Goal: Task Accomplishment & Management: Manage account settings

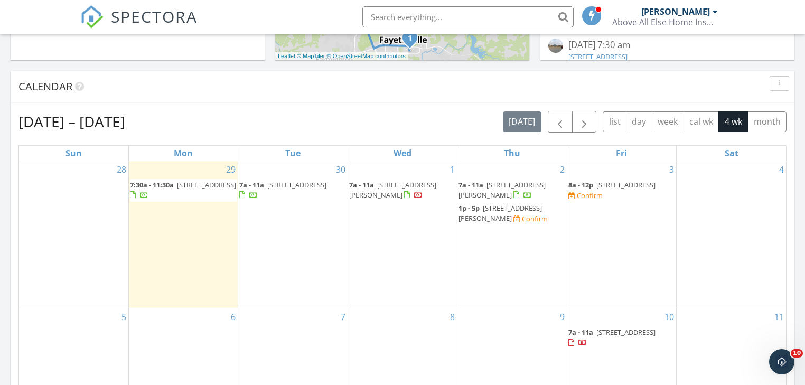
scroll to position [554, 0]
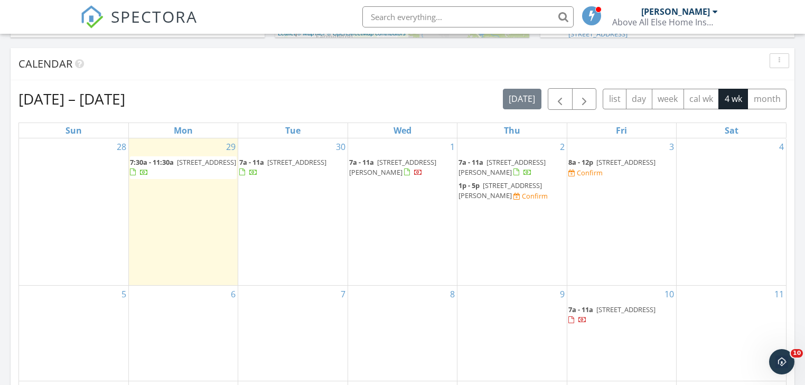
click at [498, 192] on span "9005 E Covington Rd, Siloam Springs 72761" at bounding box center [500, 191] width 83 height 20
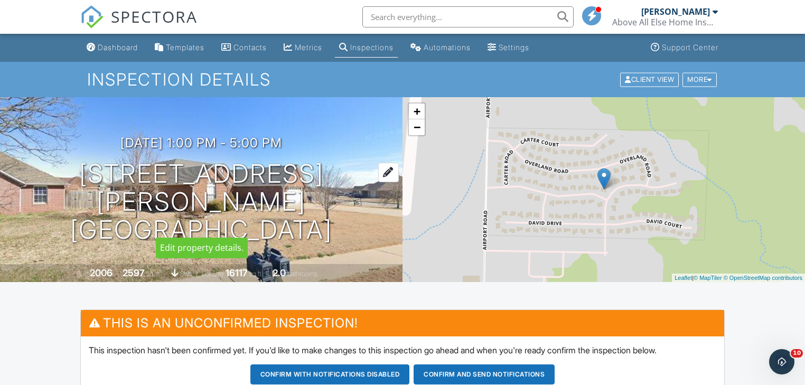
drag, startPoint x: 376, startPoint y: 227, endPoint x: 53, endPoint y: 195, distance: 324.3
click at [53, 195] on div "10/02/2025 1:00 pm - 5:00 pm 9005 E Covington Rd Siloam Springs, AR 72761" at bounding box center [201, 190] width 403 height 108
copy h1 "9005 E Covington Rd Siloam Springs, AR 72761"
click at [110, 45] on div "Dashboard" at bounding box center [118, 47] width 40 height 9
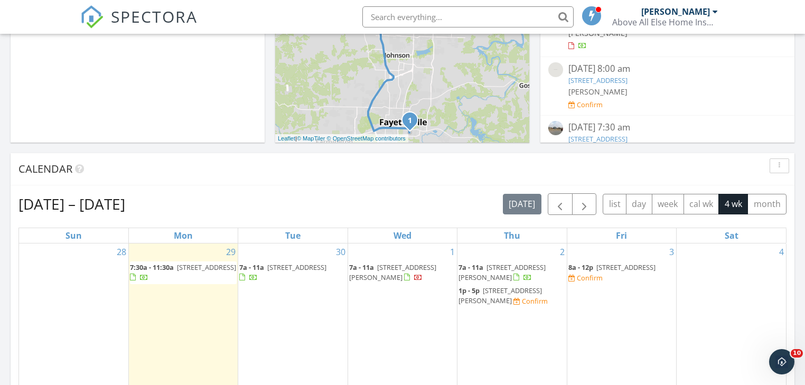
scroll to position [465, 0]
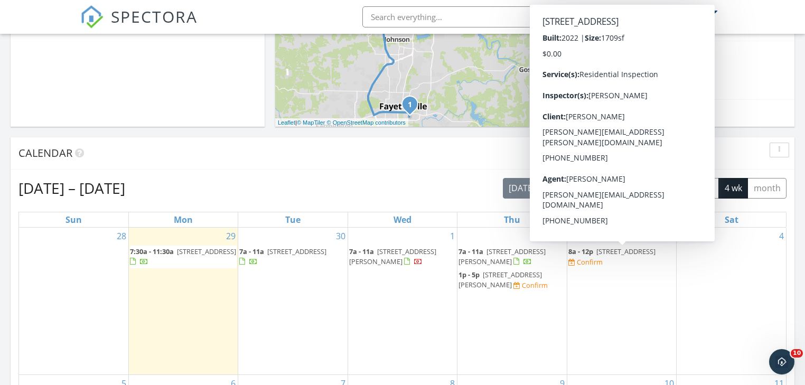
click at [630, 251] on span "39 Skipton Dr, Bella Vista 72714" at bounding box center [625, 252] width 59 height 10
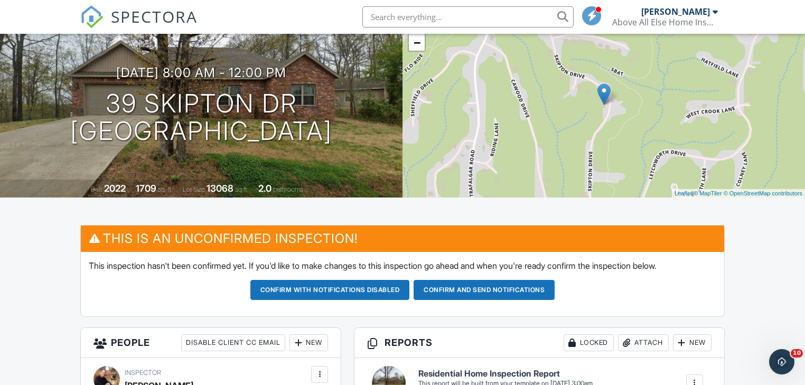
scroll to position [85, 0]
drag, startPoint x: 349, startPoint y: 144, endPoint x: 93, endPoint y: 99, distance: 259.6
click at [93, 99] on div "10/03/2025 8:00 am - 12:00 pm 39 Skipton Dr Bella Vista, AR 72714" at bounding box center [201, 106] width 403 height 80
copy h1 "39 Skipton Dr Bella Vista, AR 72714"
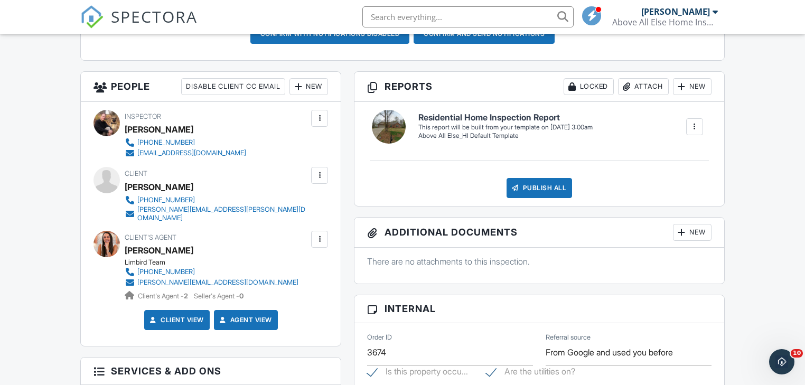
scroll to position [338, 0]
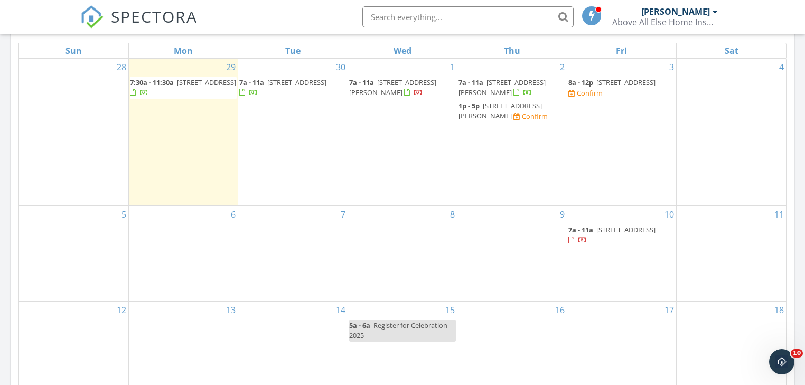
scroll to position [554, 0]
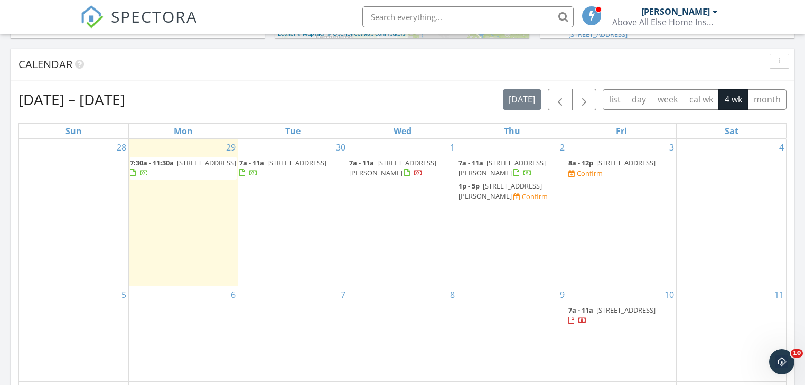
click at [625, 162] on span "39 Skipton Dr, Bella Vista 72714" at bounding box center [625, 163] width 59 height 10
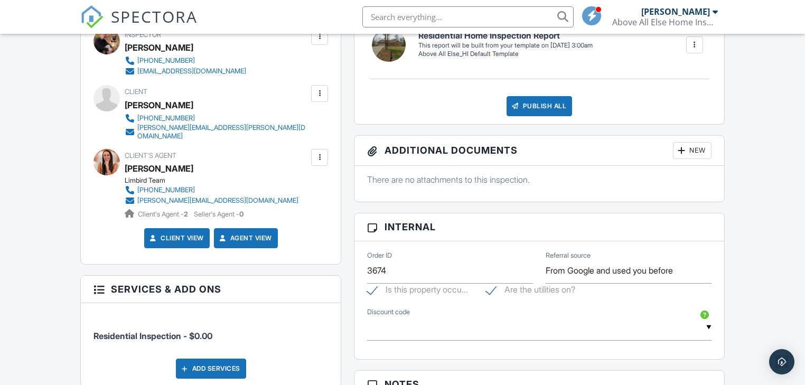
click at [318, 152] on div at bounding box center [319, 157] width 11 height 11
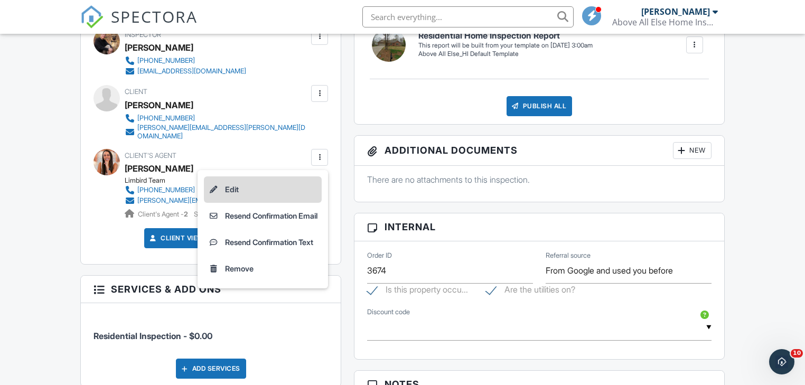
click at [228, 178] on li "Edit" at bounding box center [263, 189] width 118 height 26
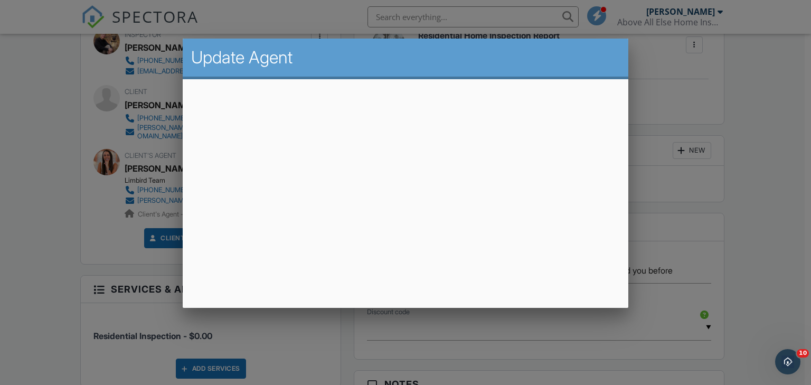
click at [755, 216] on div at bounding box center [405, 187] width 811 height 481
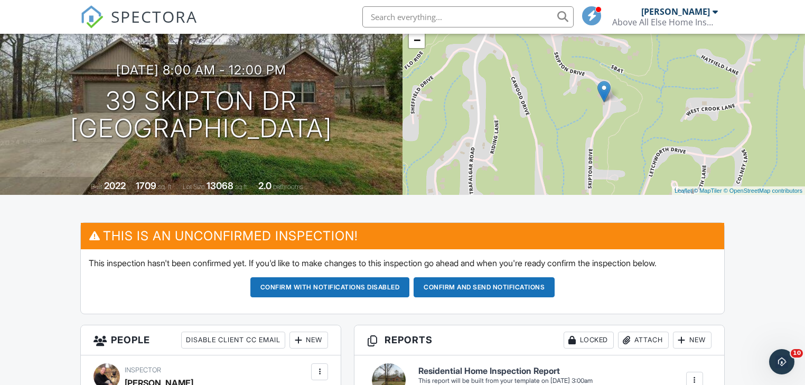
scroll to position [85, 0]
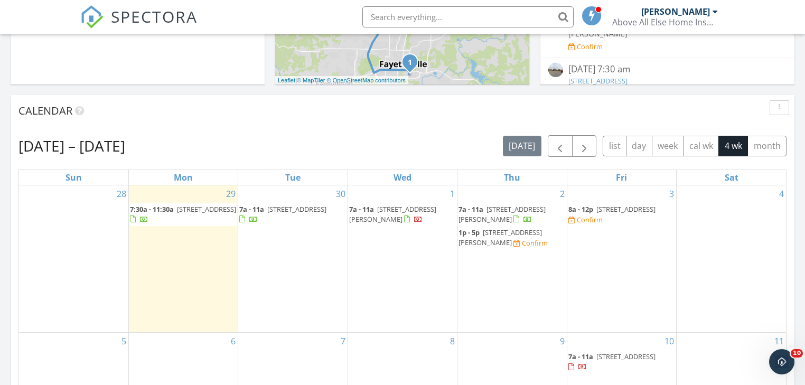
scroll to position [549, 0]
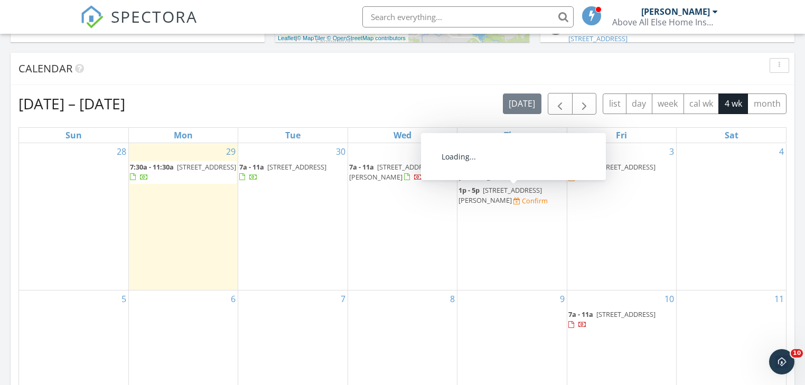
click at [512, 194] on span "9005 E Covington Rd, Siloam Springs 72761" at bounding box center [500, 195] width 83 height 20
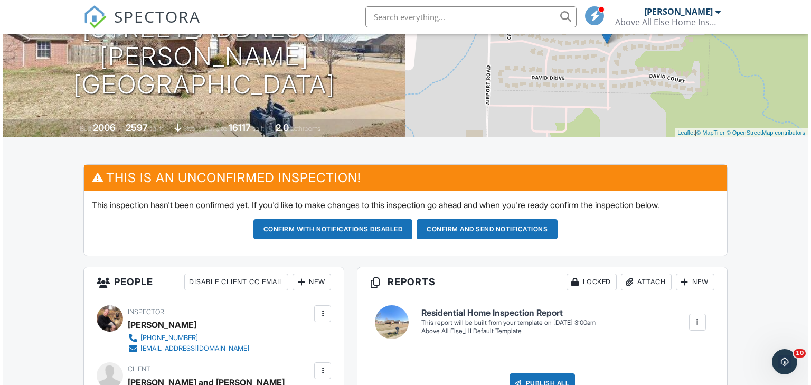
scroll to position [169, 0]
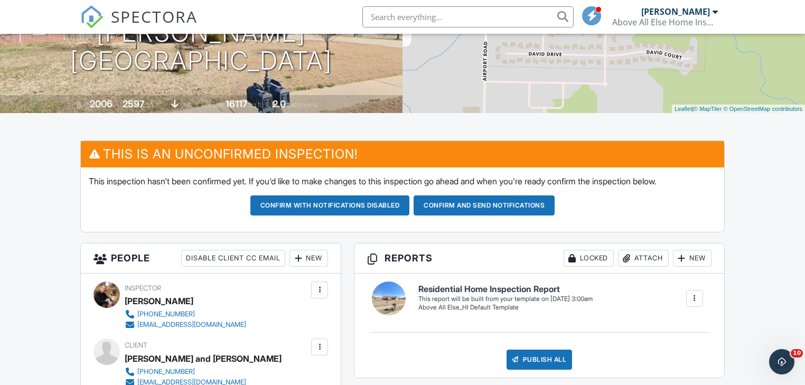
click at [310, 259] on div "New" at bounding box center [309, 258] width 39 height 17
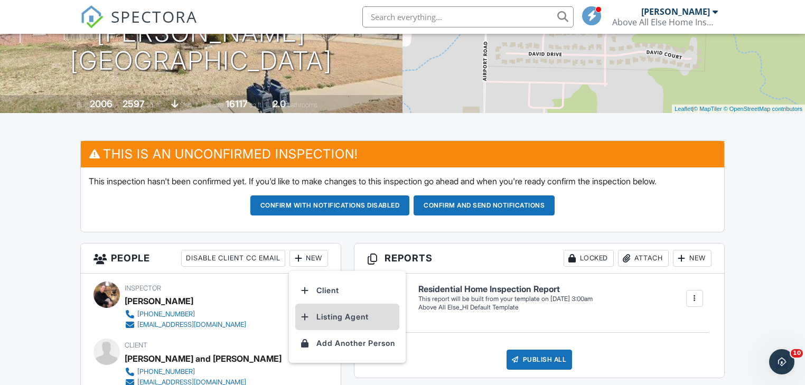
click at [338, 314] on li "Listing Agent" at bounding box center [347, 317] width 104 height 26
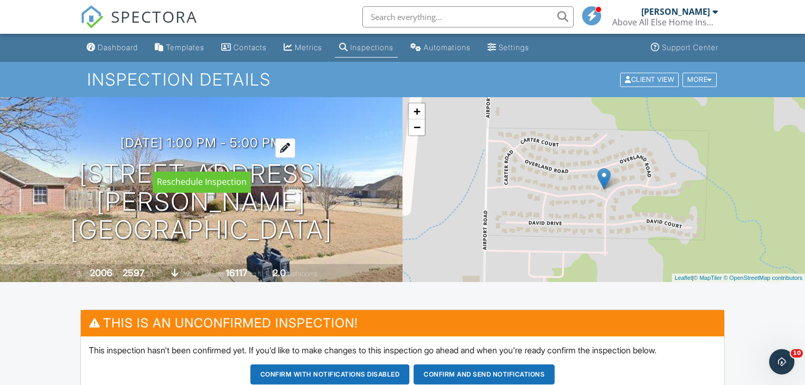
click at [295, 158] on div at bounding box center [285, 148] width 20 height 20
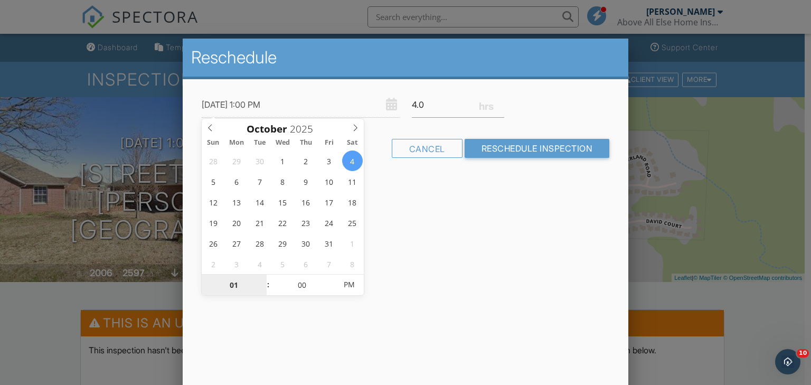
type input "10/04/2025 7:00 PM"
type input "07"
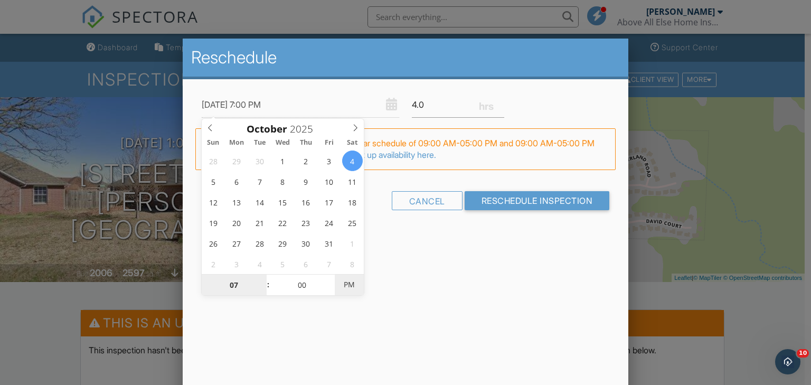
type input "[DATE] 7:00 AM"
click at [344, 290] on span "PM" at bounding box center [349, 284] width 29 height 21
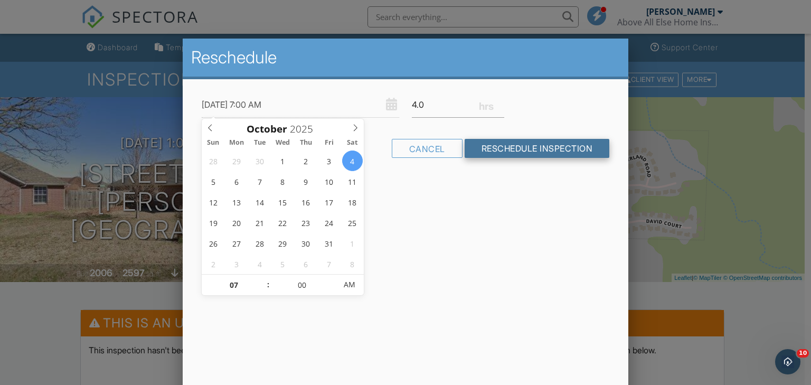
click at [543, 147] on input "Reschedule Inspection" at bounding box center [537, 148] width 145 height 19
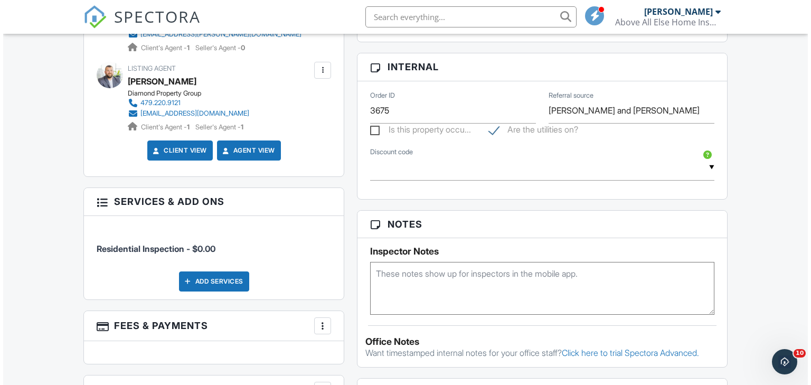
scroll to position [592, 0]
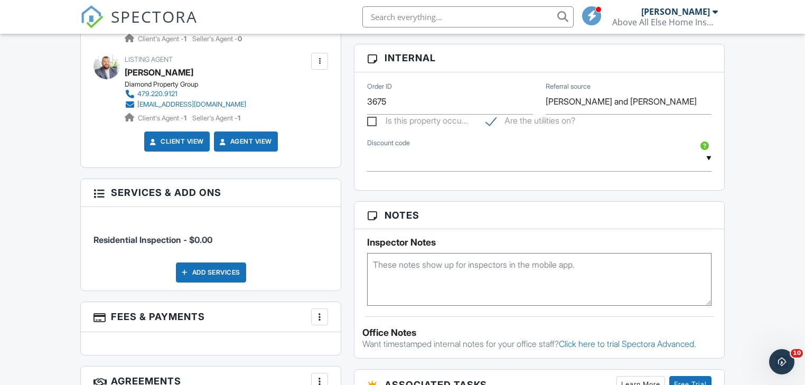
click at [319, 312] on div at bounding box center [319, 317] width 11 height 11
click at [360, 274] on li "Edit Fees & Payments" at bounding box center [373, 273] width 110 height 26
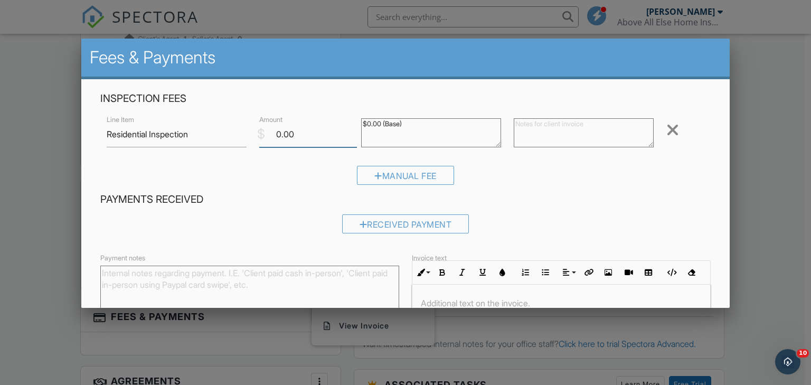
drag, startPoint x: 314, startPoint y: 135, endPoint x: 226, endPoint y: 126, distance: 88.6
click at [226, 126] on div "Line Item Residential Inspection $ Amount 0.00 $0.00 (Base) Remove" at bounding box center [405, 134] width 611 height 42
type input "520"
drag, startPoint x: 409, startPoint y: 123, endPoint x: 329, endPoint y: 120, distance: 80.9
click at [329, 120] on div "Line Item Residential Inspection $ Amount 520 $0.00 (Base) Remove" at bounding box center [405, 134] width 611 height 42
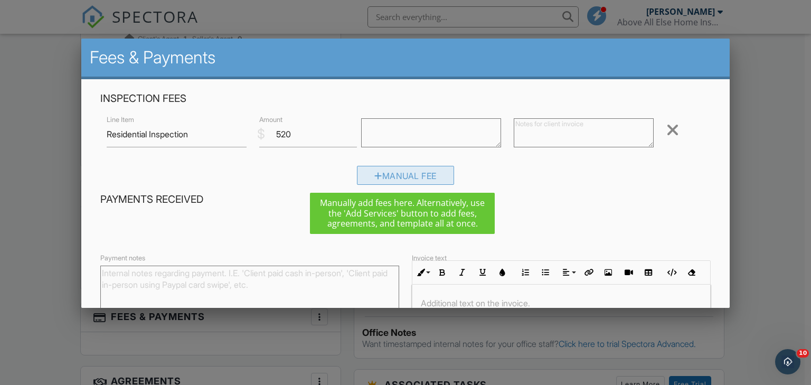
click at [390, 172] on div "Manual Fee" at bounding box center [405, 175] width 97 height 19
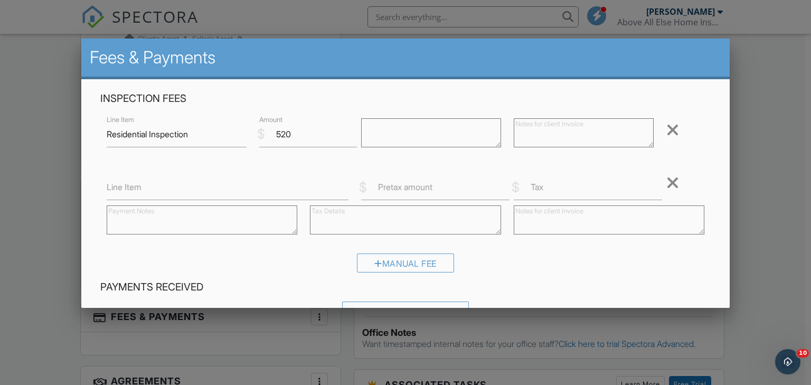
click at [110, 186] on label "Line Item" at bounding box center [124, 187] width 35 height 12
click at [110, 186] on input "Line Item" at bounding box center [228, 187] width 242 height 26
type input "3.5% Credit Card Proces Fee"
click at [385, 188] on label "Pretax amount" at bounding box center [405, 187] width 54 height 12
click at [385, 188] on input "Pretax amount" at bounding box center [435, 187] width 148 height 26
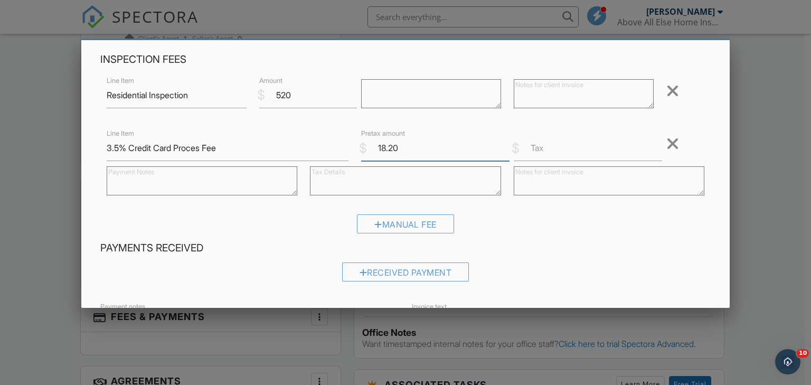
scroll to position [193, 0]
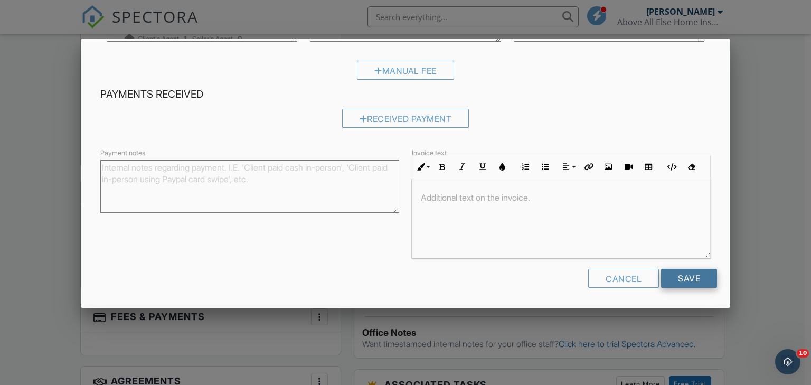
type input "18.20"
click at [680, 278] on input "Save" at bounding box center [689, 278] width 56 height 19
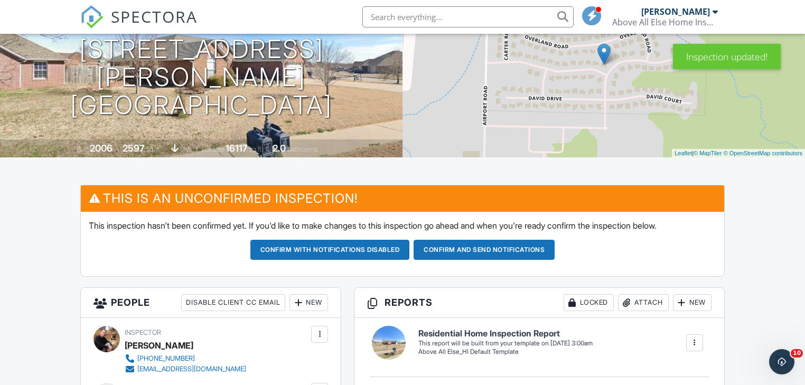
scroll to position [127, 0]
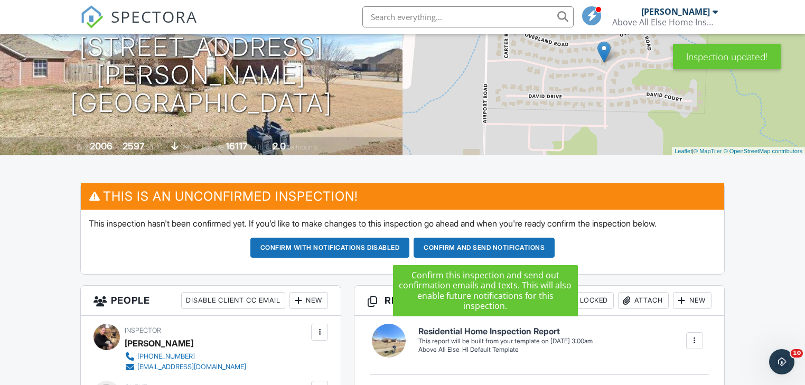
click at [467, 243] on button "Confirm and send notifications" at bounding box center [484, 248] width 141 height 20
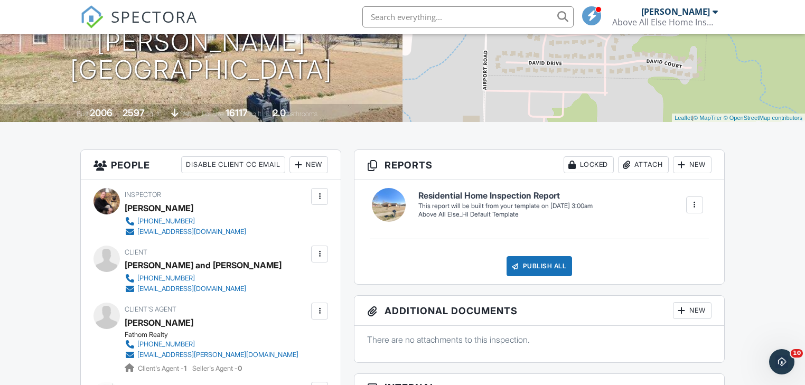
scroll to position [169, 0]
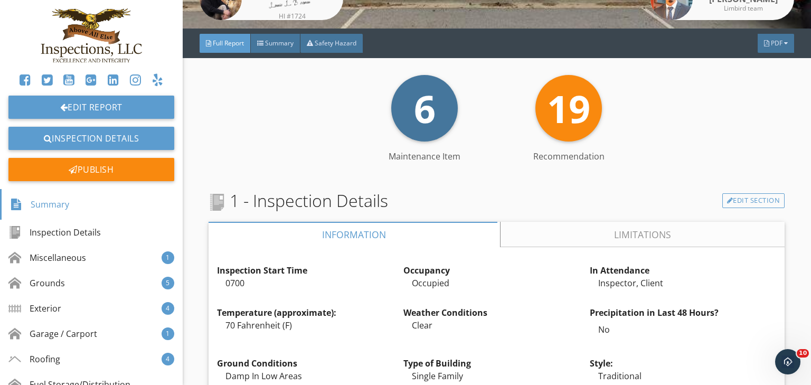
scroll to position [254, 0]
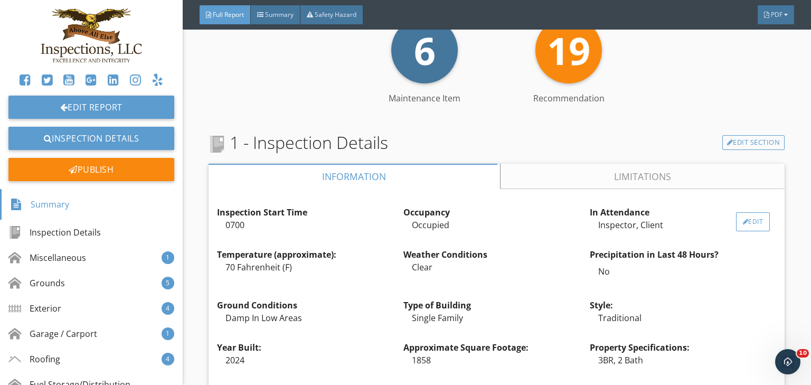
click at [749, 219] on div "Edit" at bounding box center [753, 221] width 34 height 19
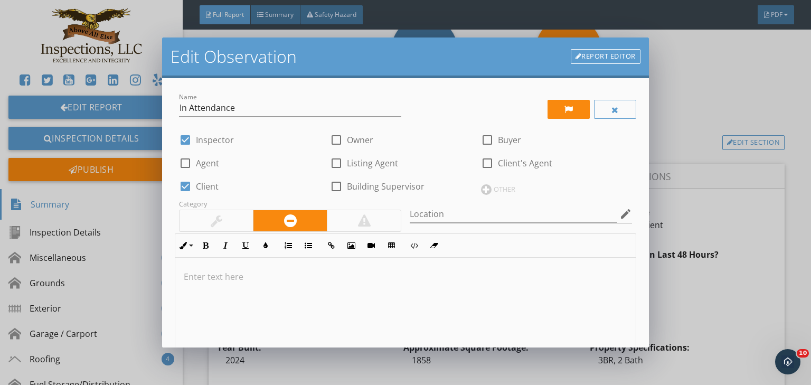
drag, startPoint x: 490, startPoint y: 163, endPoint x: 470, endPoint y: 160, distance: 20.8
click at [490, 162] on div at bounding box center [488, 163] width 18 height 18
checkbox input "true"
click at [184, 186] on div at bounding box center [185, 187] width 18 height 18
checkbox input "false"
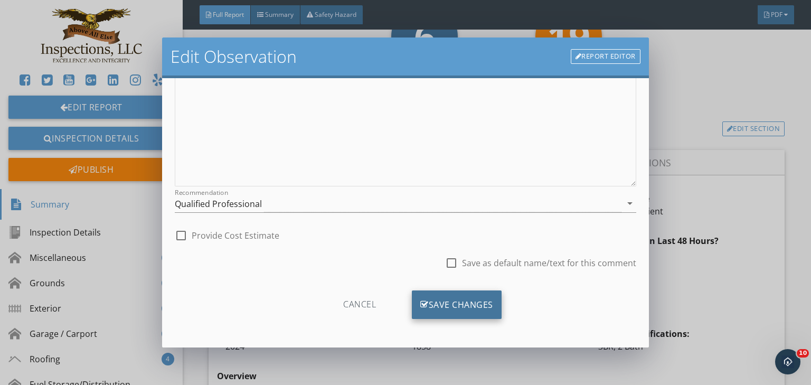
scroll to position [296, 0]
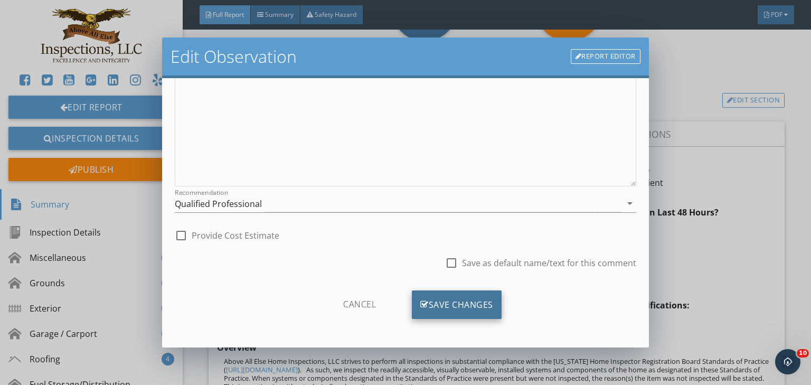
click at [453, 300] on div "Save Changes" at bounding box center [457, 305] width 90 height 29
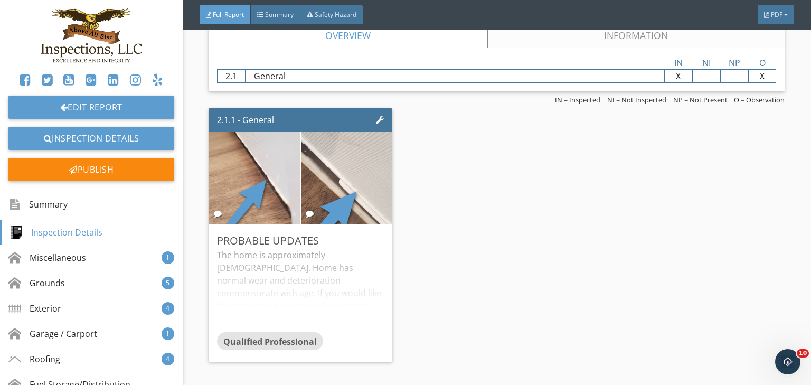
scroll to position [1817, 0]
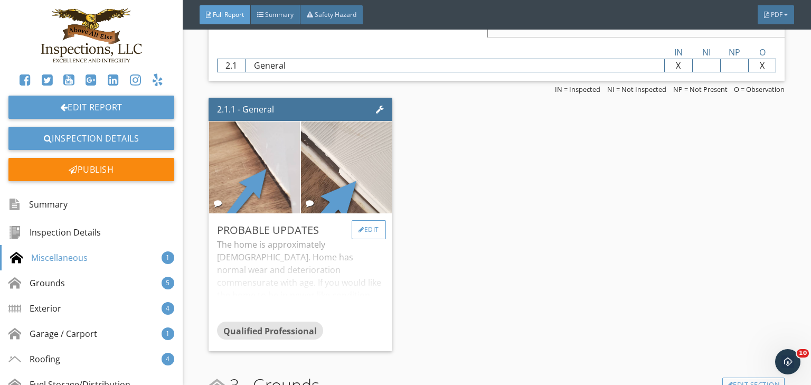
click at [370, 239] on div "Edit" at bounding box center [369, 229] width 34 height 19
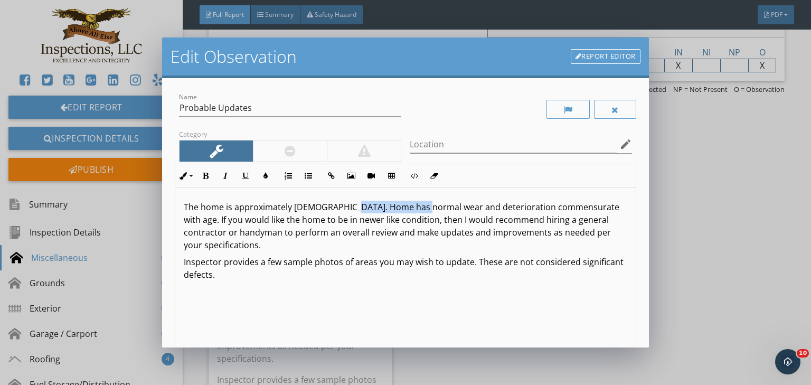
drag, startPoint x: 340, startPoint y: 210, endPoint x: 415, endPoint y: 211, distance: 75.0
click at [415, 211] on p "The home is approximately 1 years old. Home has normal wear and deterioration c…" at bounding box center [406, 226] width 444 height 51
click at [371, 210] on p "The home is approximately 1 years old. Home has normal wear and deterioration c…" at bounding box center [406, 226] width 444 height 51
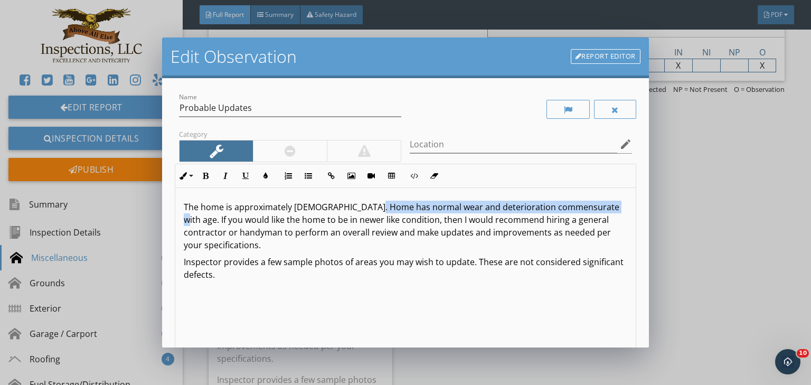
drag, startPoint x: 366, startPoint y: 209, endPoint x: 600, endPoint y: 206, distance: 233.5
click at [600, 206] on p "The home is approximately 1 years old. Home has normal wear and deterioration c…" at bounding box center [406, 226] width 444 height 51
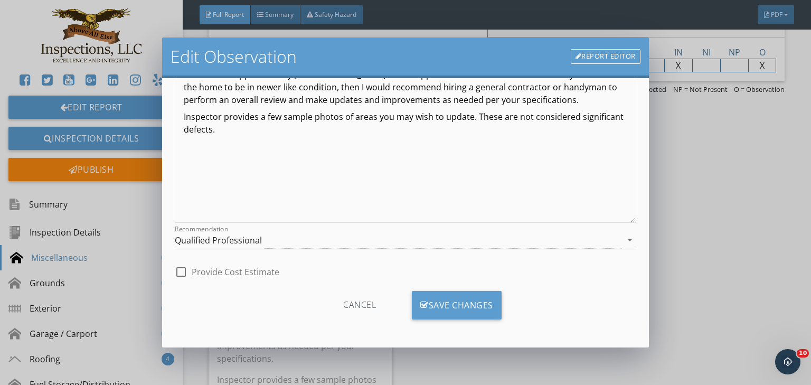
scroll to position [133, 0]
click at [458, 301] on div "Save Changes" at bounding box center [457, 305] width 90 height 29
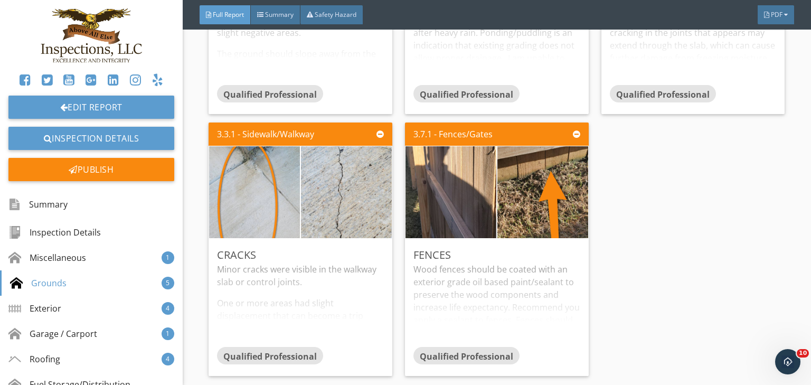
scroll to position [2705, 0]
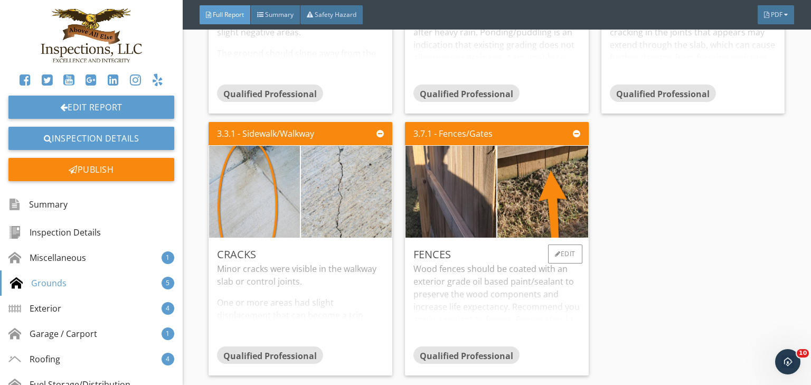
click at [572, 313] on div "Wood fences should be coated with an exterior grade oil based paint/sealant to …" at bounding box center [497, 304] width 167 height 83
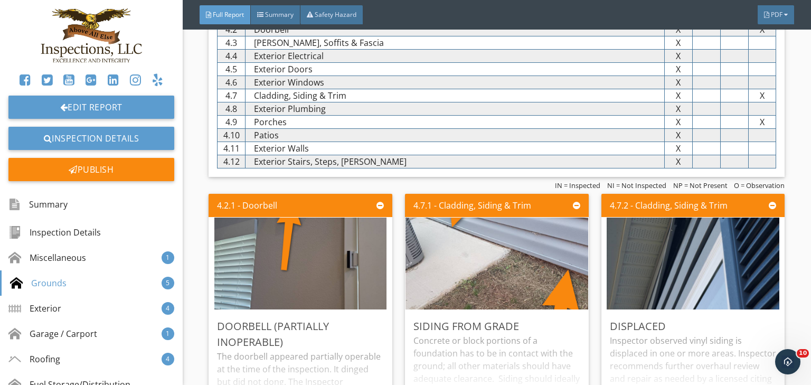
scroll to position [3339, 0]
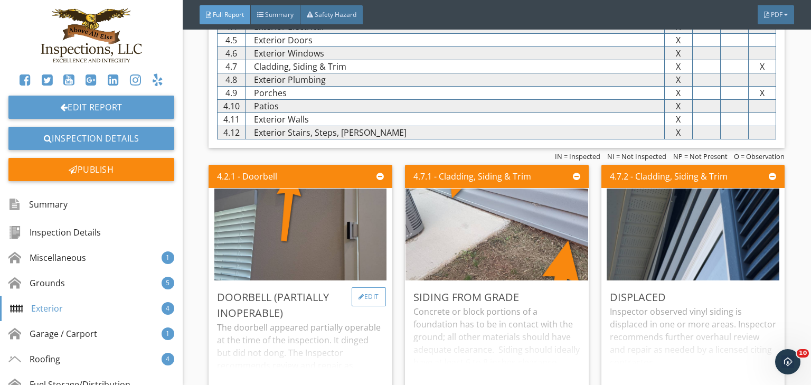
click at [371, 306] on div "Edit" at bounding box center [369, 296] width 34 height 19
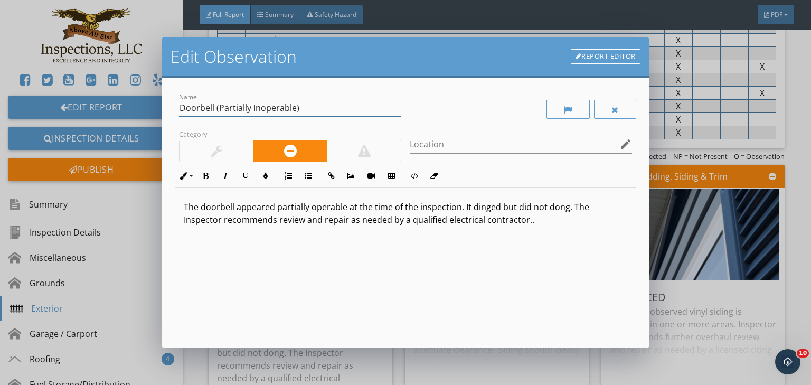
click at [265, 107] on input "Doorbell (Partially Inoperable)" at bounding box center [290, 107] width 222 height 17
click at [299, 106] on input "Doorbell (Partially Operable)" at bounding box center [290, 107] width 222 height 17
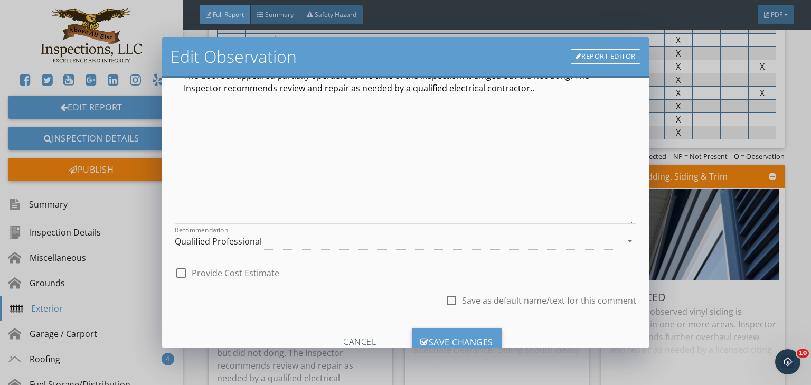
scroll to position [169, 0]
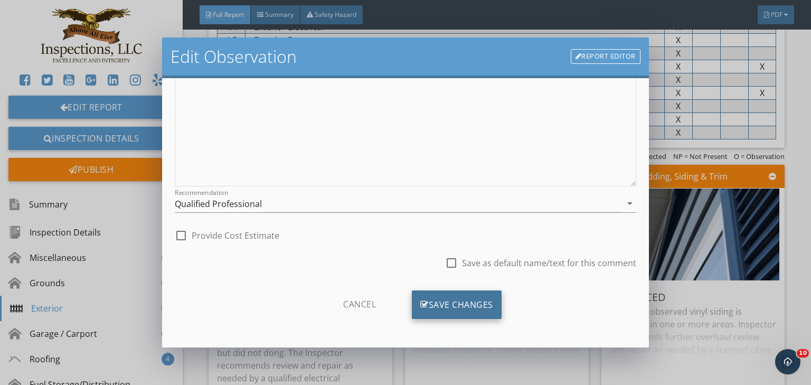
type input "Doorbell (Partially Operable)"
click at [473, 303] on div "Save Changes" at bounding box center [457, 305] width 90 height 29
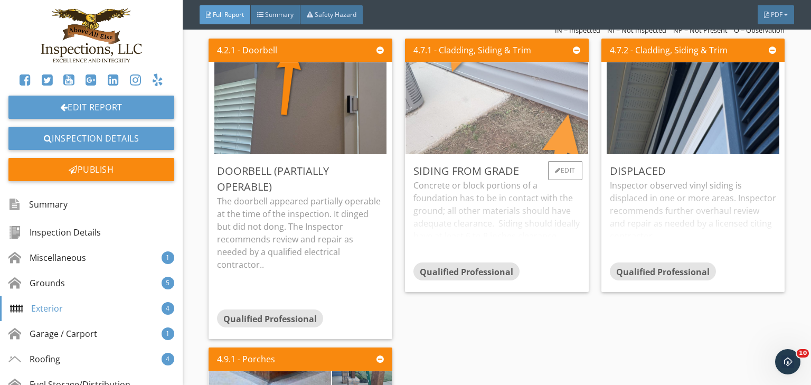
scroll to position [3466, 0]
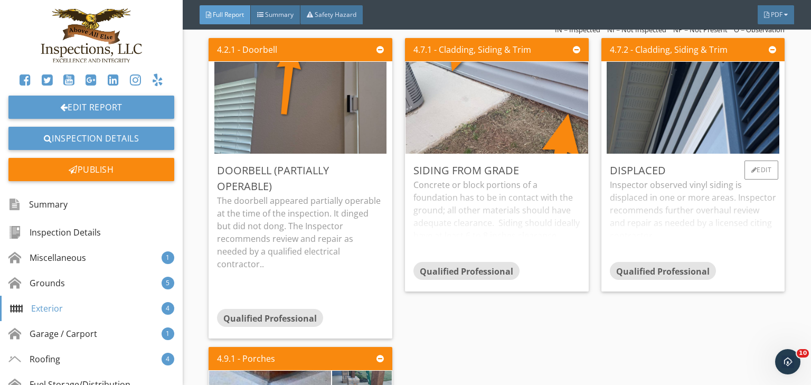
click at [680, 257] on div "Inspector observed vinyl siding is displaced in one or more areas. Inspector re…" at bounding box center [693, 220] width 167 height 83
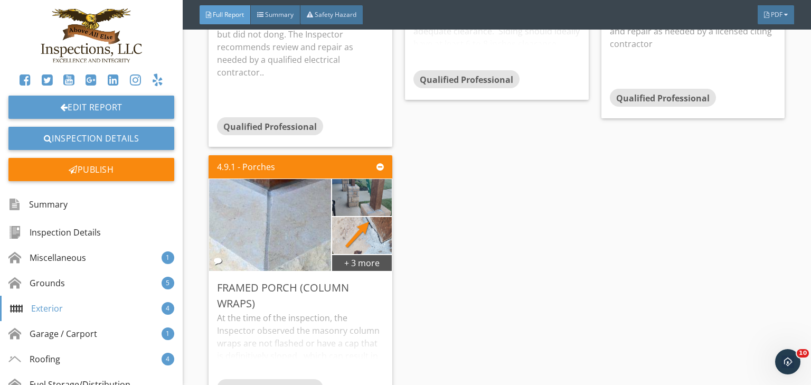
scroll to position [3719, 0]
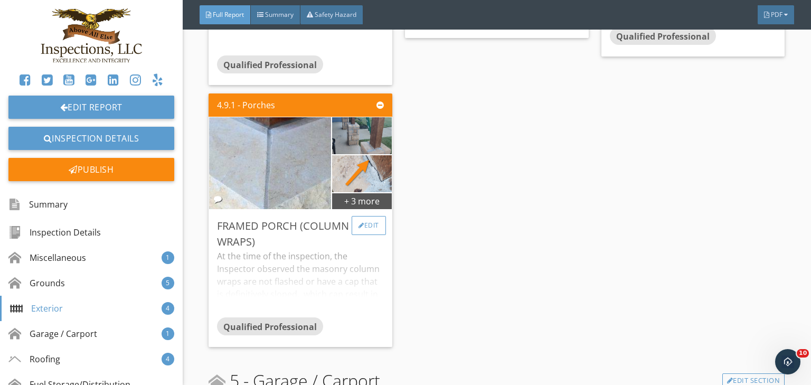
click at [370, 235] on div "Edit" at bounding box center [369, 225] width 34 height 19
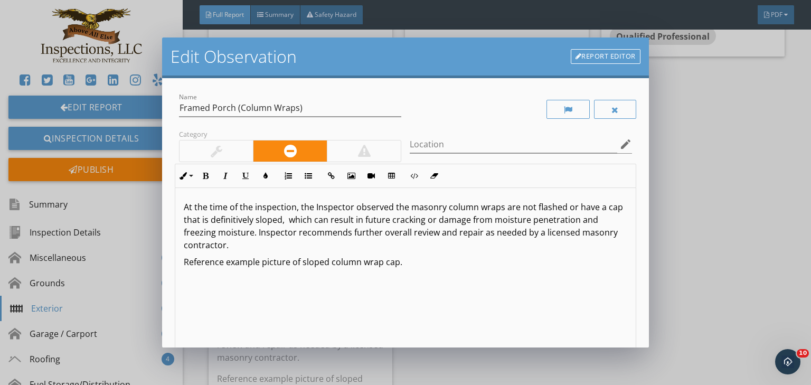
click at [613, 55] on link "Report Editor" at bounding box center [606, 56] width 70 height 15
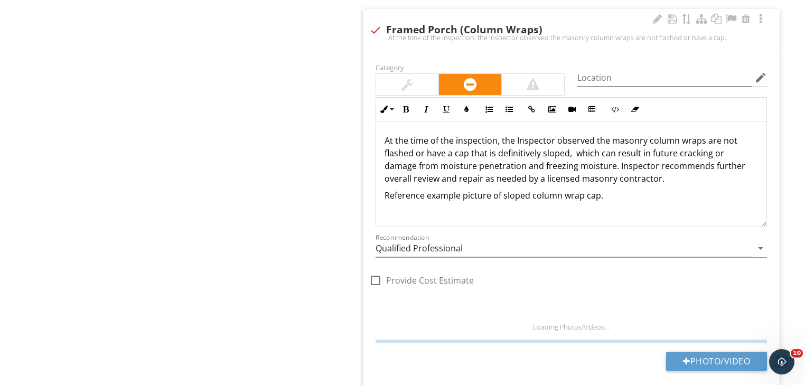
scroll to position [1898, 0]
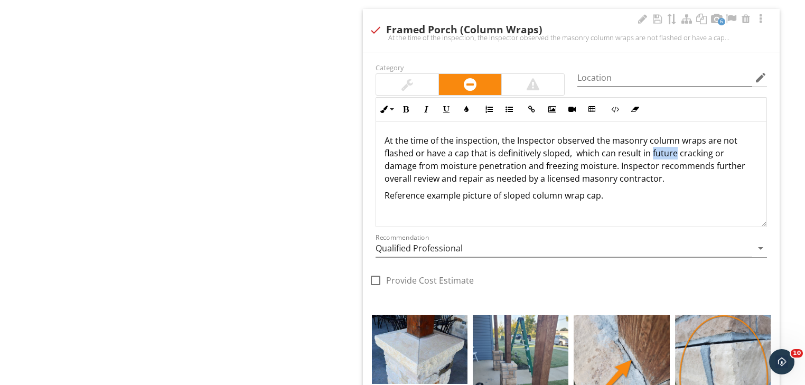
drag, startPoint x: 674, startPoint y: 153, endPoint x: 649, endPoint y: 152, distance: 24.9
click at [649, 152] on p "At the time of the inspection, the Inspector observed the masonry column wraps …" at bounding box center [571, 159] width 373 height 51
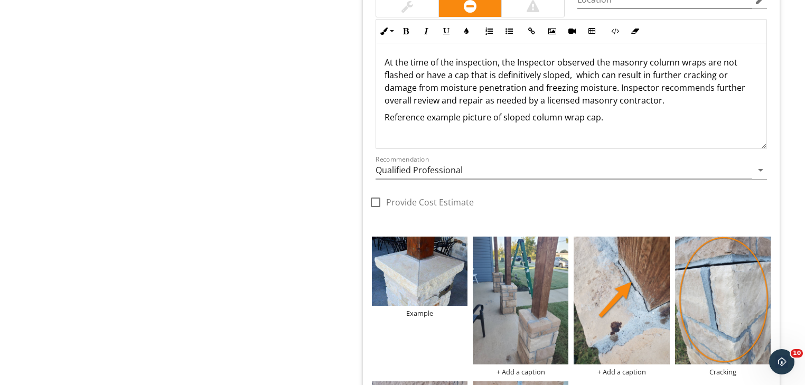
scroll to position [1982, 0]
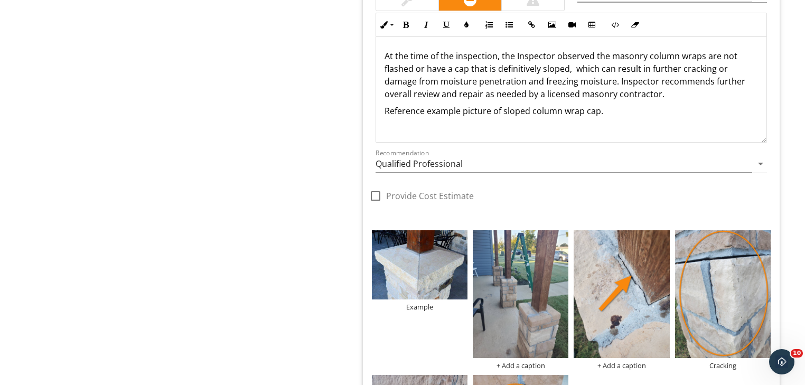
click at [571, 67] on p "At the time of the inspection, the Inspector observed the masonry column wraps …" at bounding box center [571, 75] width 373 height 51
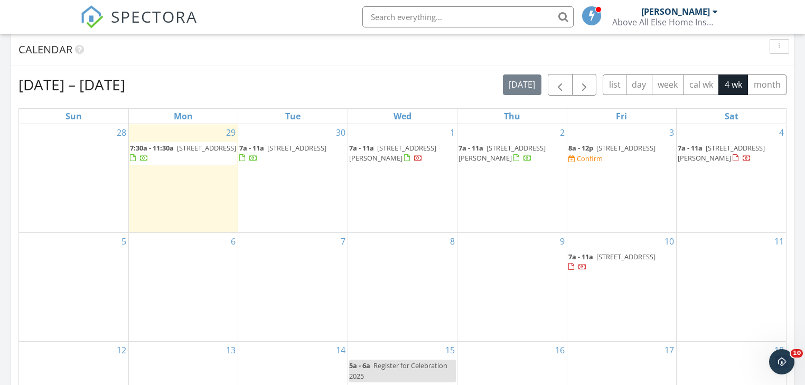
scroll to position [592, 0]
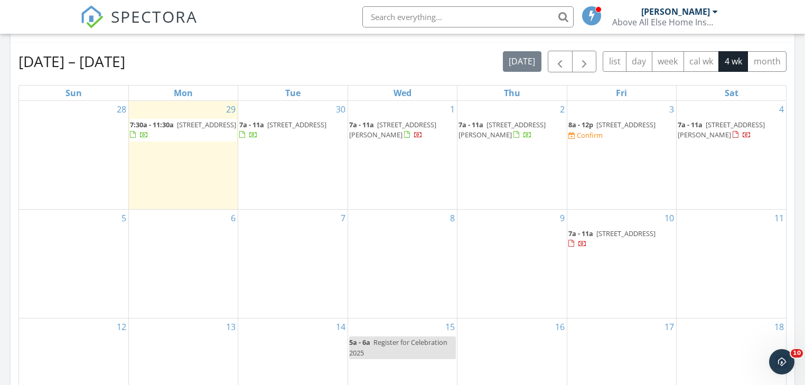
click at [630, 123] on span "[STREET_ADDRESS]" at bounding box center [625, 125] width 59 height 10
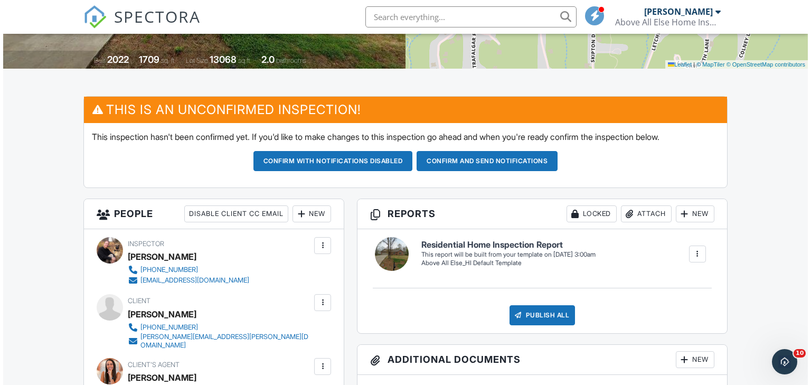
scroll to position [211, 0]
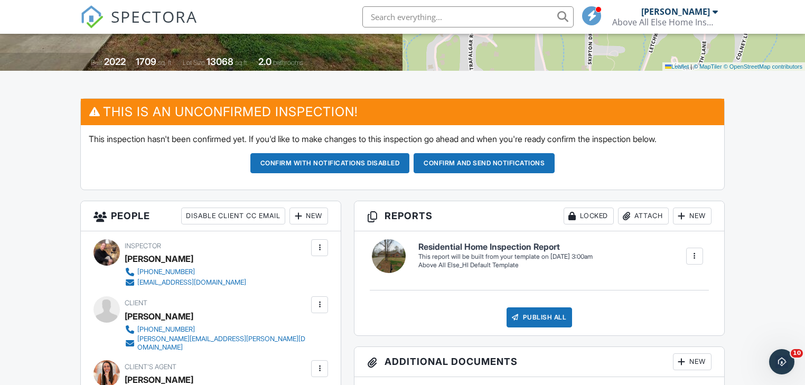
click at [306, 213] on div "New" at bounding box center [309, 216] width 39 height 17
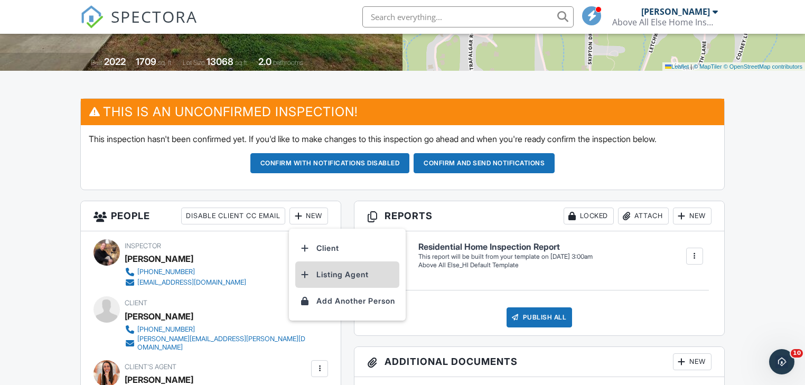
click at [345, 273] on li "Listing Agent" at bounding box center [347, 275] width 104 height 26
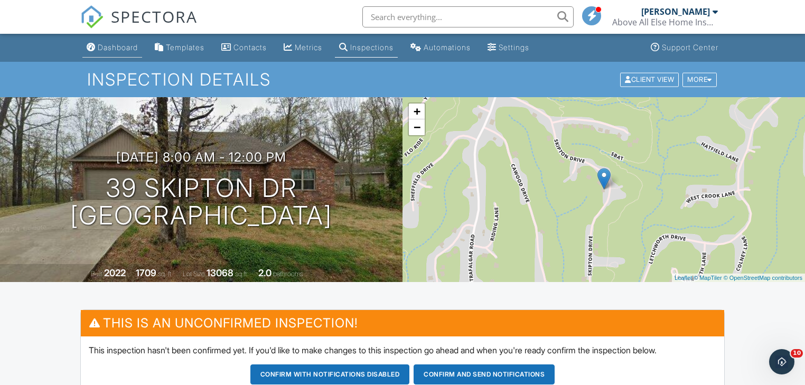
click at [116, 49] on div "Dashboard" at bounding box center [118, 47] width 40 height 9
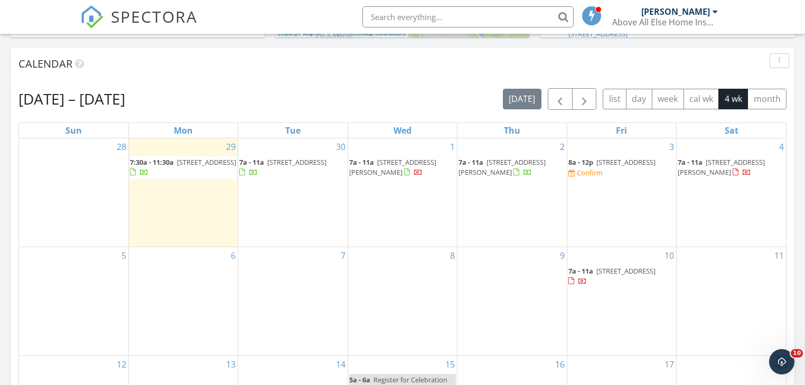
scroll to position [554, 0]
click at [713, 164] on span "[STREET_ADDRESS][PERSON_NAME]" at bounding box center [721, 168] width 87 height 20
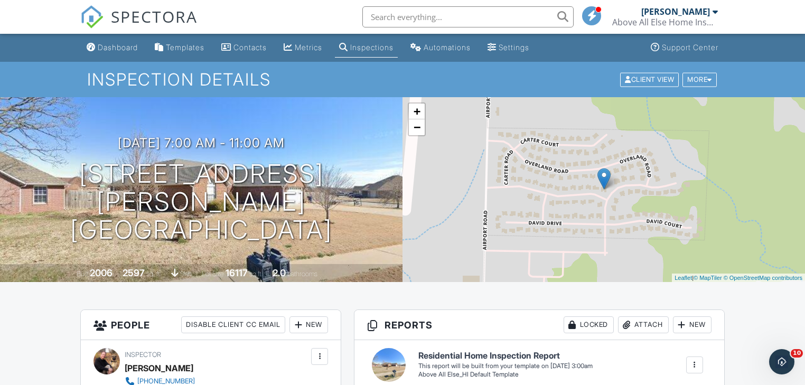
click at [389, 15] on input "text" at bounding box center [467, 16] width 211 height 21
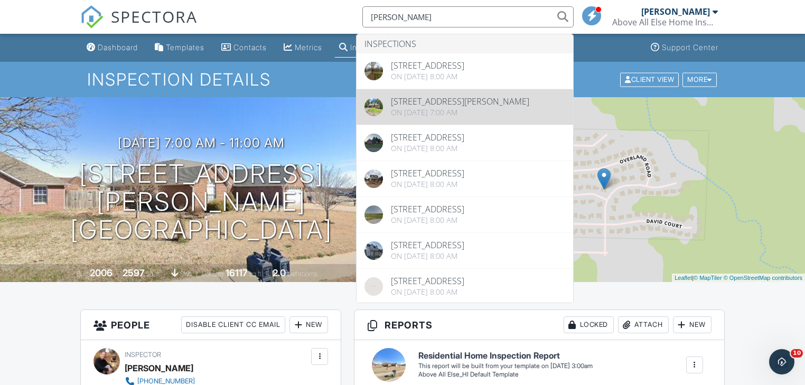
type input "Bradley"
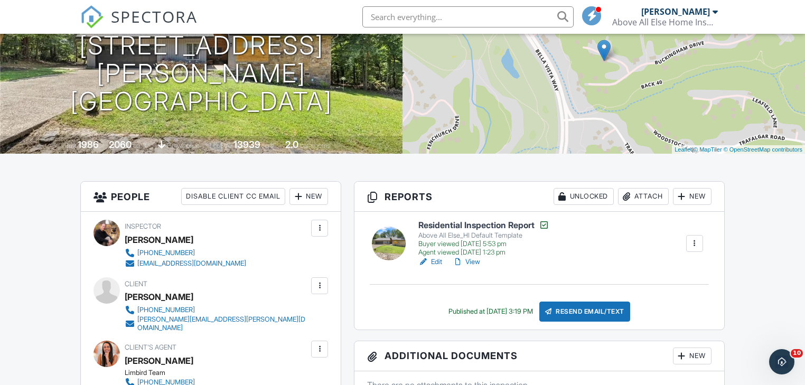
scroll to position [127, 0]
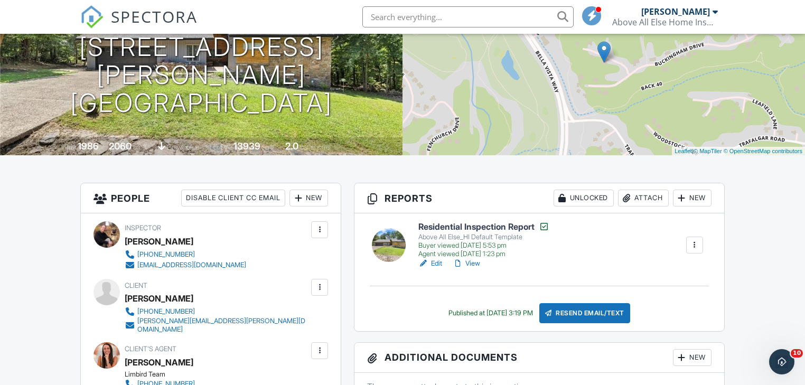
click at [474, 264] on link "View" at bounding box center [466, 263] width 27 height 11
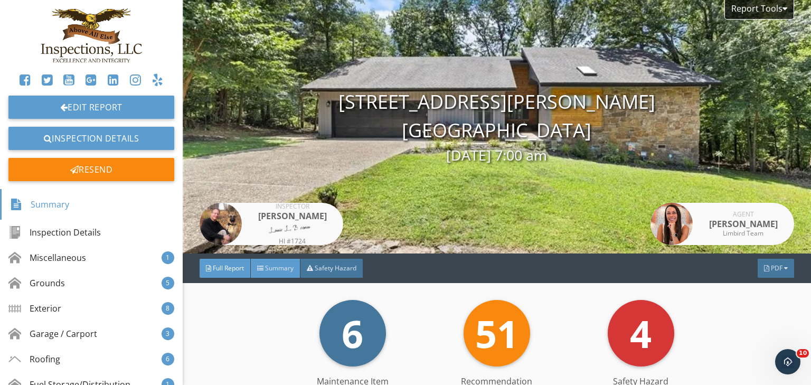
click at [287, 266] on span "Summary" at bounding box center [279, 268] width 29 height 9
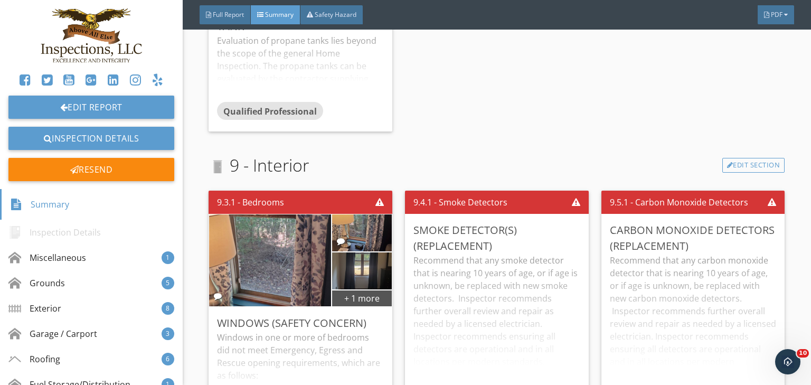
scroll to position [3043, 0]
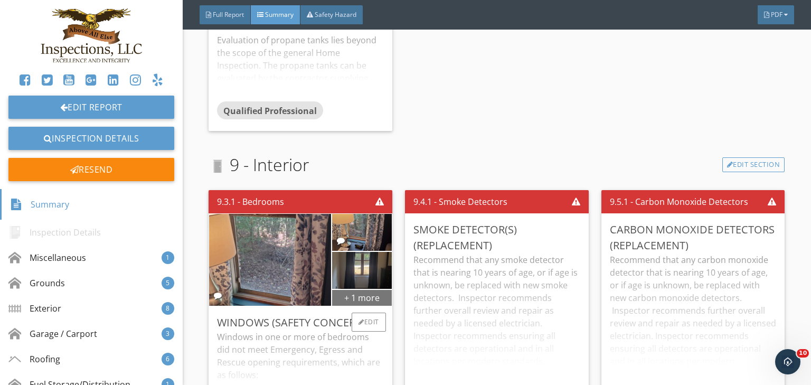
click at [349, 296] on div "+ 1 more" at bounding box center [362, 297] width 60 height 17
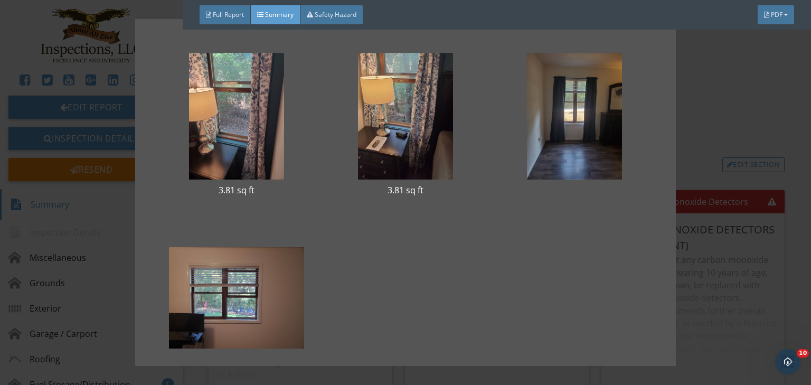
click at [789, 282] on div "3.81 sq ft 3.81 sq ft 3.69" at bounding box center [405, 192] width 811 height 385
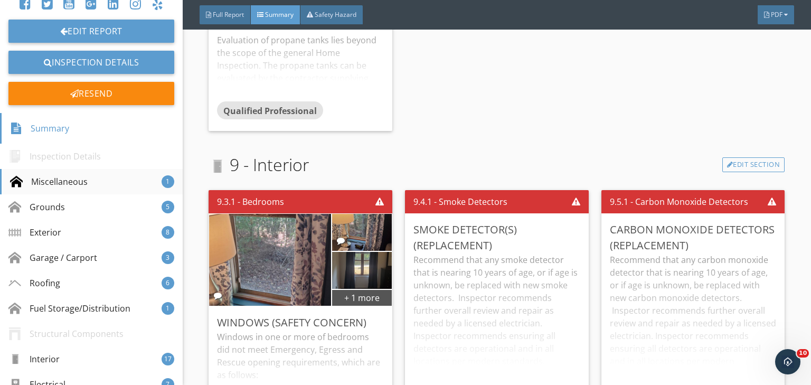
scroll to position [85, 0]
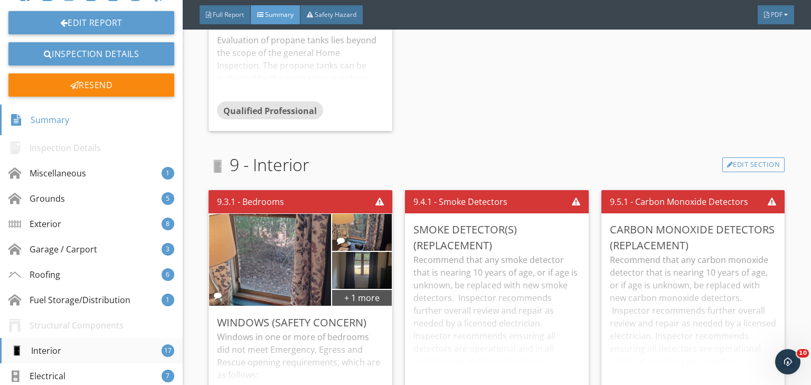
click at [49, 348] on div "Interior" at bounding box center [35, 350] width 51 height 13
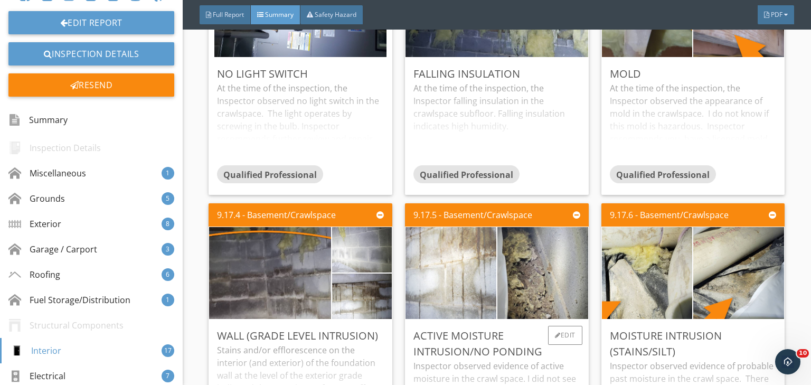
scroll to position [4083, 0]
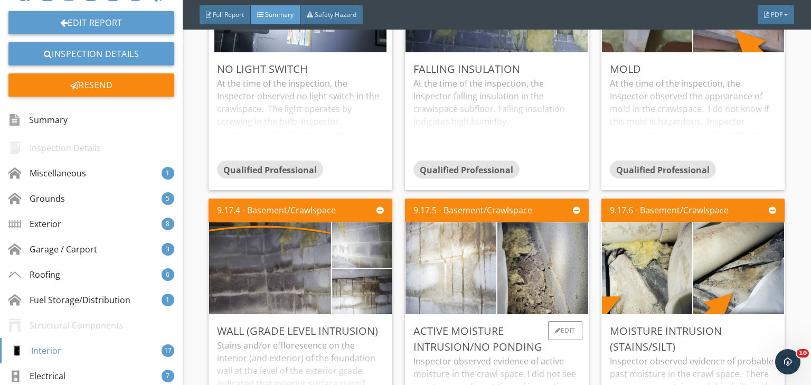
click at [448, 265] on img at bounding box center [451, 269] width 172 height 230
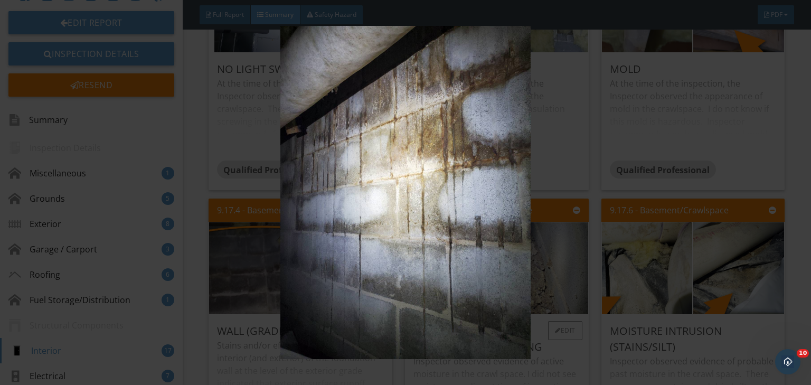
click at [448, 265] on img at bounding box center [405, 193] width 739 height 334
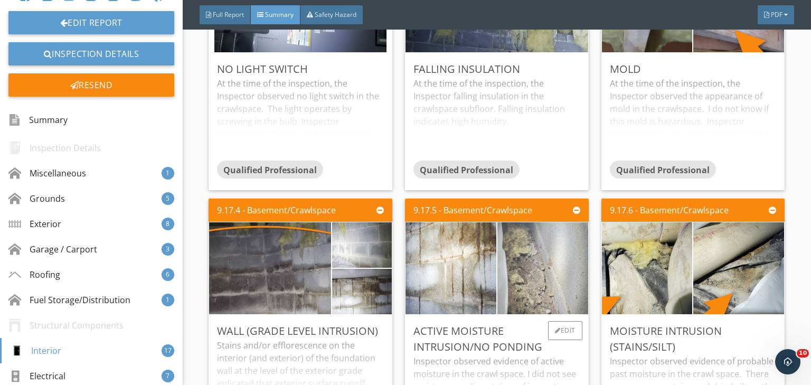
click at [538, 274] on img at bounding box center [543, 269] width 172 height 230
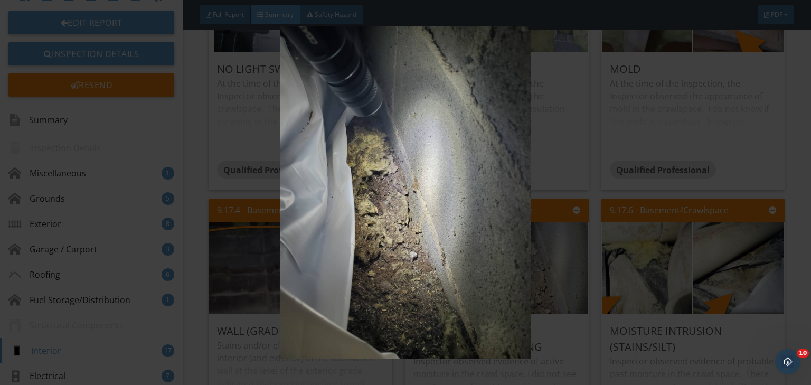
click at [537, 274] on img at bounding box center [405, 193] width 739 height 334
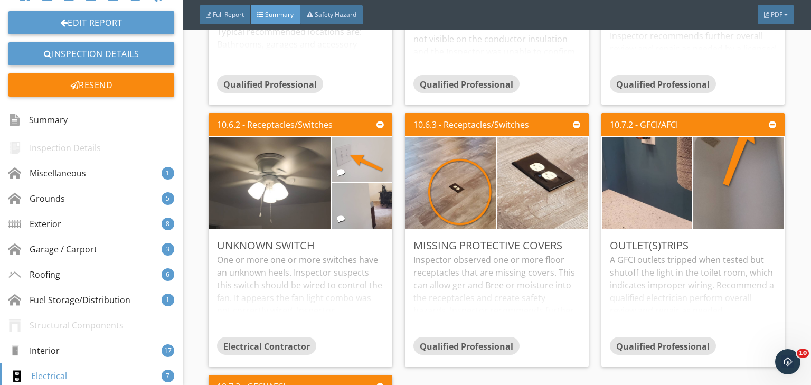
scroll to position [5012, 0]
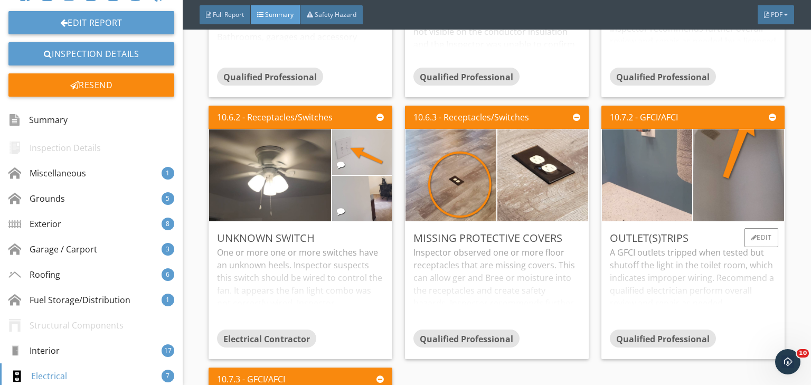
click at [628, 199] on img at bounding box center [647, 176] width 172 height 230
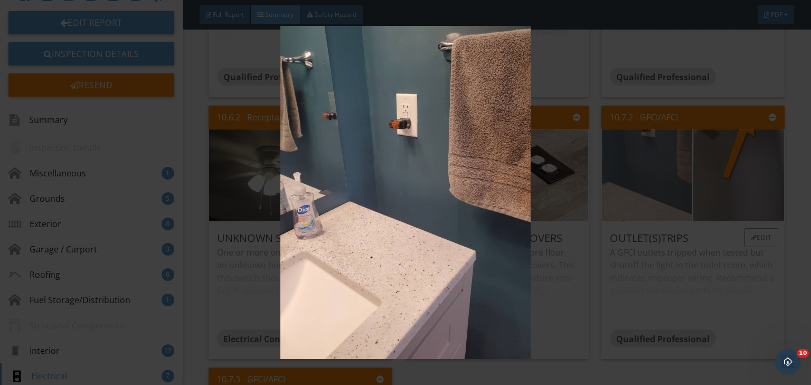
click at [628, 199] on img at bounding box center [405, 193] width 739 height 334
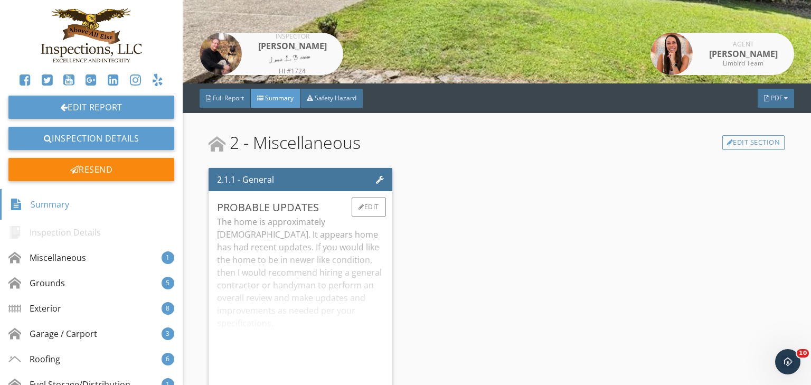
scroll to position [169, 0]
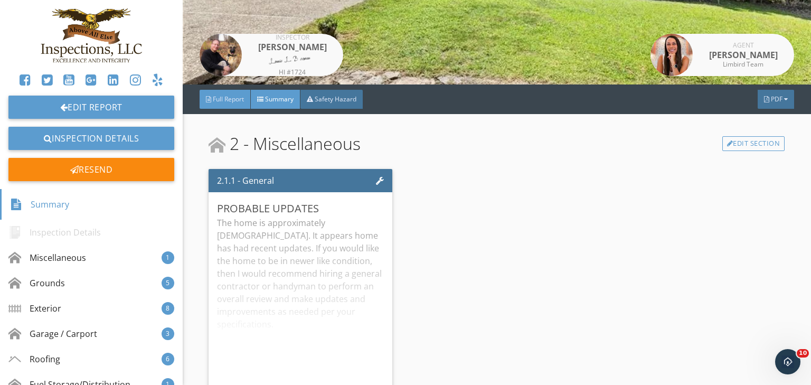
click at [232, 93] on div "Full Report" at bounding box center [225, 99] width 51 height 19
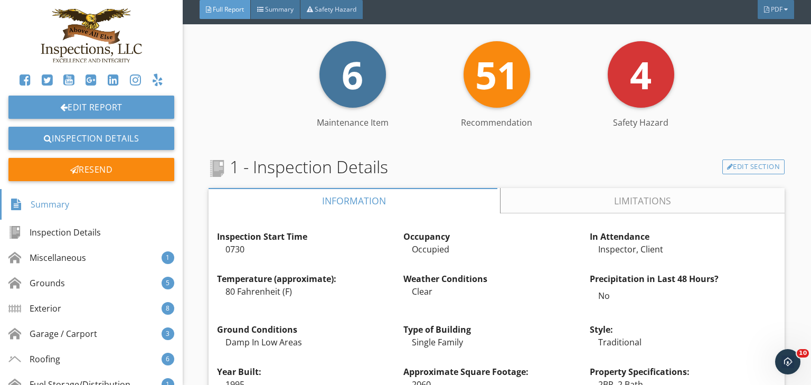
scroll to position [296, 0]
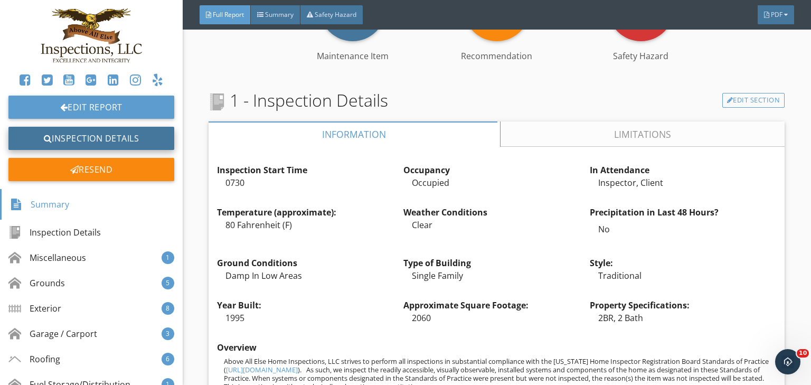
click at [89, 135] on link "Inspection Details" at bounding box center [91, 138] width 166 height 23
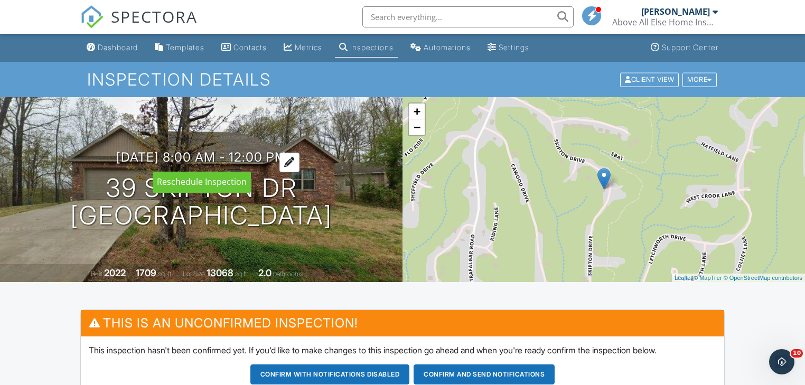
click at [300, 162] on div at bounding box center [289, 163] width 20 height 20
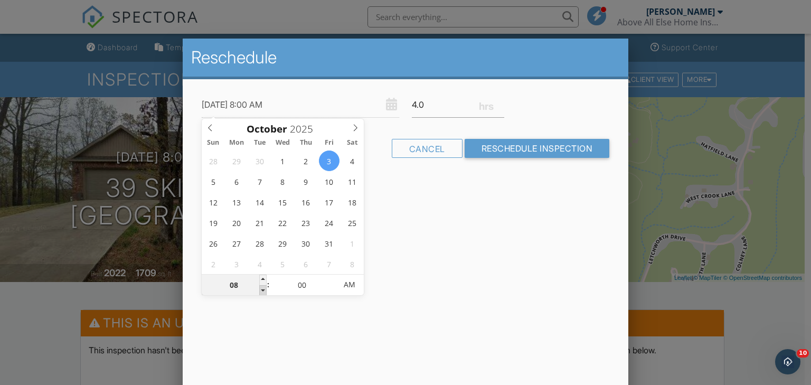
type input "[DATE] 7:00 AM"
type input "07"
click at [263, 291] on span at bounding box center [262, 290] width 7 height 11
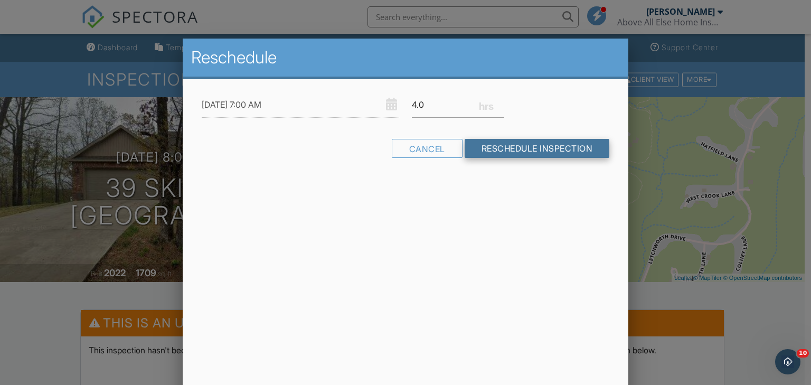
click at [539, 145] on input "Reschedule Inspection" at bounding box center [537, 148] width 145 height 19
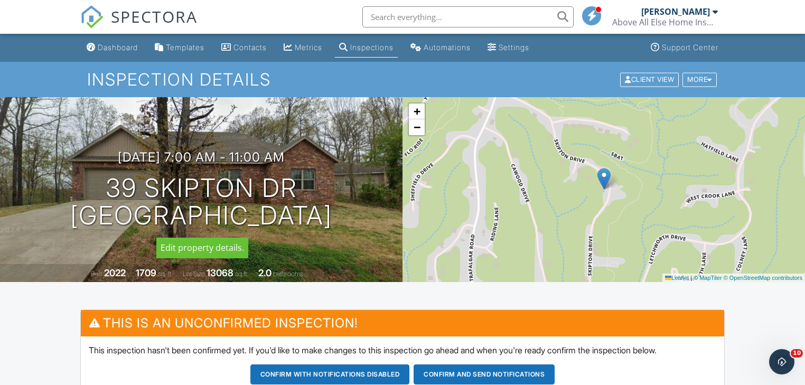
drag, startPoint x: 352, startPoint y: 227, endPoint x: 57, endPoint y: 175, distance: 299.8
click at [57, 175] on div "[DATE] 7:00 am - 11:00 am [STREET_ADDRESS] [GEOGRAPHIC_DATA]" at bounding box center [201, 190] width 403 height 80
copy h1 "39 Skipton Dr Bella Vista, AR 72714"
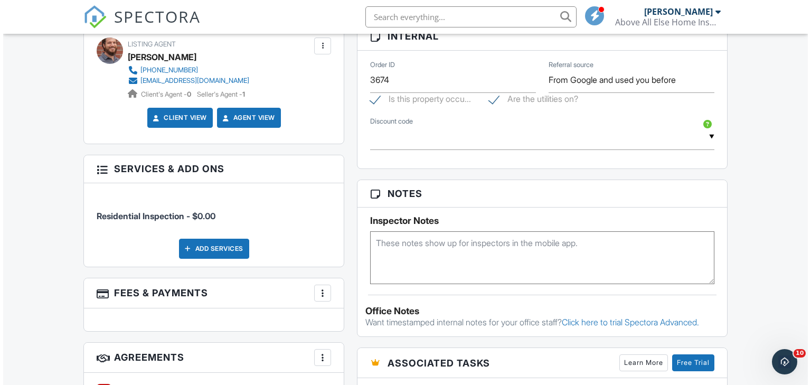
scroll to position [634, 0]
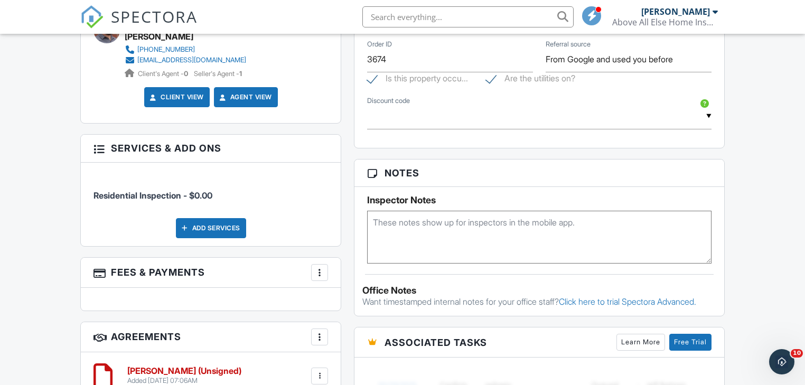
click at [318, 267] on div at bounding box center [319, 272] width 11 height 11
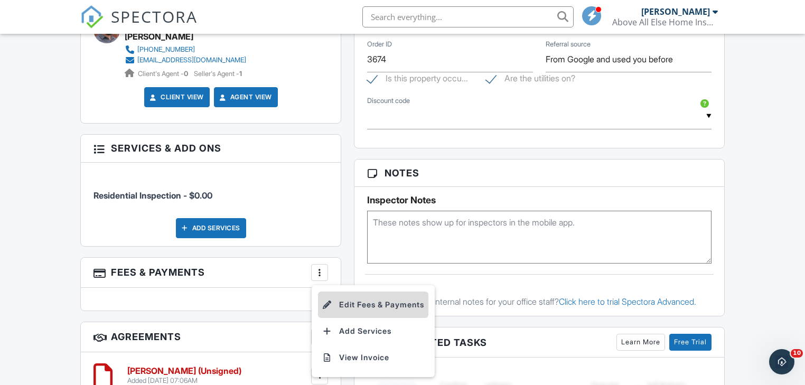
click at [385, 296] on li "Edit Fees & Payments" at bounding box center [373, 305] width 110 height 26
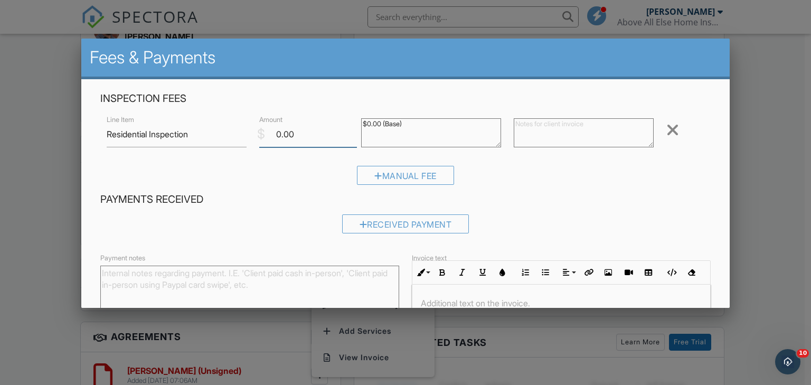
drag, startPoint x: 295, startPoint y: 134, endPoint x: 262, endPoint y: 134, distance: 33.8
click at [263, 133] on div "$ Amount 0.00" at bounding box center [304, 135] width 102 height 26
type input "480"
drag, startPoint x: 406, startPoint y: 124, endPoint x: 311, endPoint y: 120, distance: 95.1
click at [311, 120] on div "Line Item Residential Inspection $ Amount 480 $0.00 (Base) Remove" at bounding box center [405, 134] width 611 height 42
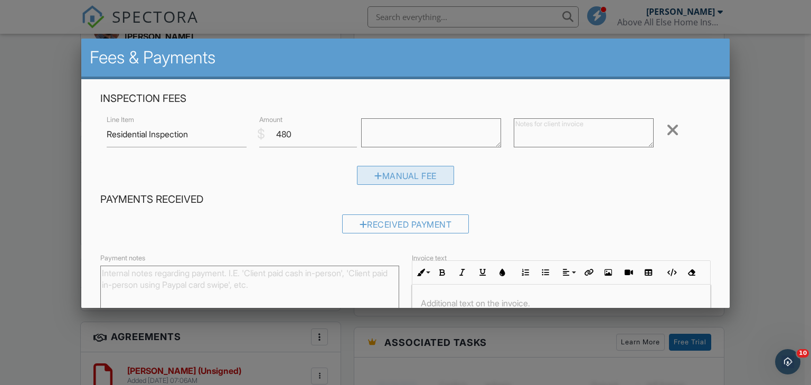
click at [412, 176] on div "Manual Fee" at bounding box center [405, 175] width 97 height 19
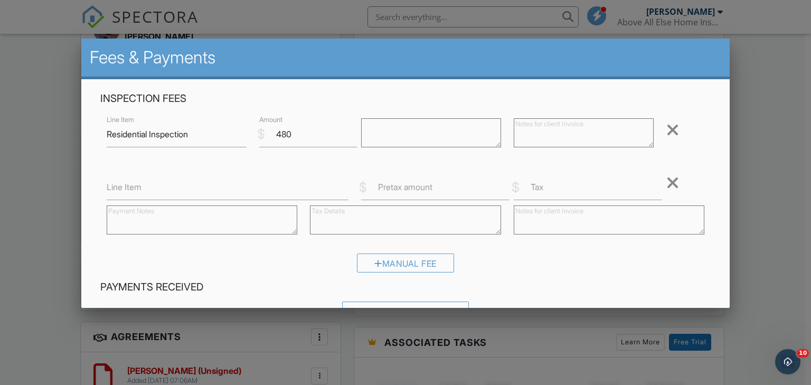
click at [127, 191] on label "Line Item" at bounding box center [124, 187] width 35 height 12
click at [127, 191] on input "Line Item" at bounding box center [228, 187] width 242 height 26
type input "3.5% Credit Card Process Fee"
click at [397, 186] on label "Pretax amount" at bounding box center [405, 187] width 54 height 12
click at [397, 186] on input "Pretax amount" at bounding box center [435, 187] width 148 height 26
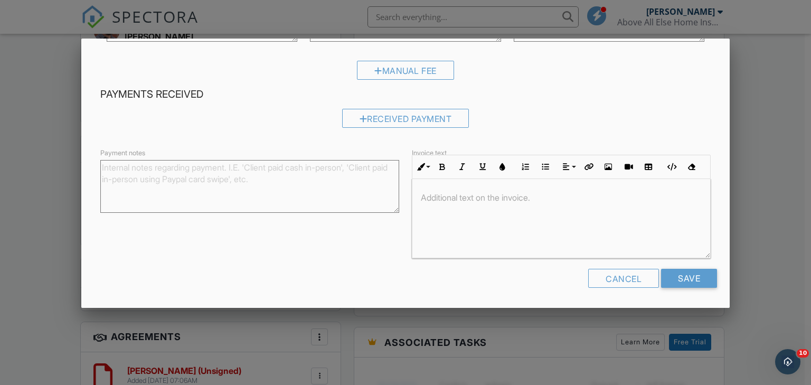
scroll to position [0, 0]
type input "16.79"
click at [691, 281] on input "Save" at bounding box center [689, 278] width 56 height 19
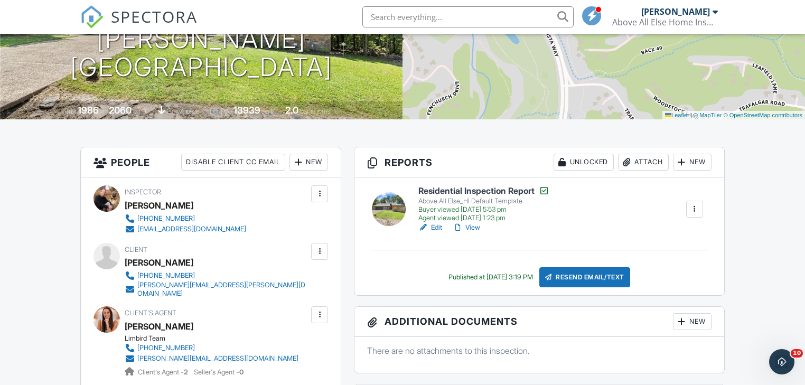
scroll to position [85, 0]
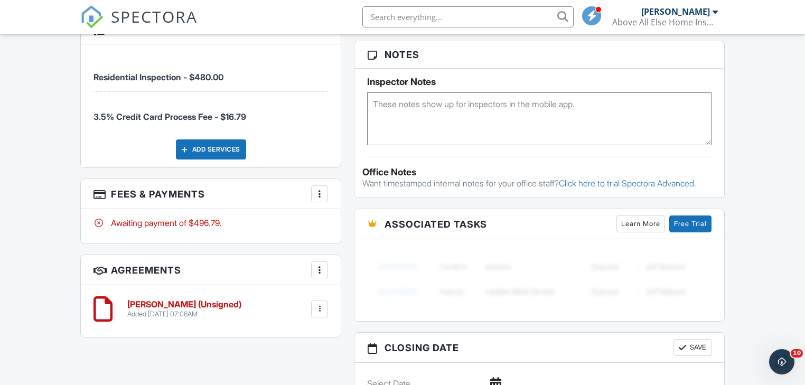
scroll to position [803, 0]
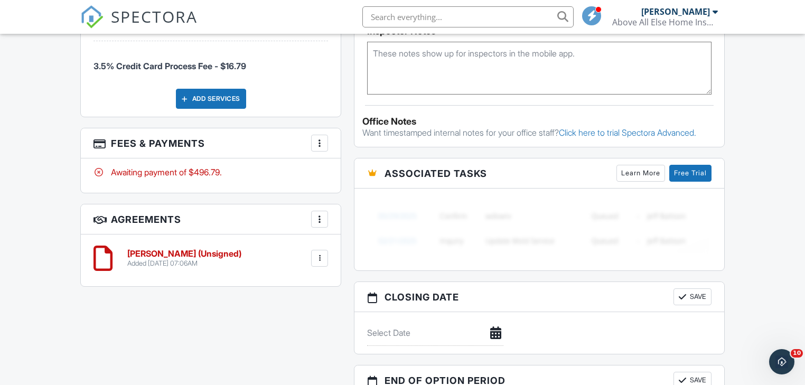
click at [200, 249] on h6 "AHIB Default (Unsigned)" at bounding box center [184, 254] width 114 height 10
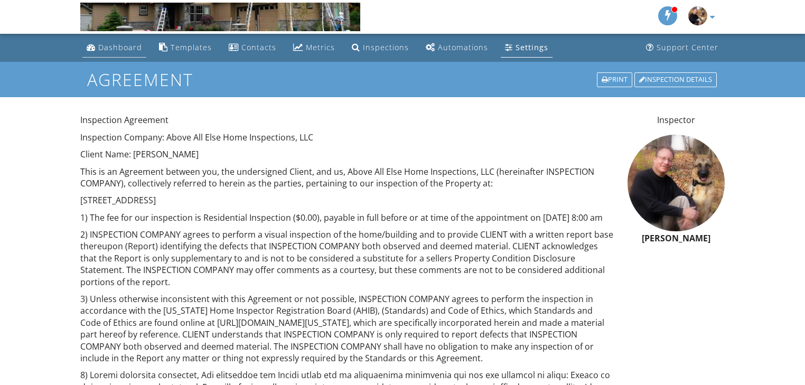
click at [118, 45] on div "Dashboard" at bounding box center [120, 47] width 44 height 10
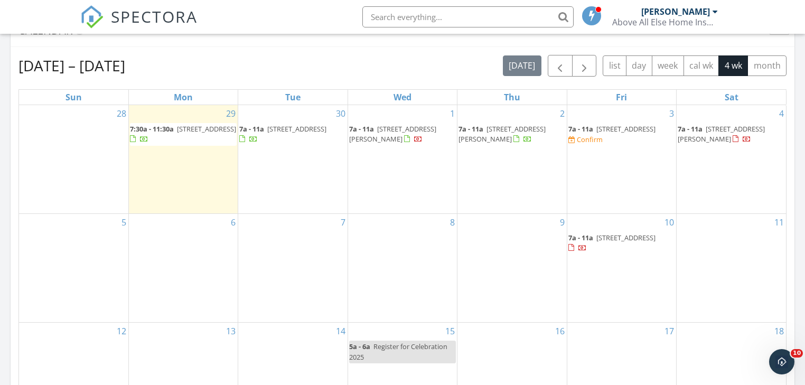
scroll to position [596, 0]
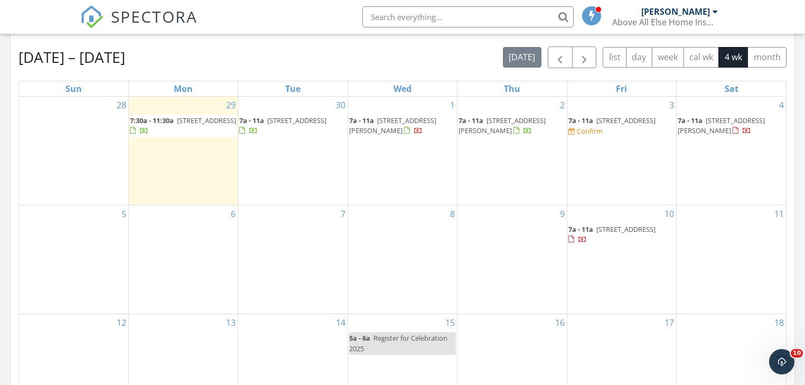
click at [634, 120] on span "[STREET_ADDRESS]" at bounding box center [625, 121] width 59 height 10
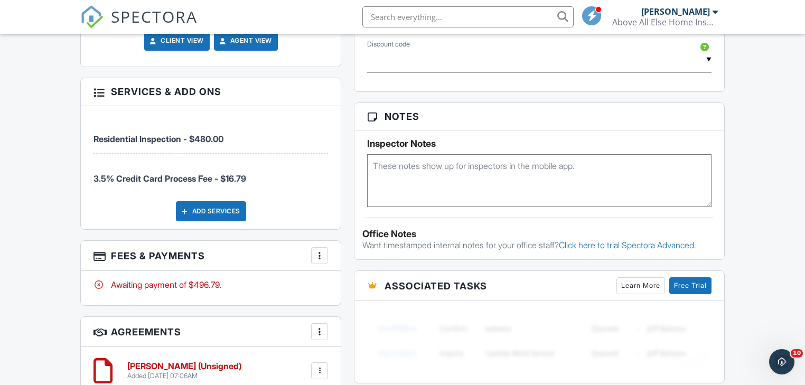
scroll to position [718, 0]
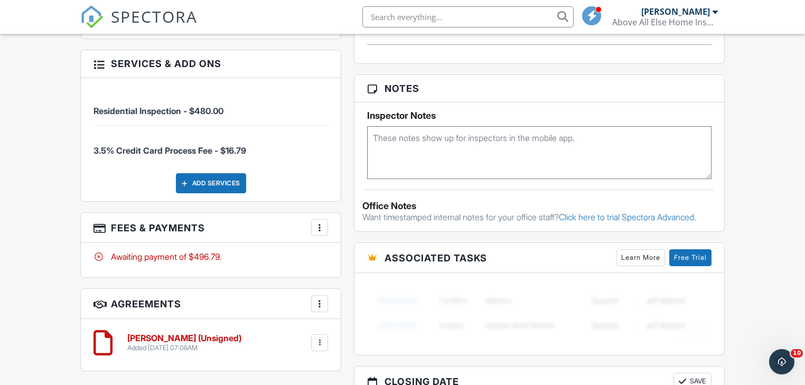
click at [319, 338] on div at bounding box center [319, 343] width 11 height 11
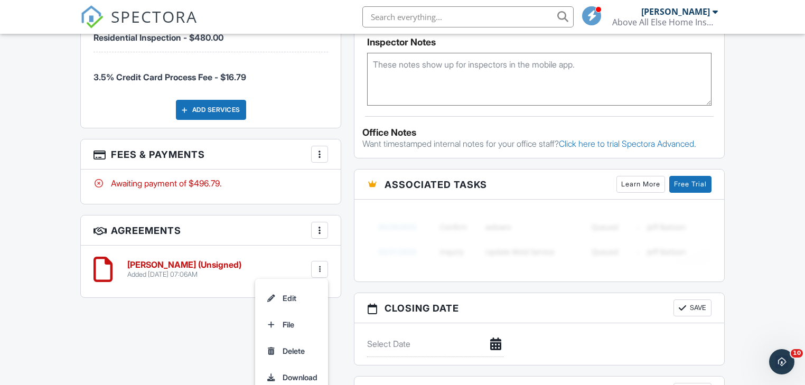
scroll to position [803, 0]
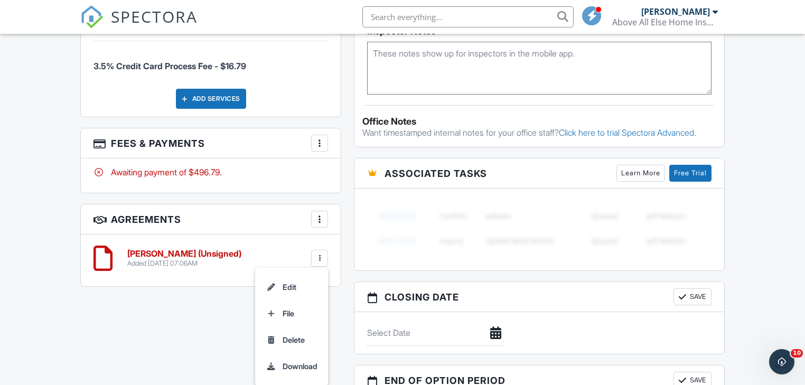
drag, startPoint x: 295, startPoint y: 332, endPoint x: 443, endPoint y: 39, distance: 328.9
click at [295, 332] on li "Delete" at bounding box center [292, 340] width 60 height 26
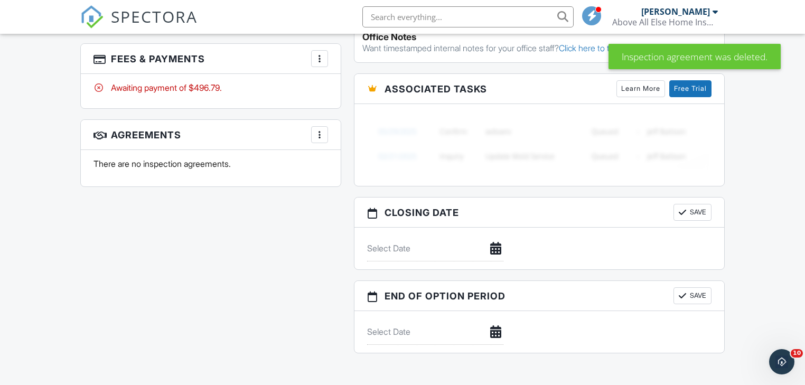
click at [318, 129] on div at bounding box center [319, 134] width 11 height 11
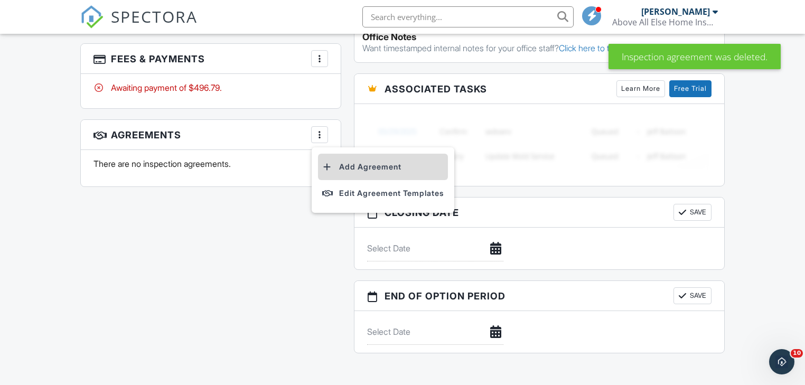
click at [380, 157] on li "Add Agreement" at bounding box center [383, 167] width 130 height 26
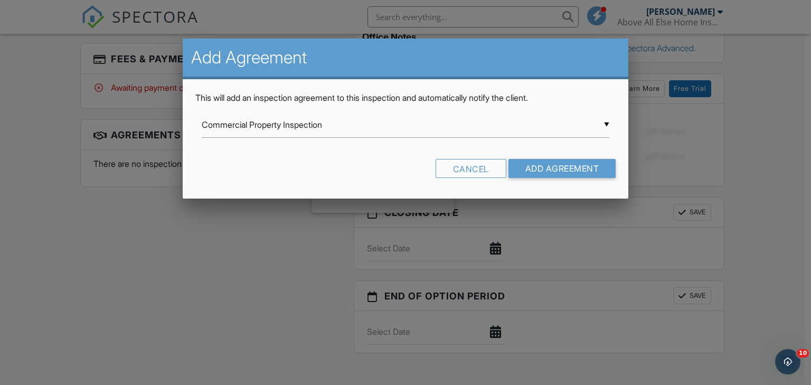
click at [609, 125] on div "▼ Commercial Property Inspection Commercial Property Inspection Limited Environ…" at bounding box center [406, 125] width 408 height 26
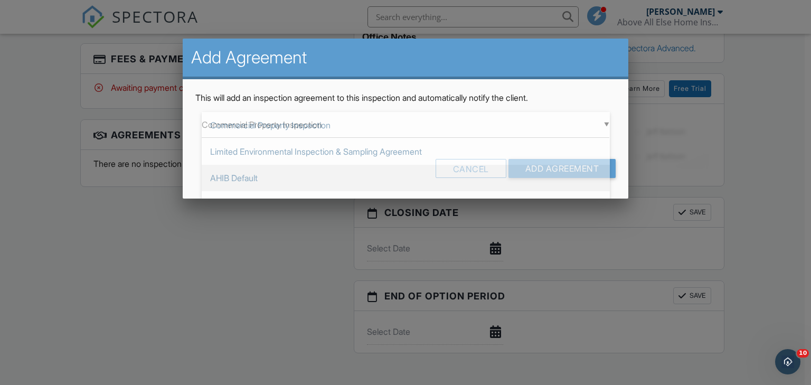
click at [264, 178] on span "AHIB Default" at bounding box center [406, 178] width 408 height 26
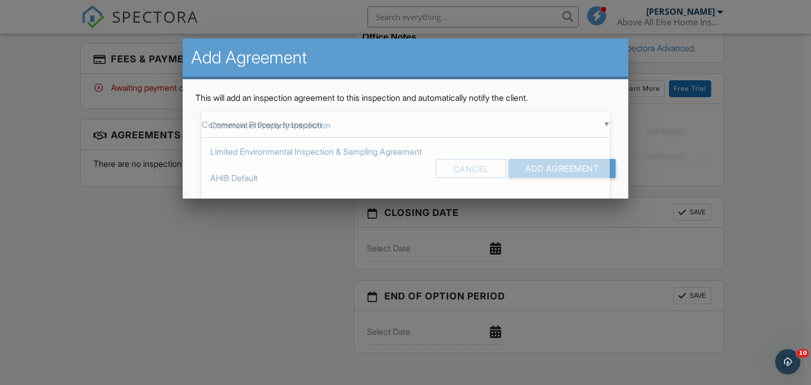
type input "AHIB Default"
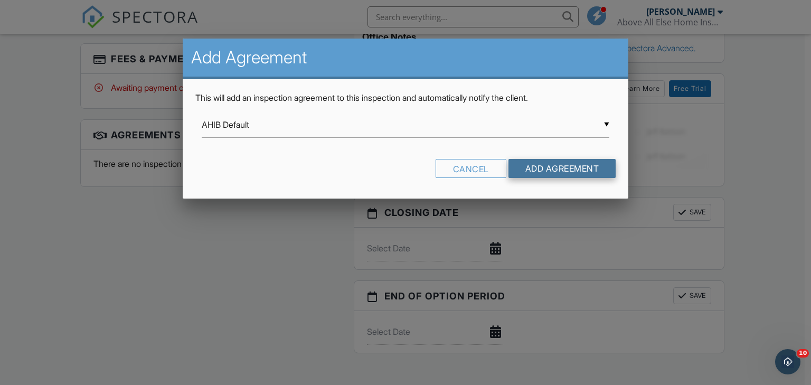
click at [576, 166] on input "Add Agreement" at bounding box center [563, 168] width 108 height 19
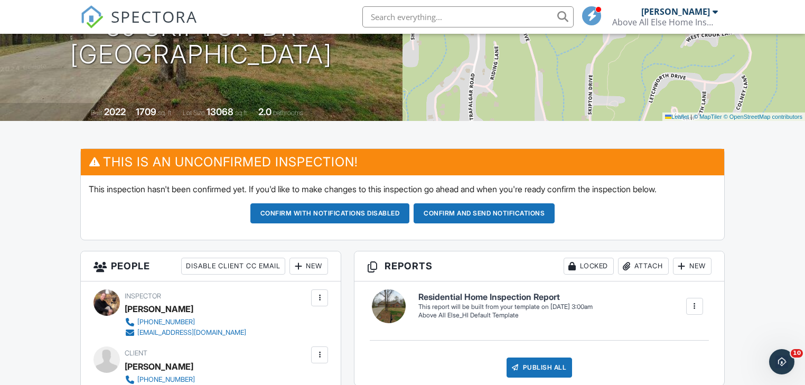
scroll to position [169, 0]
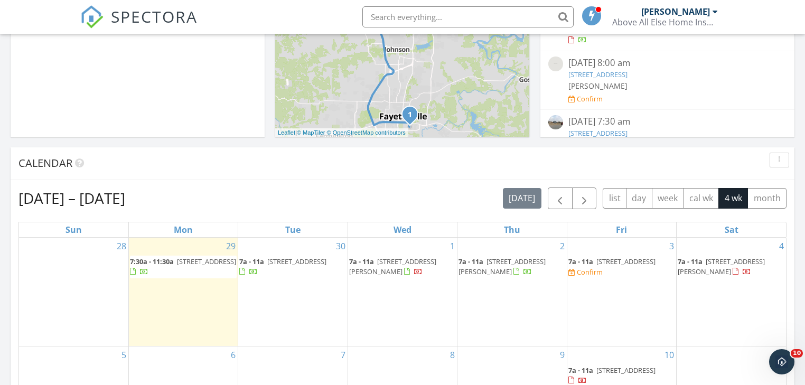
scroll to position [470, 0]
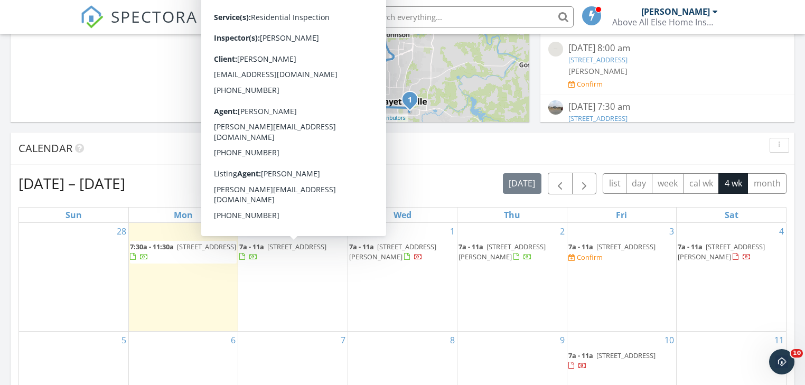
click at [302, 246] on span "[STREET_ADDRESS]" at bounding box center [296, 247] width 59 height 10
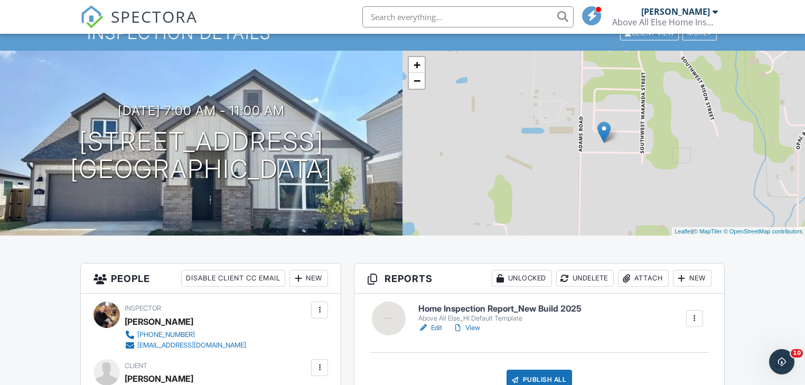
scroll to position [42, 0]
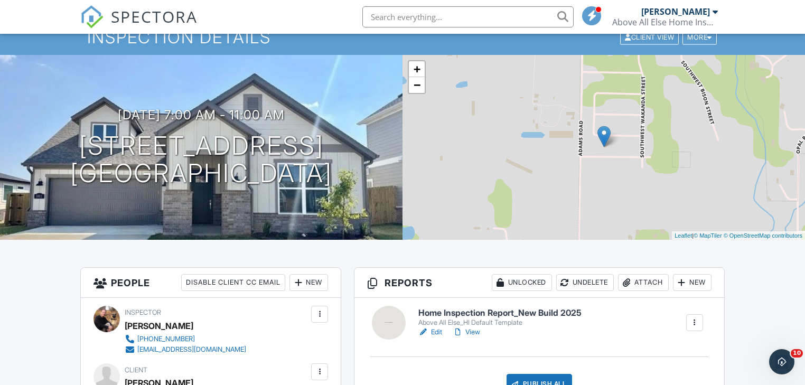
click at [471, 332] on link "View" at bounding box center [466, 332] width 27 height 11
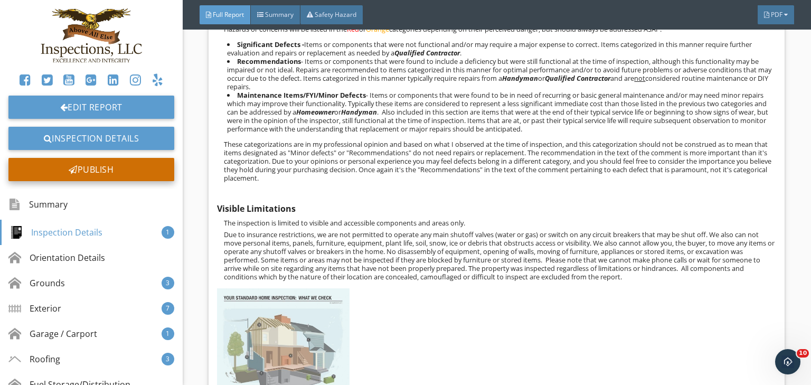
scroll to position [1226, 0]
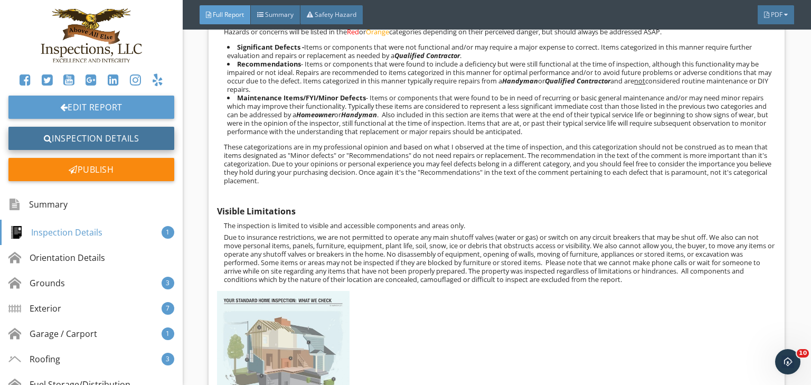
click at [107, 136] on link "Inspection Details" at bounding box center [91, 138] width 166 height 23
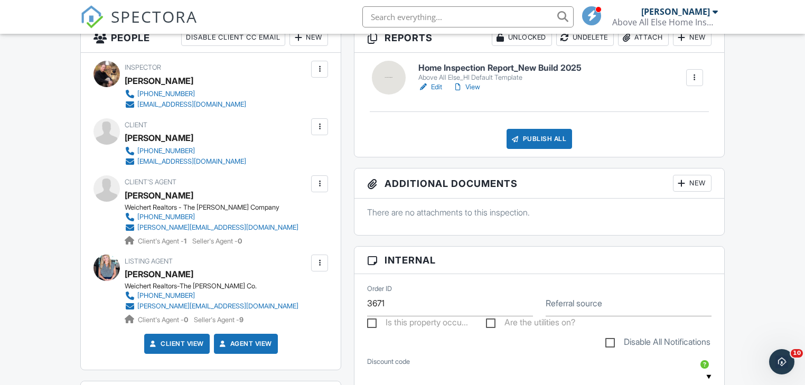
scroll to position [296, 0]
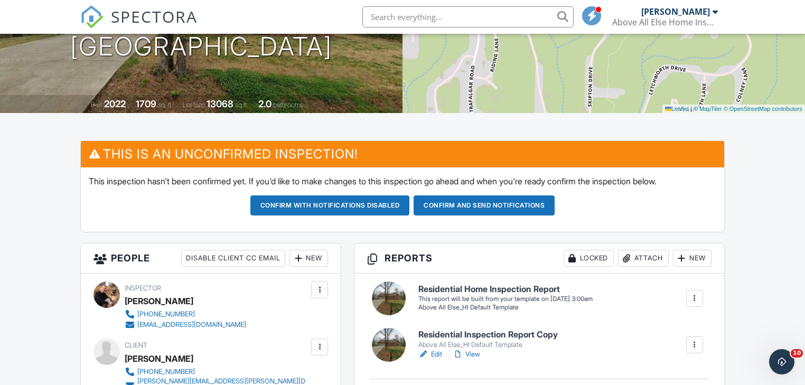
click at [437, 354] on link "Edit" at bounding box center [430, 354] width 24 height 11
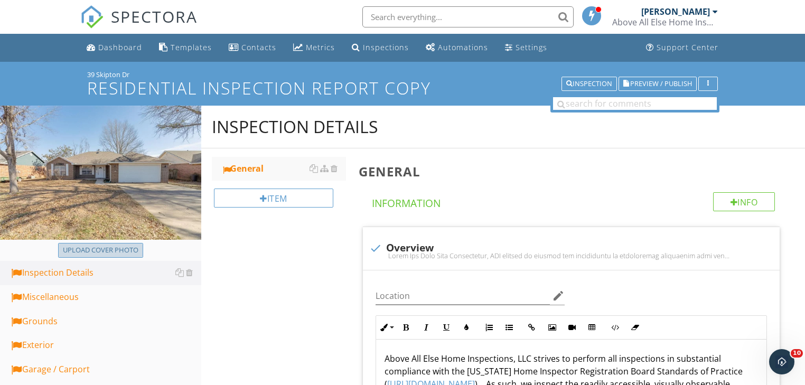
click at [114, 246] on div "Upload cover photo" at bounding box center [101, 250] width 76 height 11
type input "C:\fakepath\front.jpg"
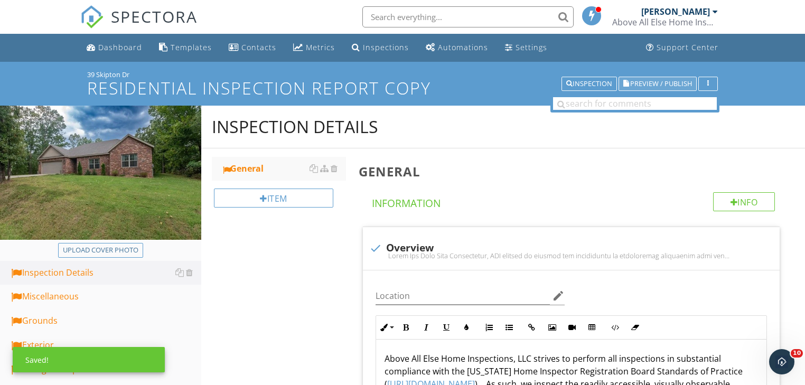
click at [663, 82] on span "Preview / Publish" at bounding box center [661, 83] width 62 height 7
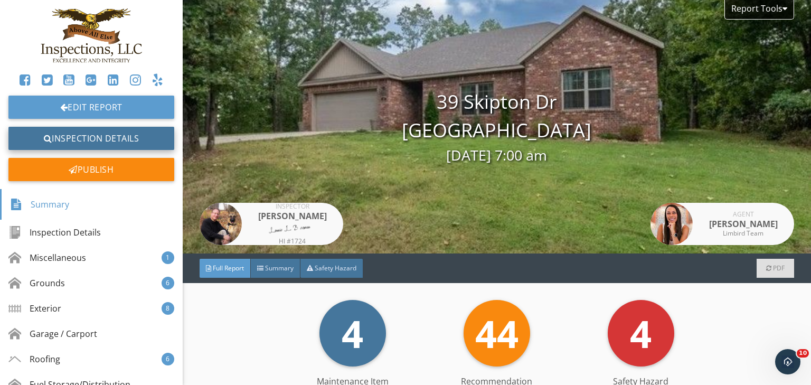
click at [108, 133] on link "Inspection Details" at bounding box center [91, 138] width 166 height 23
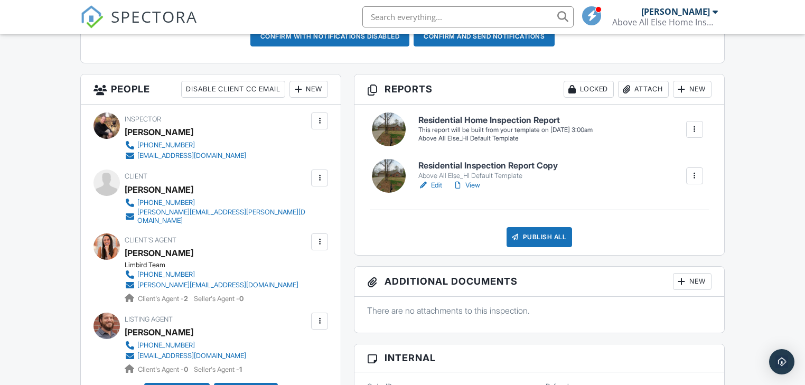
click at [695, 128] on div at bounding box center [694, 129] width 11 height 11
click at [668, 188] on div "Delete" at bounding box center [676, 188] width 22 height 12
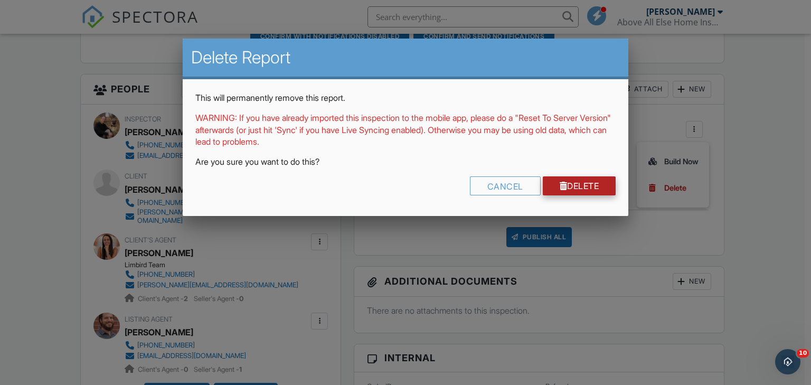
click at [580, 189] on link "Delete" at bounding box center [579, 185] width 73 height 19
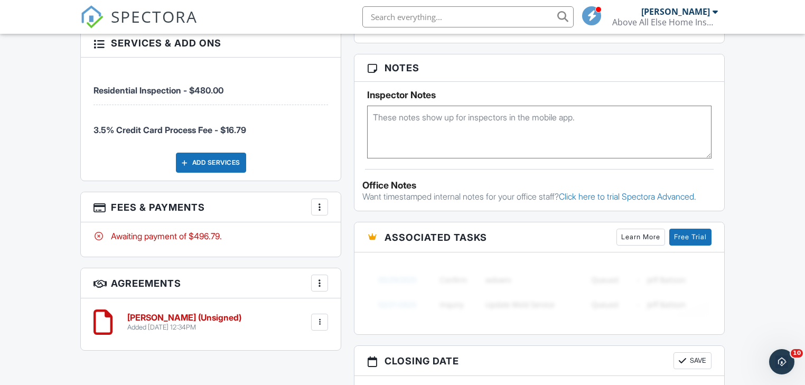
scroll to position [744, 0]
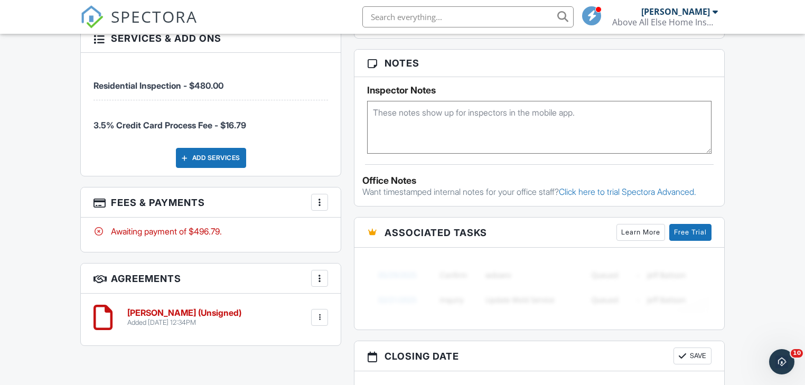
click at [173, 309] on h6 "AHIB Default (Unsigned)" at bounding box center [184, 314] width 114 height 10
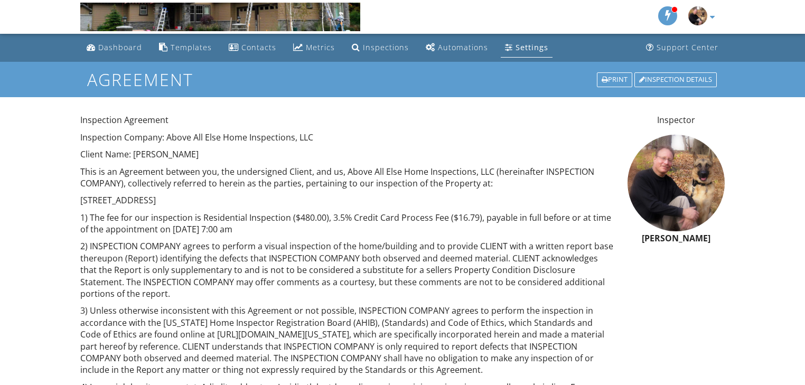
click at [116, 43] on div "Dashboard" at bounding box center [120, 47] width 44 height 10
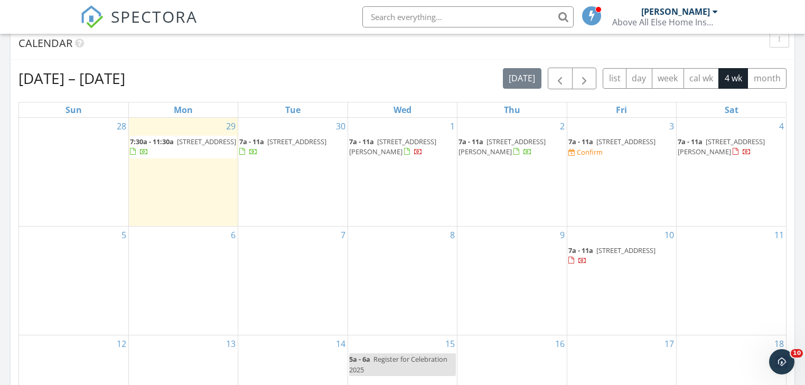
scroll to position [592, 0]
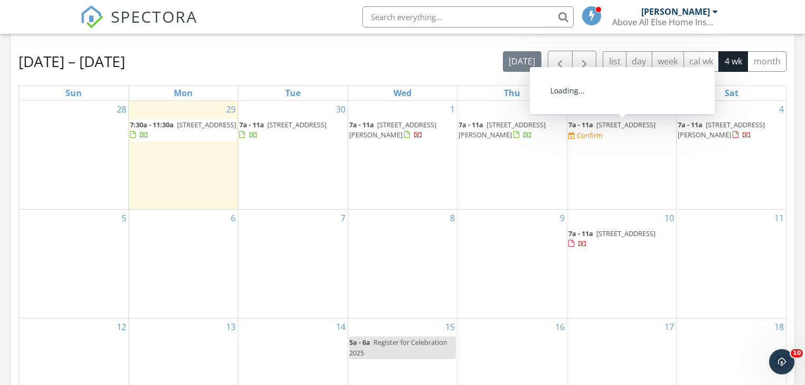
click at [615, 125] on span "39 Skipton Dr, Bella Vista 72714" at bounding box center [625, 125] width 59 height 10
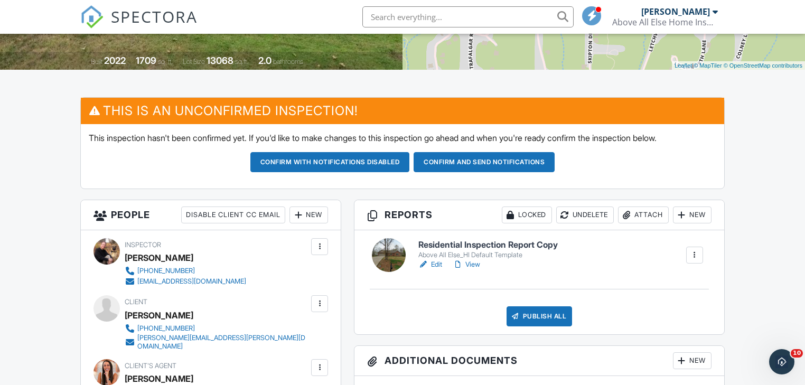
scroll to position [211, 0]
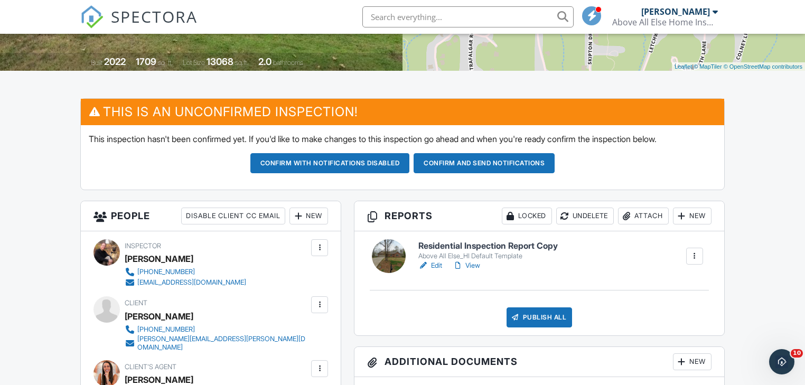
click at [501, 164] on button "Confirm and send notifications" at bounding box center [484, 163] width 141 height 20
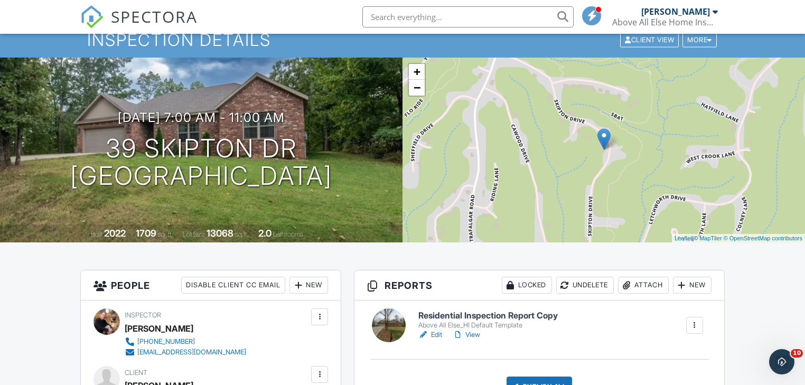
scroll to position [85, 0]
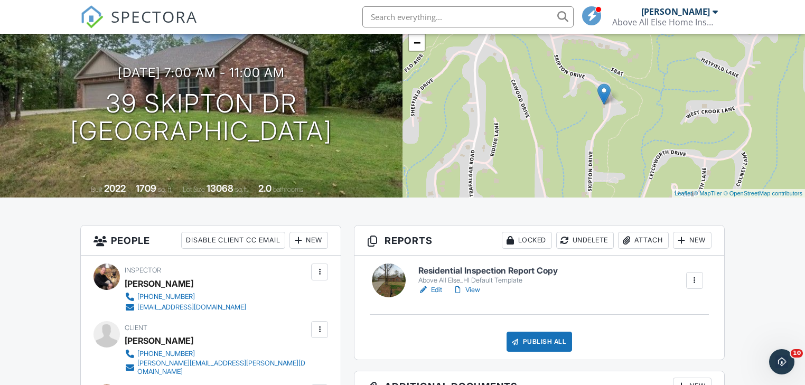
click at [469, 286] on link "View" at bounding box center [466, 290] width 27 height 11
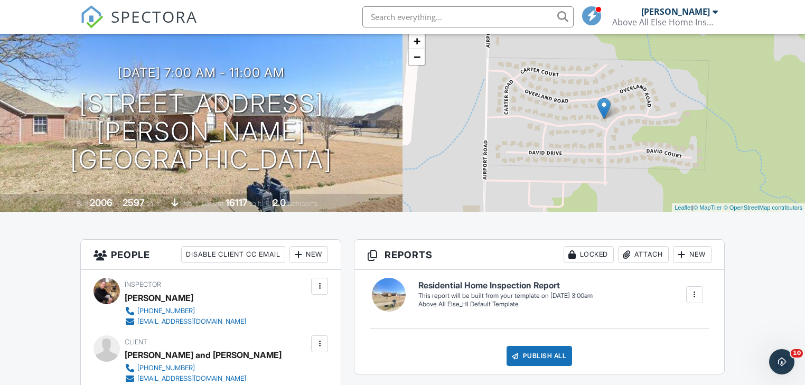
scroll to position [85, 0]
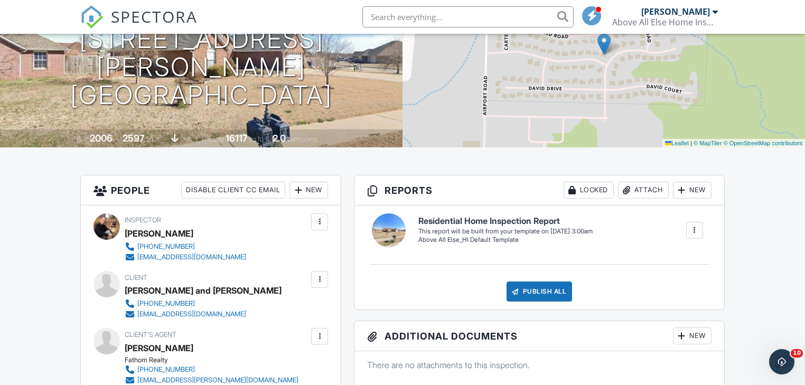
scroll to position [85, 0]
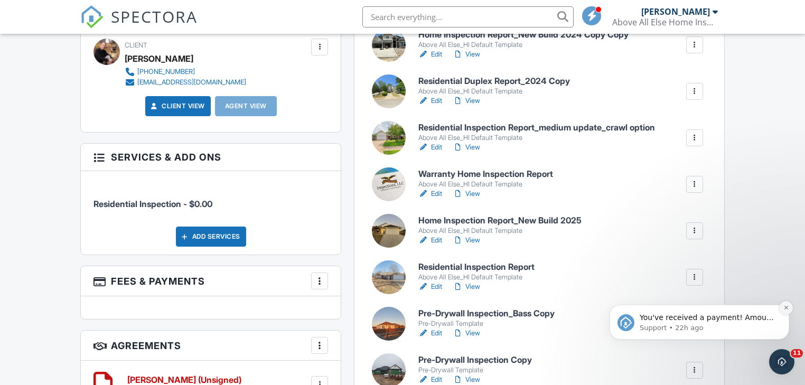
click at [785, 306] on icon "Dismiss notification" at bounding box center [786, 308] width 4 height 4
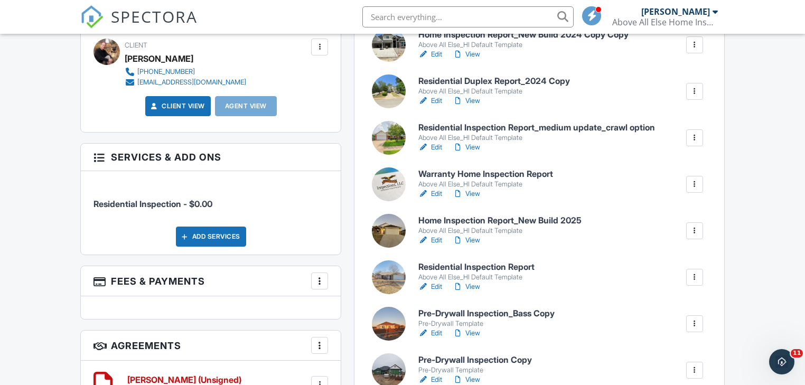
click at [695, 275] on div at bounding box center [694, 277] width 11 height 11
click at [662, 329] on link "Copy" at bounding box center [667, 335] width 63 height 12
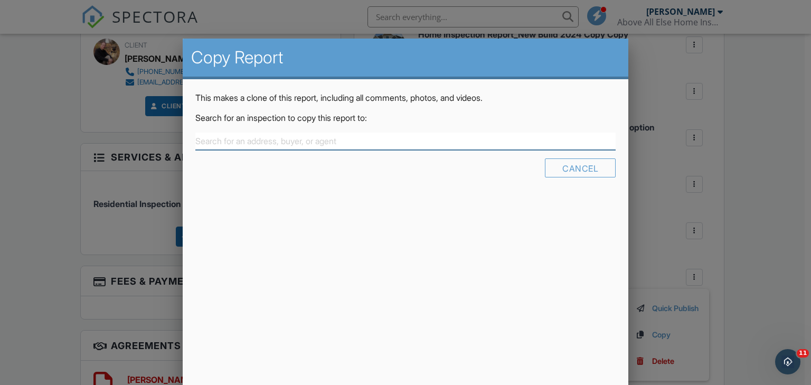
click at [202, 141] on input "text" at bounding box center [405, 141] width 421 height 17
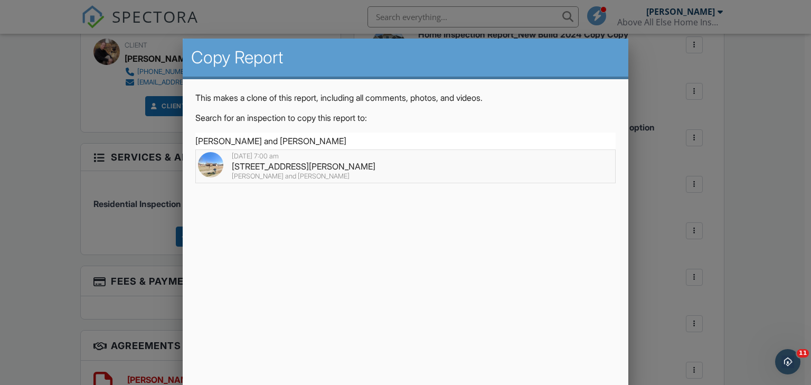
click at [346, 167] on div "9005 E Covington Rd, Siloam Springs, AR 72761" at bounding box center [406, 167] width 416 height 12
type input "9005 E Covington Rd, Siloam Springs, AR 72761"
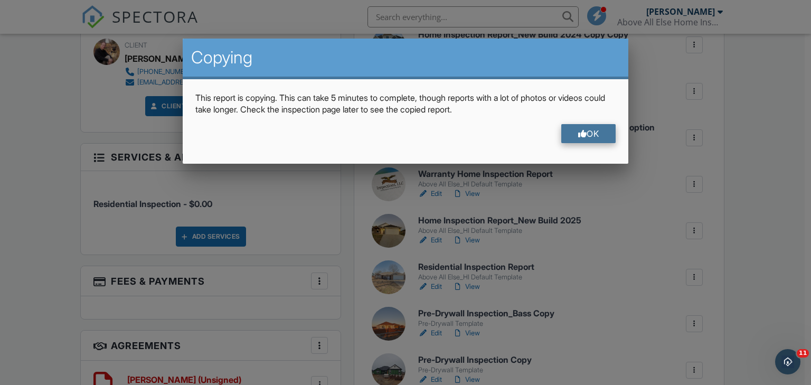
click at [591, 135] on div "OK" at bounding box center [589, 133] width 55 height 19
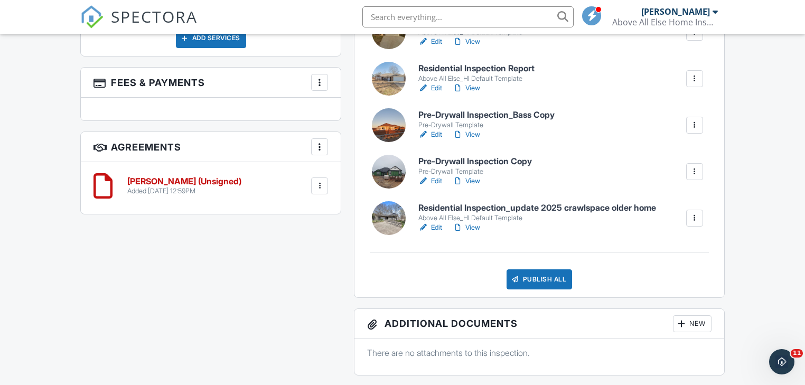
scroll to position [845, 0]
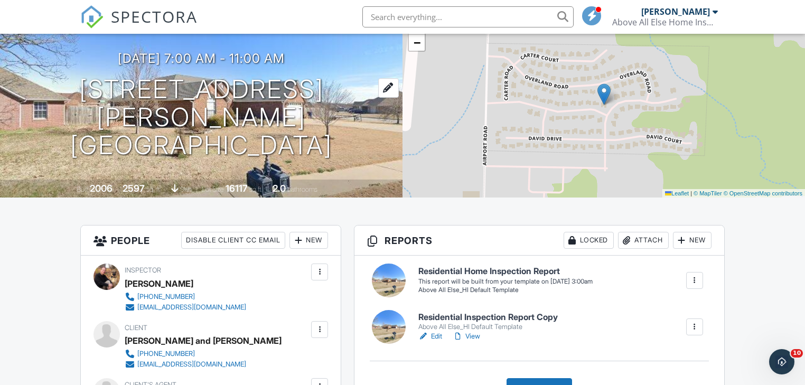
drag, startPoint x: 370, startPoint y: 137, endPoint x: 39, endPoint y: 109, distance: 332.9
click at [39, 109] on div "10/04/2025 7:00 am - 11:00 am 9005 E Covington Rd Siloam Springs, AR 72761" at bounding box center [201, 105] width 403 height 108
copy h1 "9005 E Covington Rd Siloam Springs, AR 72761"
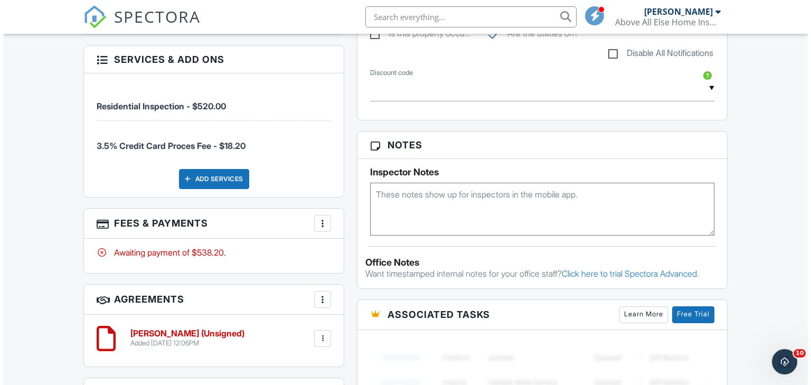
scroll to position [592, 0]
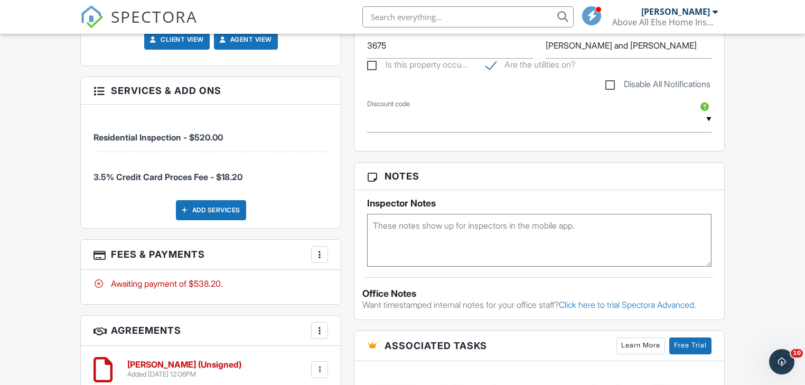
click at [319, 254] on div at bounding box center [319, 254] width 11 height 11
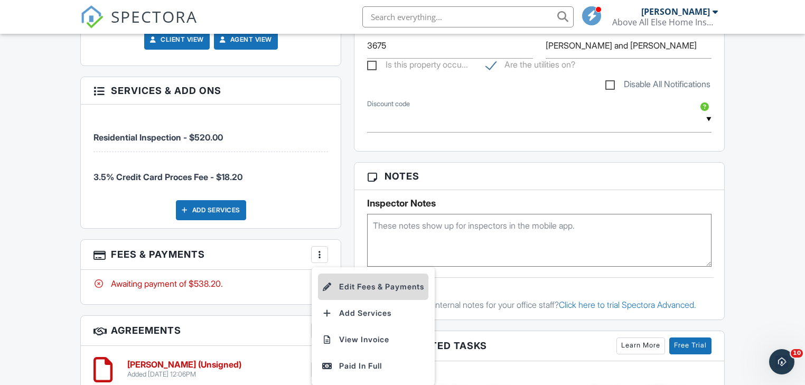
click at [359, 287] on li "Edit Fees & Payments" at bounding box center [373, 287] width 110 height 26
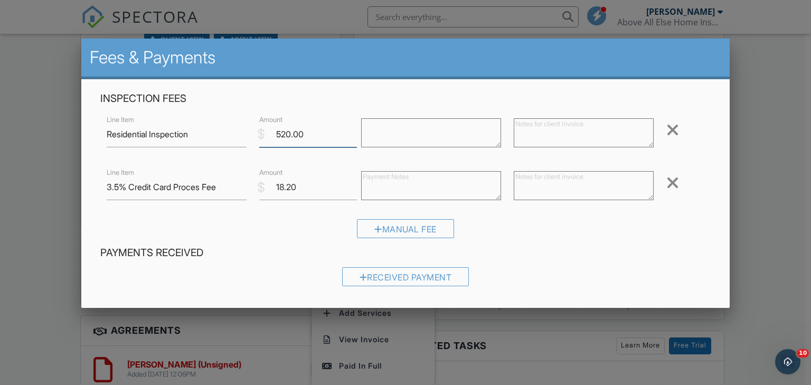
click at [284, 135] on input "520.00" at bounding box center [308, 135] width 98 height 26
click at [283, 129] on input "540.00" at bounding box center [308, 135] width 98 height 26
drag, startPoint x: 290, startPoint y: 133, endPoint x: 318, endPoint y: 130, distance: 28.6
click at [318, 130] on input "5350.00" at bounding box center [308, 135] width 98 height 26
type input "535.00"
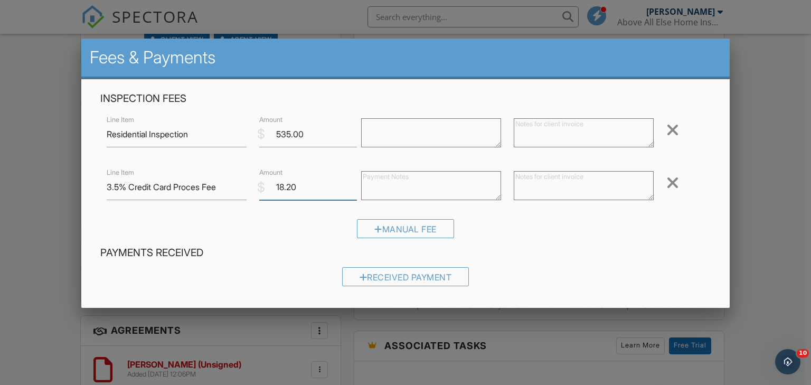
click at [295, 187] on input "18.20" at bounding box center [308, 187] width 98 height 26
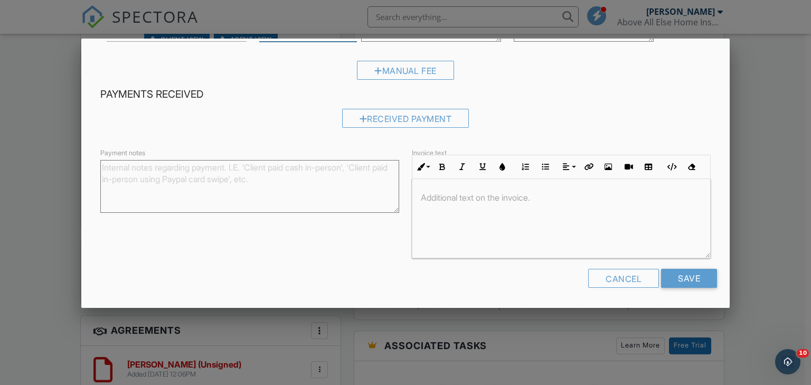
scroll to position [0, 0]
type input "18.72"
click at [684, 279] on input "Save" at bounding box center [689, 278] width 56 height 19
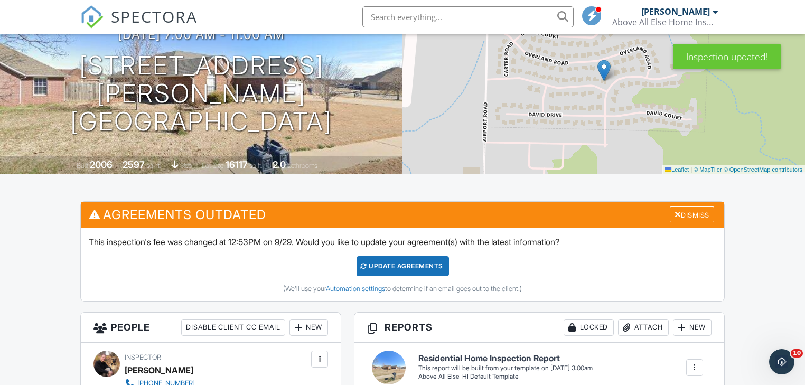
scroll to position [85, 0]
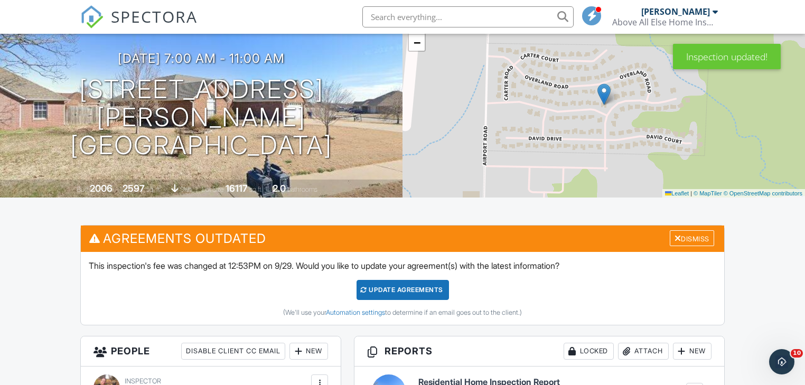
click at [403, 287] on div "Update Agreements" at bounding box center [403, 290] width 92 height 20
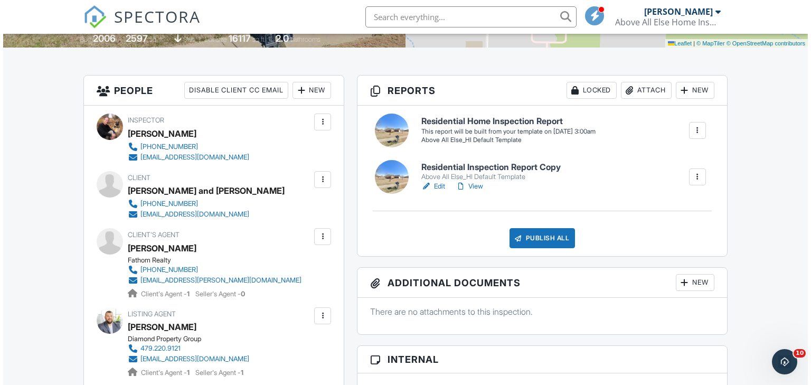
scroll to position [254, 0]
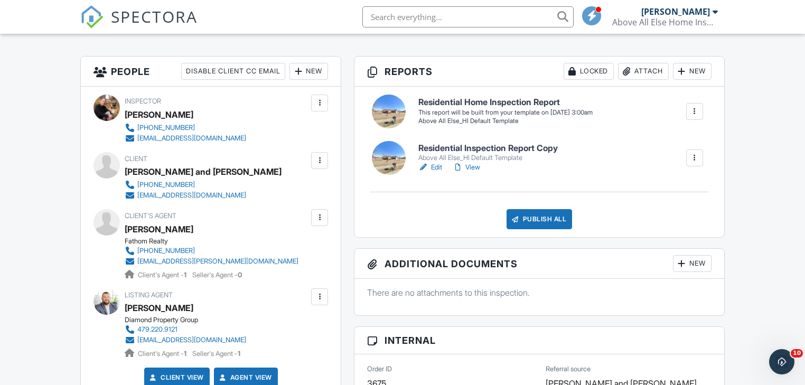
click at [323, 158] on div at bounding box center [319, 160] width 11 height 11
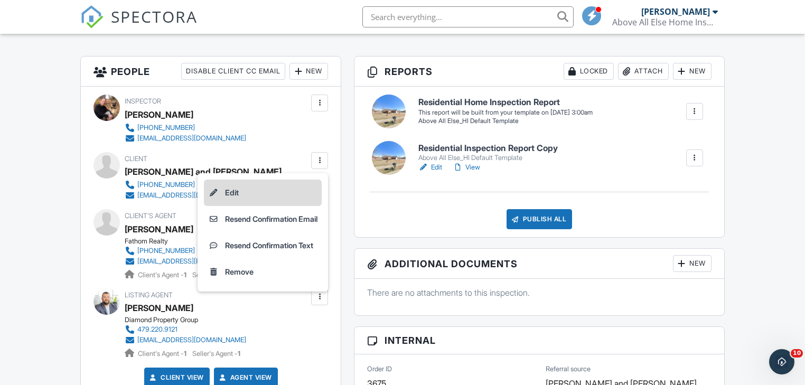
click at [224, 190] on li "Edit" at bounding box center [263, 193] width 118 height 26
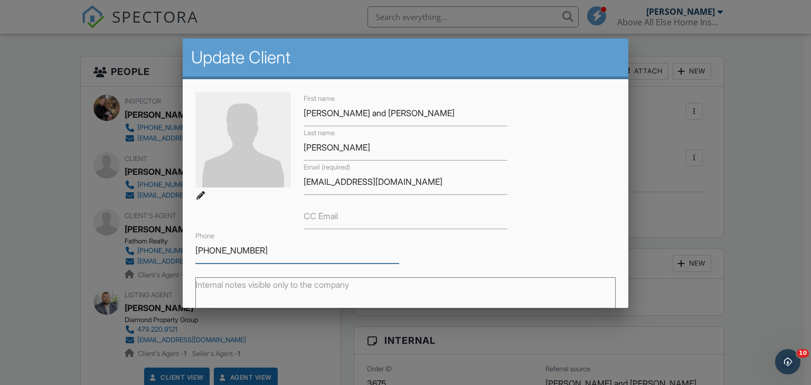
drag, startPoint x: 246, startPoint y: 248, endPoint x: 223, endPoint y: 251, distance: 22.3
paste input "Andrea Barnett +1 (479) 220-913"
drag, startPoint x: 267, startPoint y: 249, endPoint x: 147, endPoint y: 245, distance: 120.5
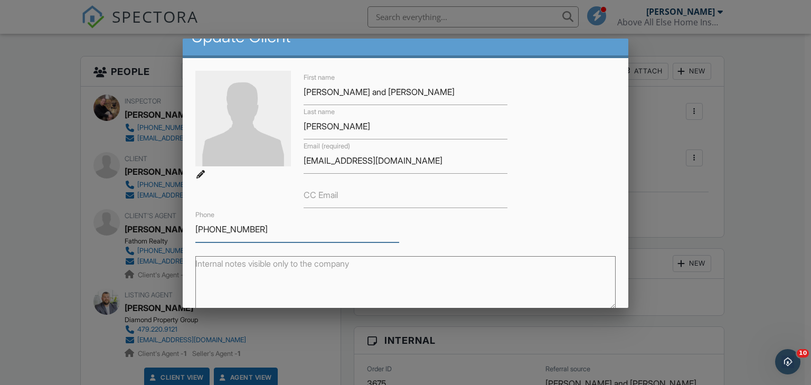
scroll to position [144, 0]
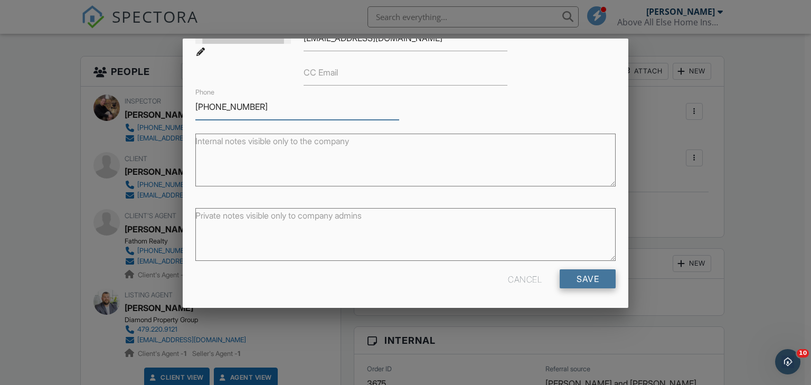
type input "[PHONE_NUMBER]"
click at [576, 282] on input "Save" at bounding box center [588, 278] width 56 height 19
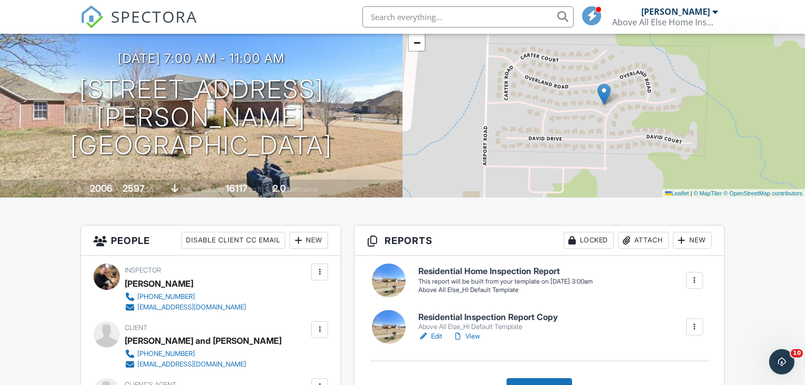
click at [434, 335] on link "Edit" at bounding box center [430, 336] width 24 height 11
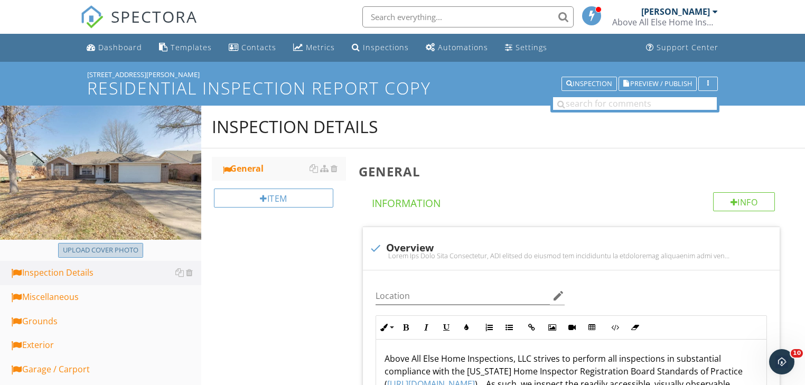
click at [129, 249] on div "Upload cover photo" at bounding box center [101, 250] width 76 height 11
type input "C:\fakepath\Screenshot 2025-09-29 124652.jpg"
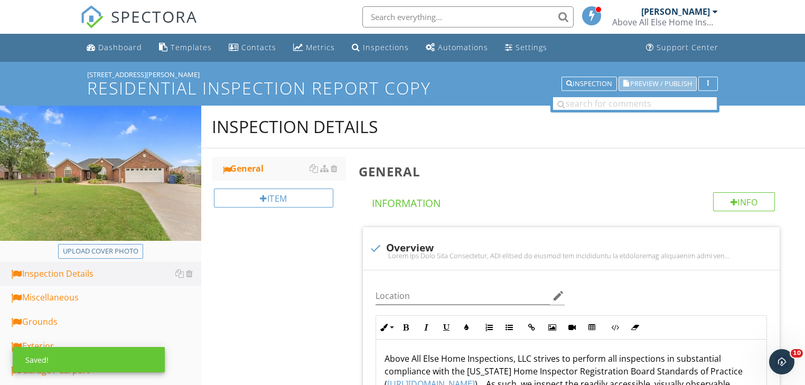
click at [681, 82] on span "Preview / Publish" at bounding box center [661, 83] width 62 height 7
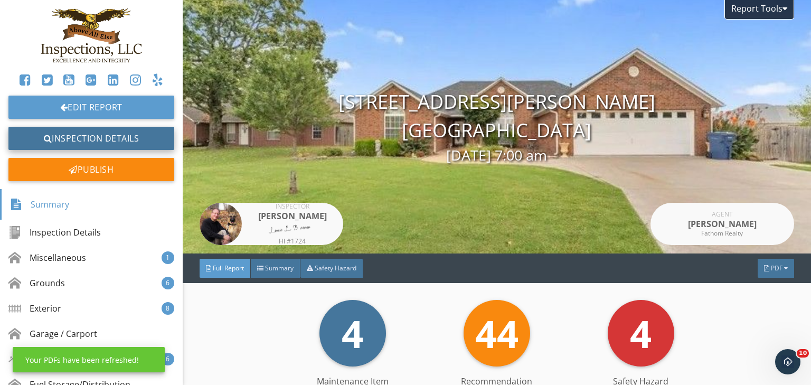
click at [104, 135] on link "Inspection Details" at bounding box center [91, 138] width 166 height 23
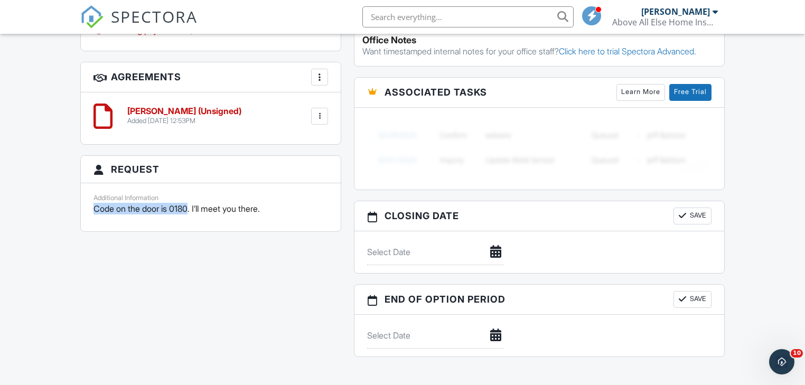
drag, startPoint x: 192, startPoint y: 206, endPoint x: 72, endPoint y: 204, distance: 119.4
click at [72, 204] on div "Dashboard Templates Contacts Metrics Inspections Automations Settings Support C…" at bounding box center [402, 2] width 805 height 1627
copy p "Code on the door is 0180"
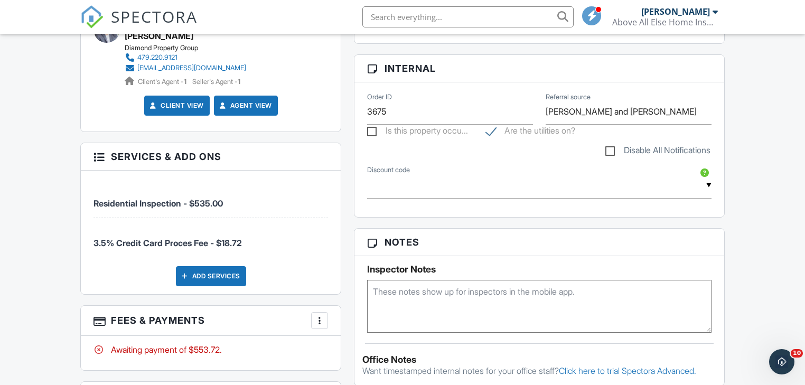
scroll to position [507, 0]
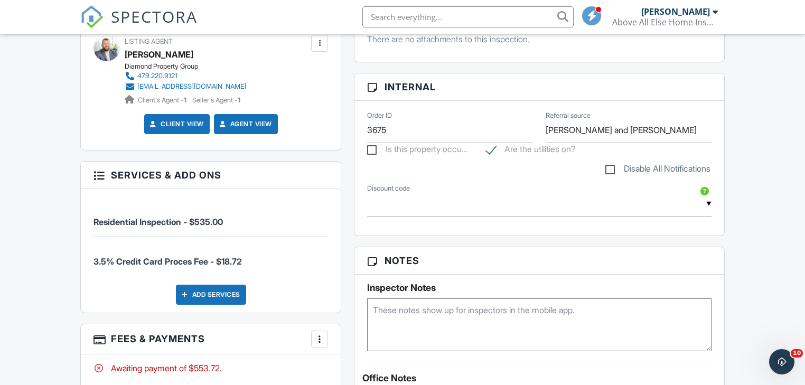
click at [386, 319] on textarea at bounding box center [539, 324] width 344 height 53
paste textarea "Code on the door is 0180"
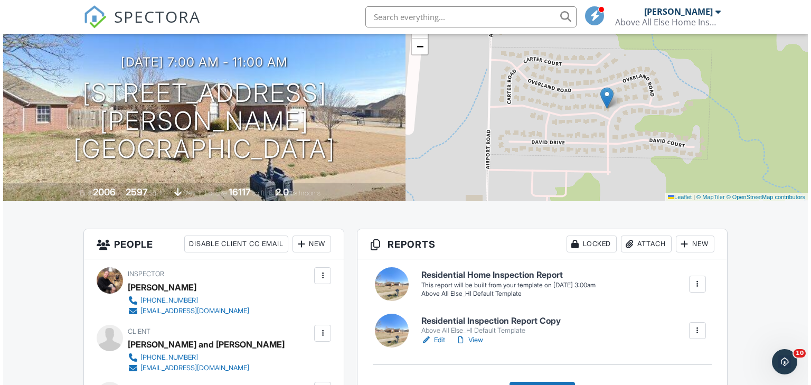
scroll to position [85, 0]
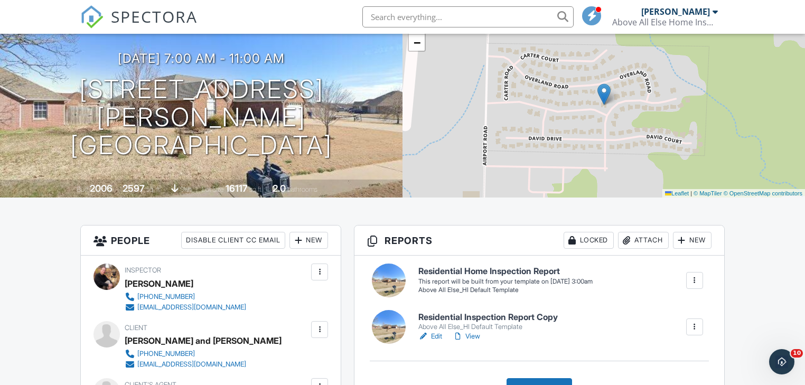
click at [696, 279] on div at bounding box center [694, 280] width 11 height 11
click at [666, 339] on div "Delete" at bounding box center [676, 339] width 22 height 12
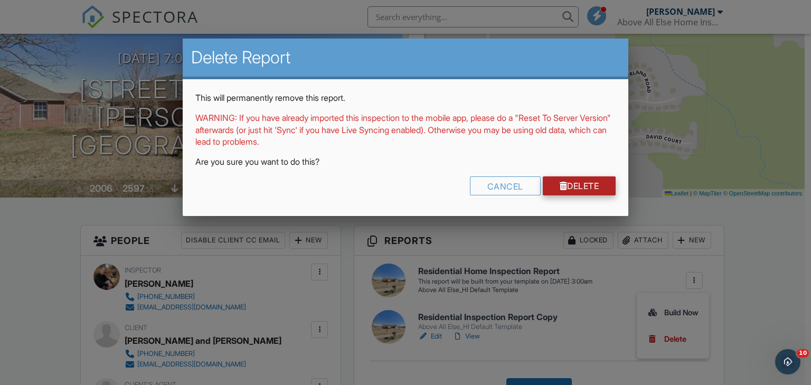
type textarea "Code on the door is 0180"
click at [587, 182] on link "Delete" at bounding box center [579, 185] width 73 height 19
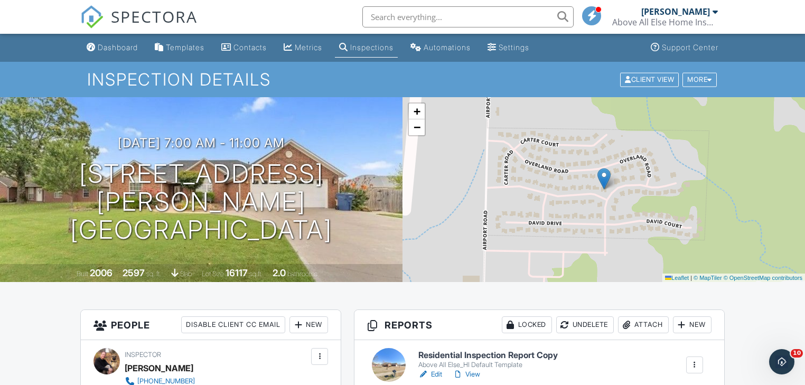
drag, startPoint x: 369, startPoint y: 223, endPoint x: 22, endPoint y: 190, distance: 348.2
click at [22, 190] on div "[DATE] 7:00 am - 11:00 am [STREET_ADDRESS][PERSON_NAME] [GEOGRAPHIC_DATA], AR 7…" at bounding box center [201, 190] width 403 height 108
copy h1 "[STREET_ADDRESS][PERSON_NAME]"
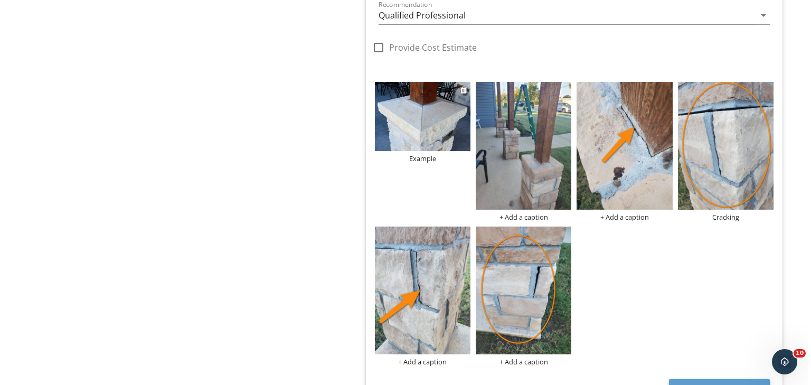
scroll to position [2109, 0]
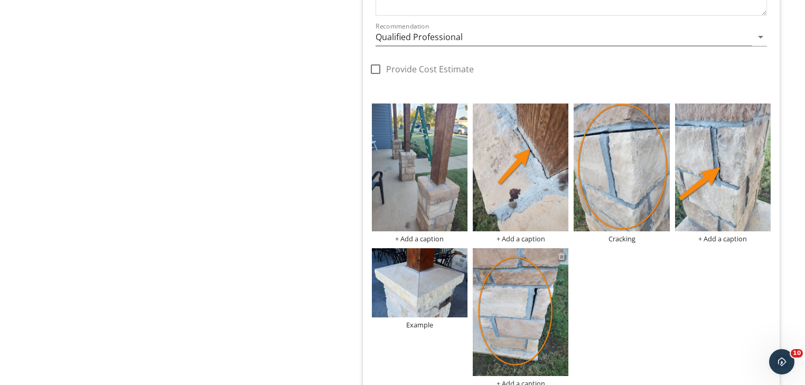
click at [563, 252] on div at bounding box center [561, 256] width 7 height 8
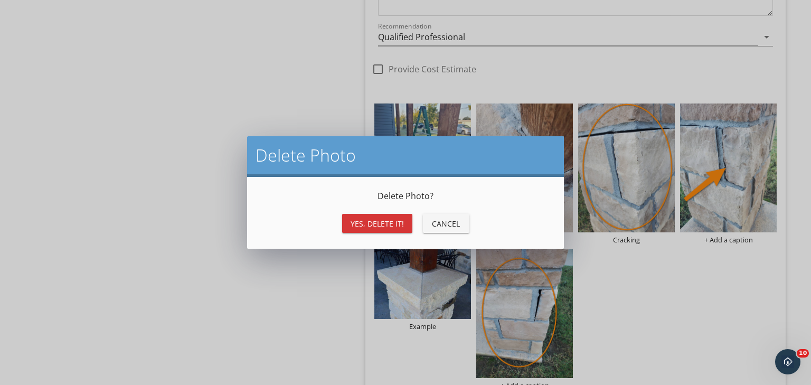
click at [382, 226] on div "Yes, Delete it!" at bounding box center [377, 223] width 53 height 11
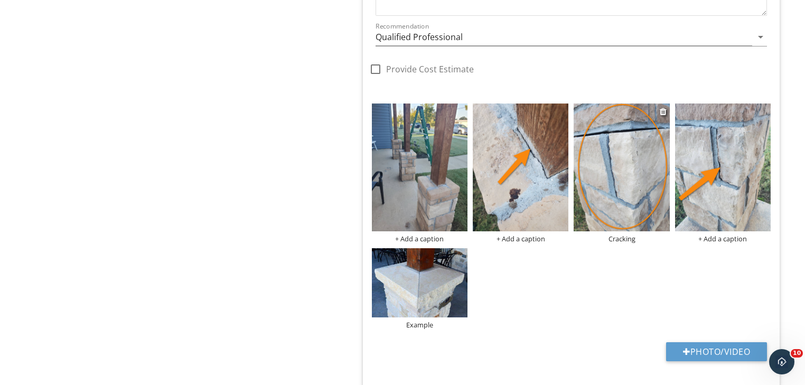
click at [619, 183] on img at bounding box center [622, 168] width 96 height 128
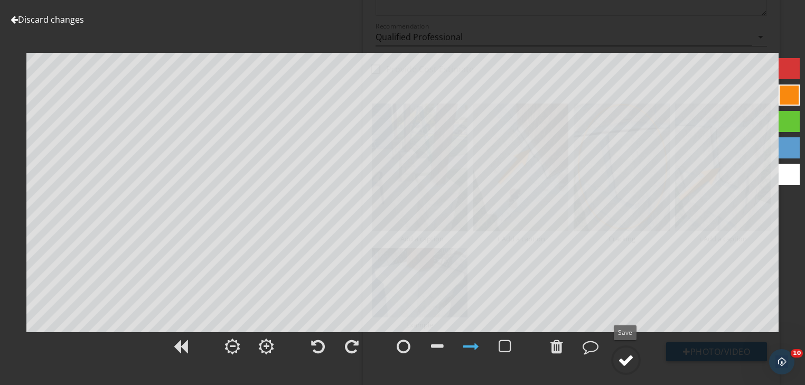
click at [625, 359] on div at bounding box center [626, 360] width 16 height 16
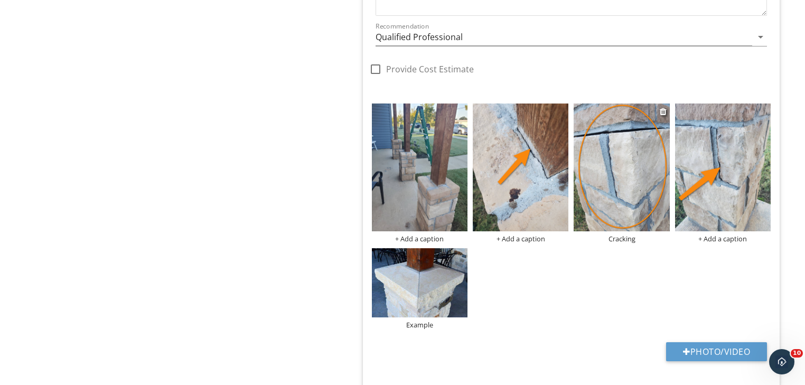
click at [614, 236] on div "Cracking" at bounding box center [622, 239] width 96 height 8
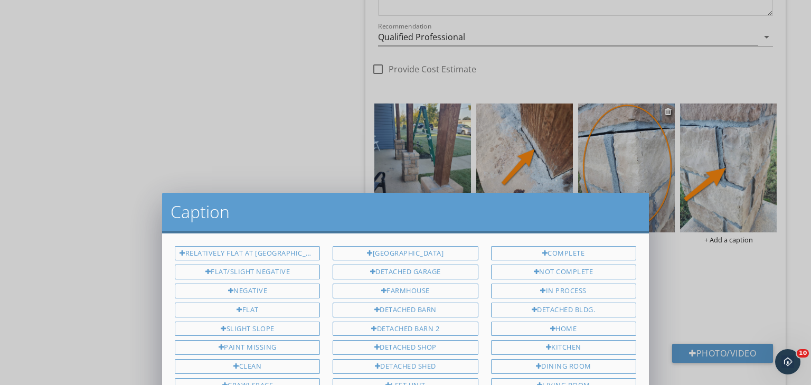
scroll to position [0, 0]
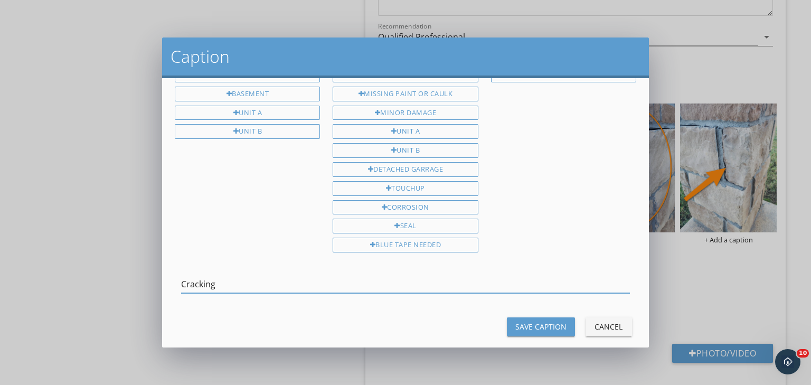
drag, startPoint x: 225, startPoint y: 267, endPoint x: 181, endPoint y: 266, distance: 43.3
click at [147, 270] on div "Caption Relatively Flat at Wall Flat/Slight Negative Negative Flat Slight Slope…" at bounding box center [405, 192] width 811 height 385
click at [534, 321] on div "Save Caption" at bounding box center [541, 326] width 51 height 11
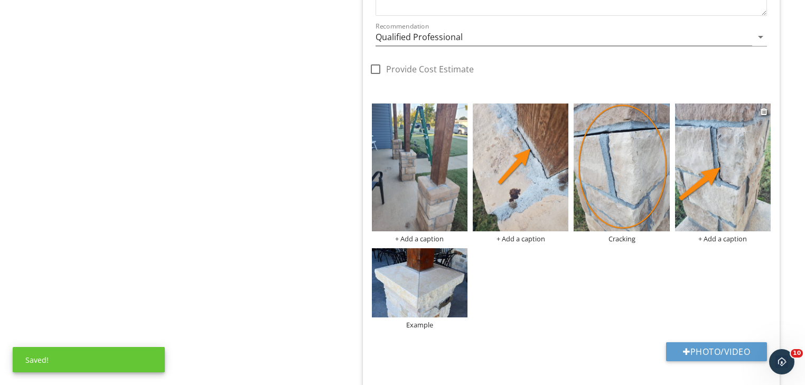
click at [740, 235] on div "+ Add a caption" at bounding box center [723, 239] width 96 height 8
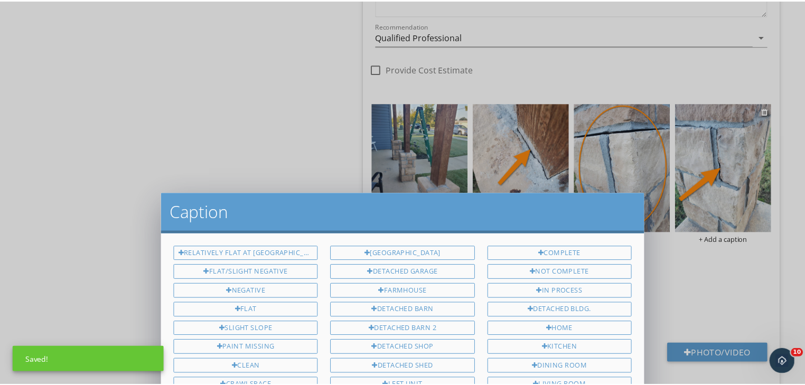
scroll to position [212, 0]
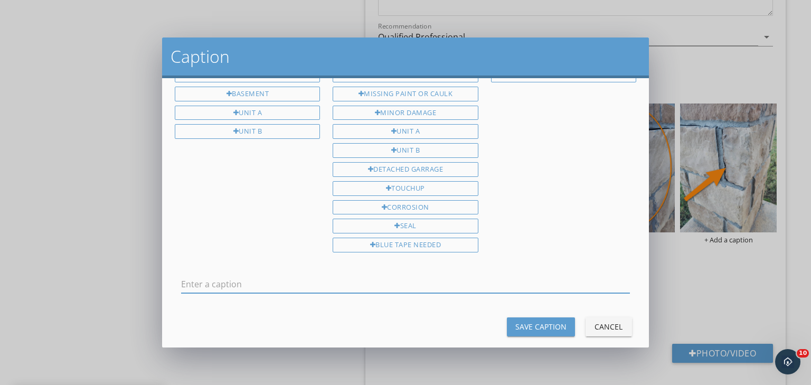
click at [199, 276] on input "text" at bounding box center [405, 284] width 449 height 17
type input "Cracking"
click at [542, 321] on div "Save Caption" at bounding box center [541, 326] width 51 height 11
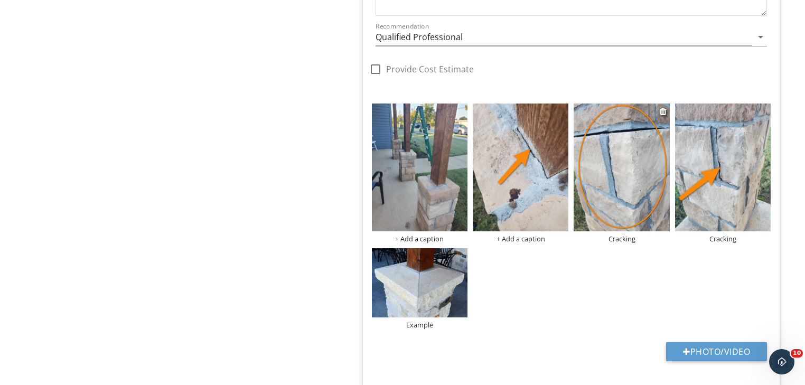
click at [625, 166] on img at bounding box center [622, 168] width 96 height 128
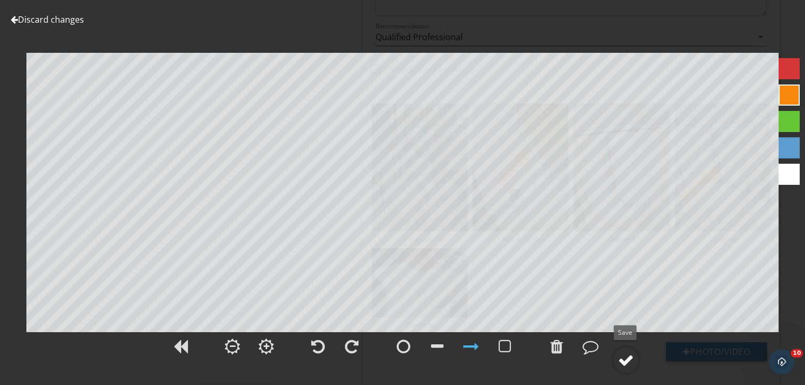
click at [618, 353] on circle at bounding box center [625, 360] width 27 height 27
click at [625, 361] on div at bounding box center [626, 360] width 16 height 16
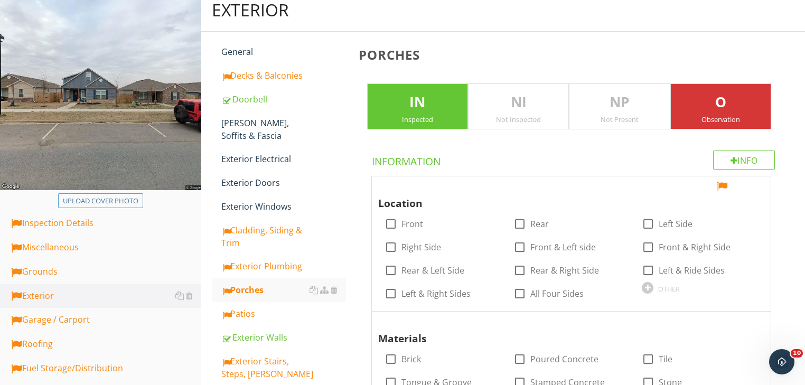
scroll to position [0, 0]
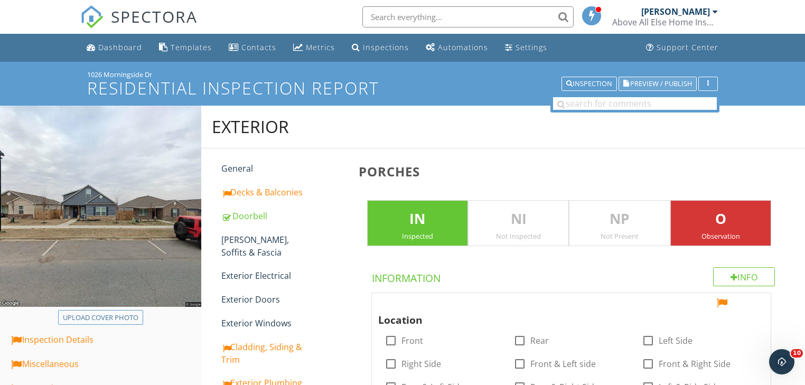
click at [664, 84] on span "Preview / Publish" at bounding box center [661, 83] width 62 height 7
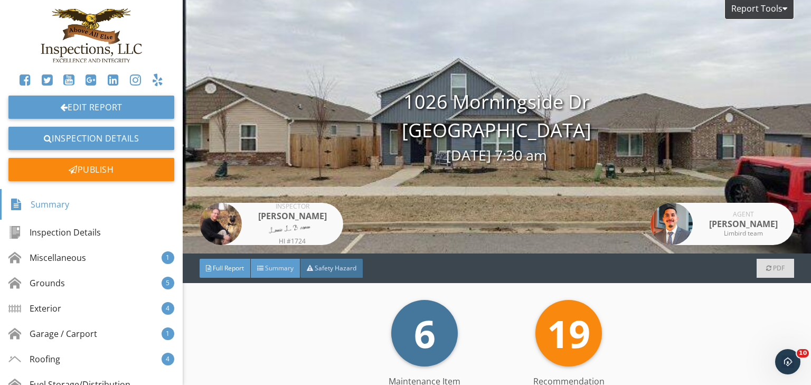
click at [277, 267] on span "Summary" at bounding box center [279, 268] width 29 height 9
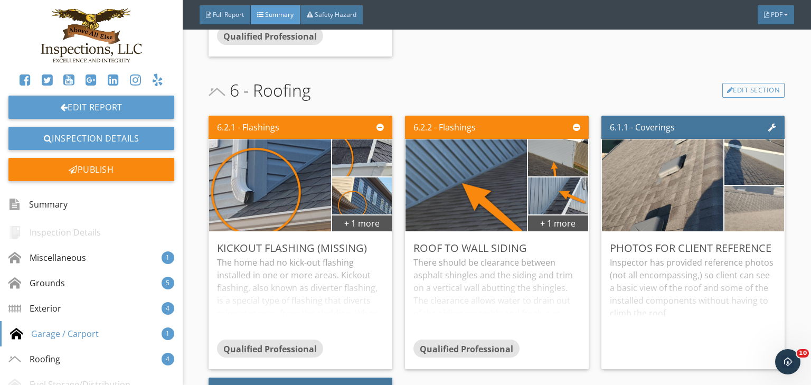
scroll to position [1986, 0]
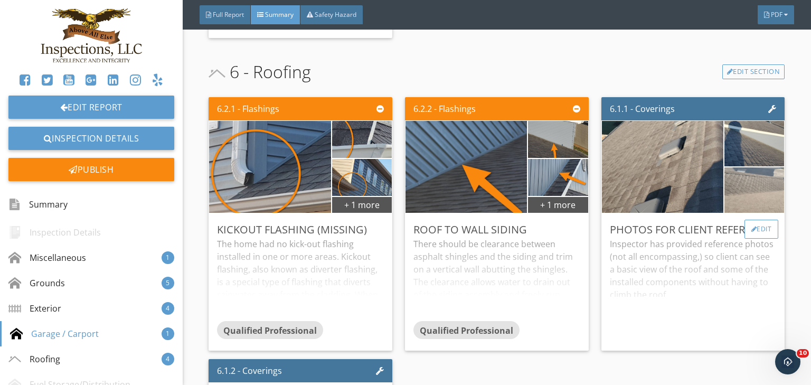
click at [752, 230] on div at bounding box center [755, 229] width 6 height 6
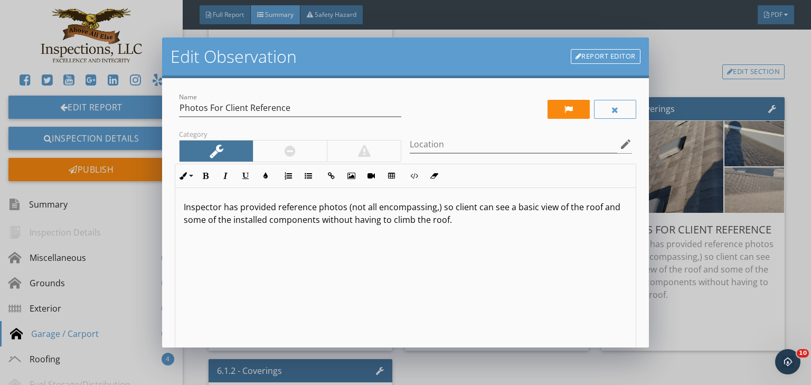
click at [801, 272] on div "Edit Observation Report Editor Name Photos For Client Reference Category Locati…" at bounding box center [405, 192] width 811 height 385
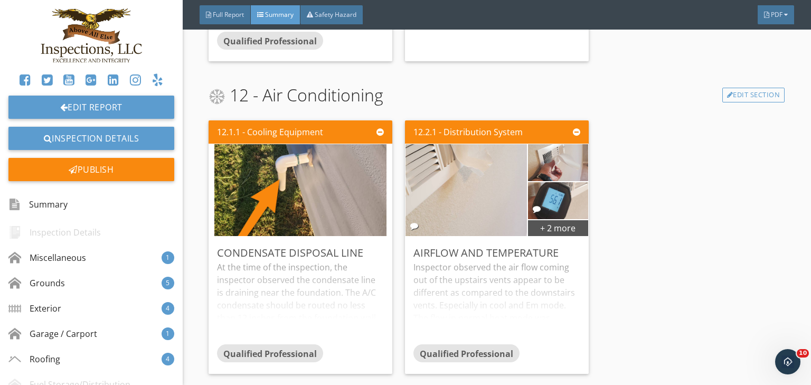
scroll to position [3170, 0]
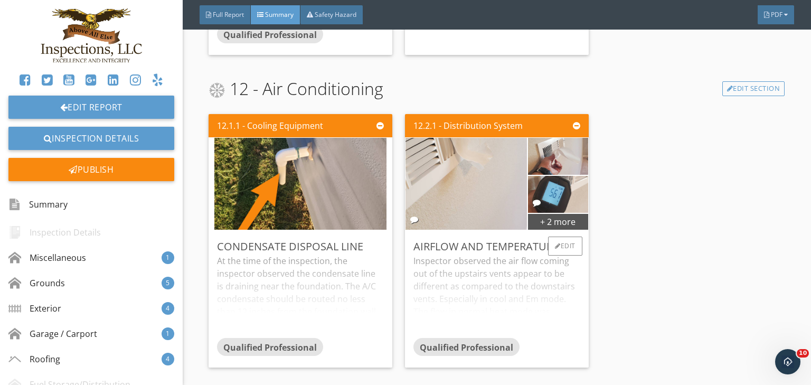
click at [502, 313] on div "Inspector observed the air flow coming out of the upstairs vents appear to be d…" at bounding box center [497, 296] width 167 height 83
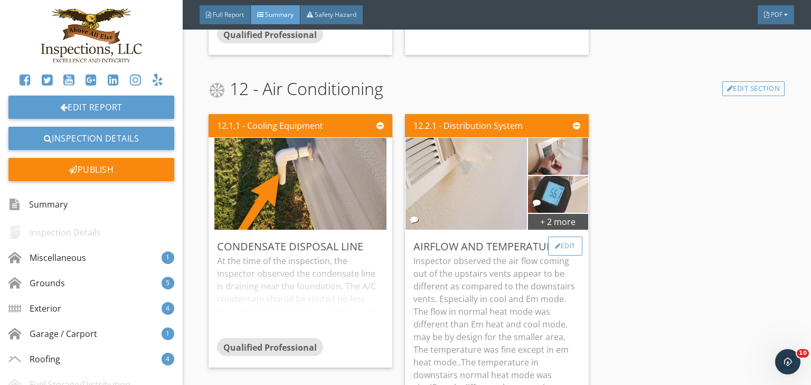
click at [563, 243] on div "Edit" at bounding box center [565, 246] width 34 height 19
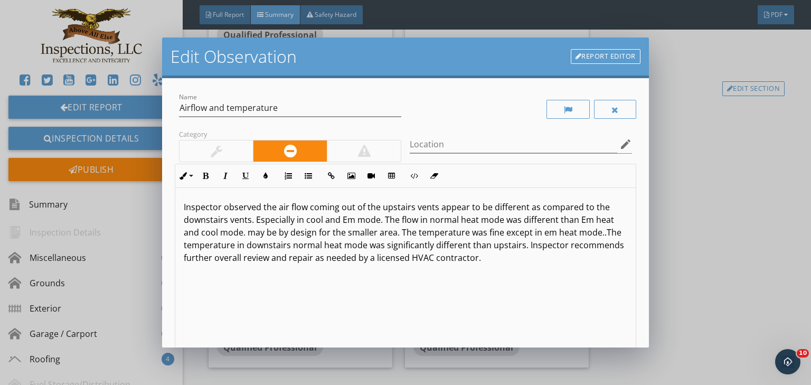
click at [520, 223] on p "Inspector observed the air flow coming out of the upstairs vents appear to be d…" at bounding box center [406, 232] width 444 height 63
click at [574, 222] on p "Inspector observed the air flow coming out of the upstairs vents appear to be d…" at bounding box center [406, 232] width 444 height 63
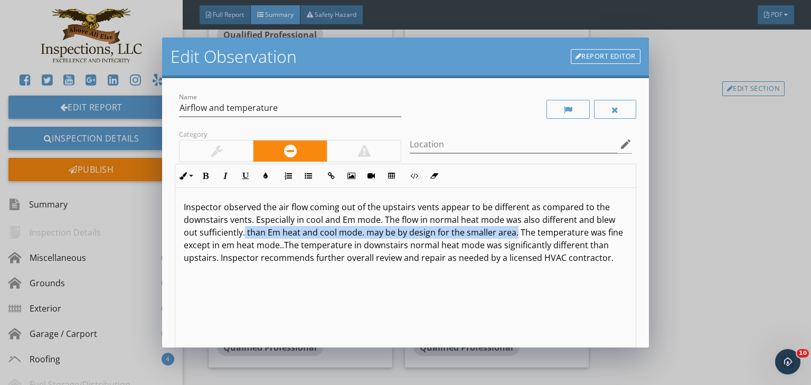
drag, startPoint x: 245, startPoint y: 235, endPoint x: 514, endPoint y: 237, distance: 268.9
click at [514, 237] on p "Inspector observed the air flow coming out of the upstairs vents appear to be d…" at bounding box center [406, 232] width 444 height 63
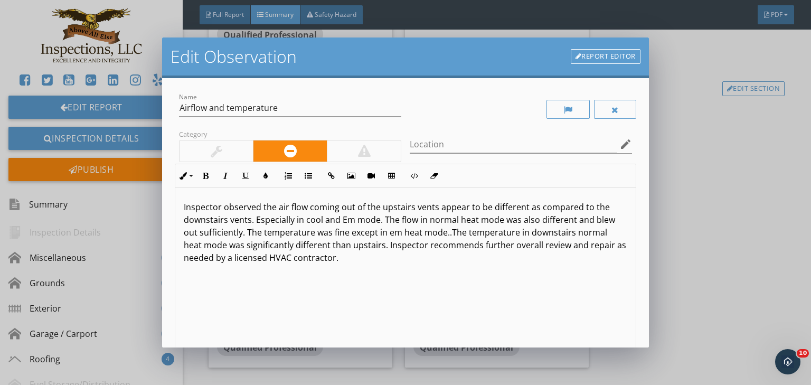
click at [318, 234] on p "Inspector observed the air flow coming out of the upstairs vents appear to be d…" at bounding box center [406, 232] width 444 height 63
click at [474, 236] on p "Inspector observed the air flow coming out of the upstairs vents appear to be d…" at bounding box center [406, 232] width 444 height 63
click at [415, 249] on p "Inspector observed the air flow coming out of the upstairs vents appear to be d…" at bounding box center [406, 232] width 444 height 63
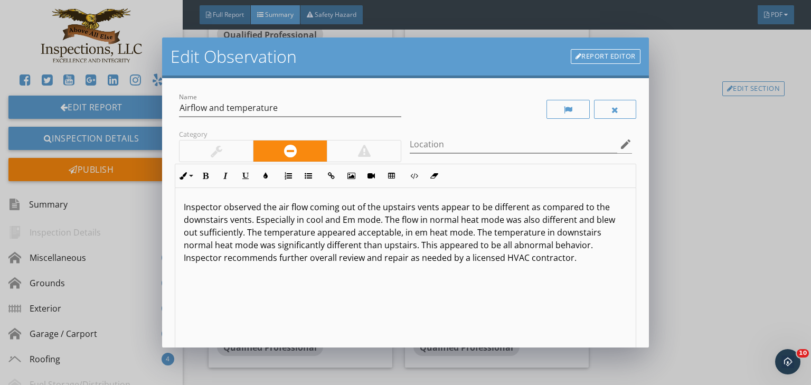
scroll to position [0, 0]
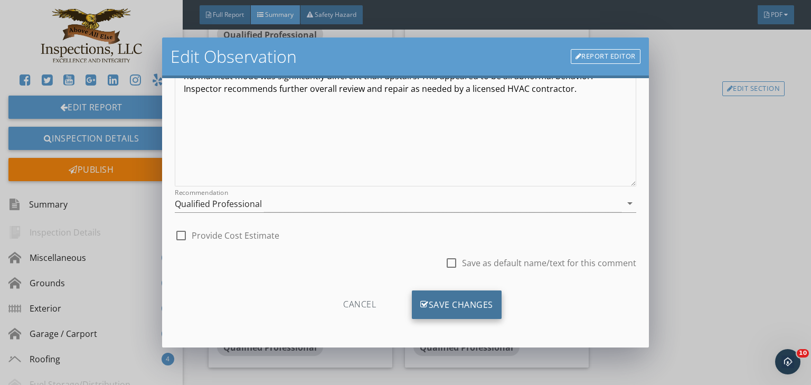
click at [444, 305] on div "Save Changes" at bounding box center [457, 305] width 90 height 29
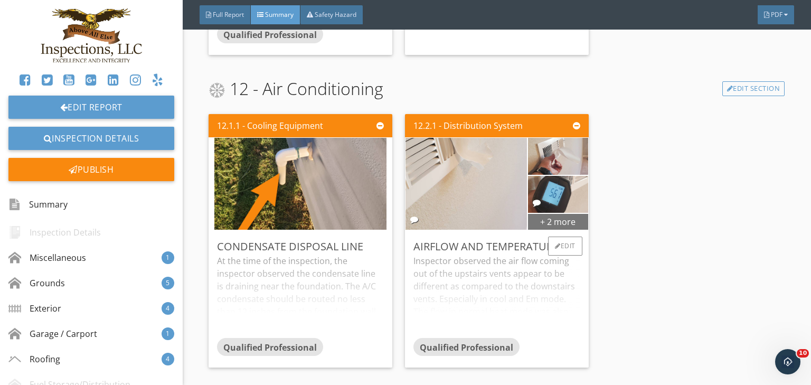
click at [554, 228] on div "+ 2 more" at bounding box center [558, 221] width 60 height 17
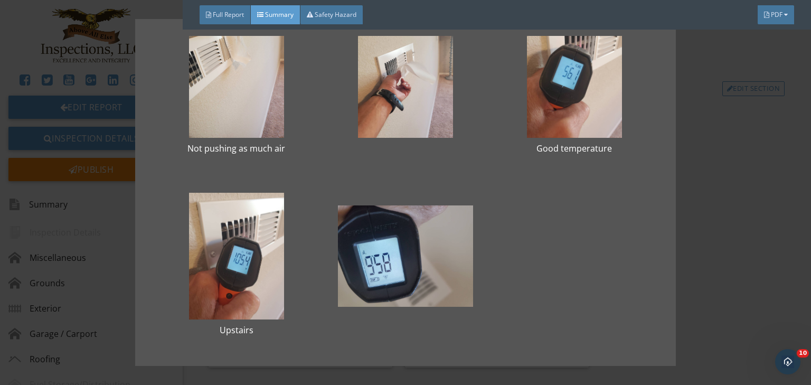
scroll to position [42, 0]
click at [765, 253] on div "Not pushing as much air Good temperature Upstairs" at bounding box center [405, 192] width 811 height 385
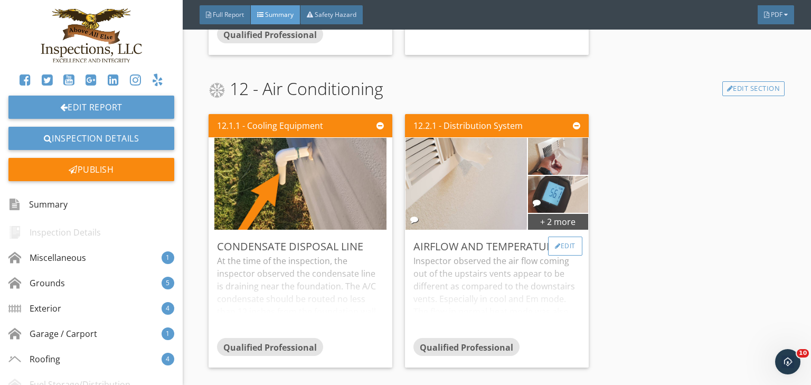
click at [566, 243] on div "Edit" at bounding box center [565, 246] width 34 height 19
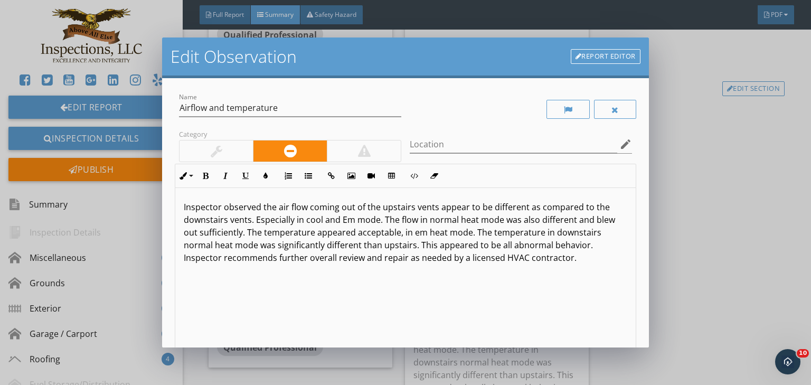
click at [618, 53] on link "Report Editor" at bounding box center [606, 56] width 70 height 15
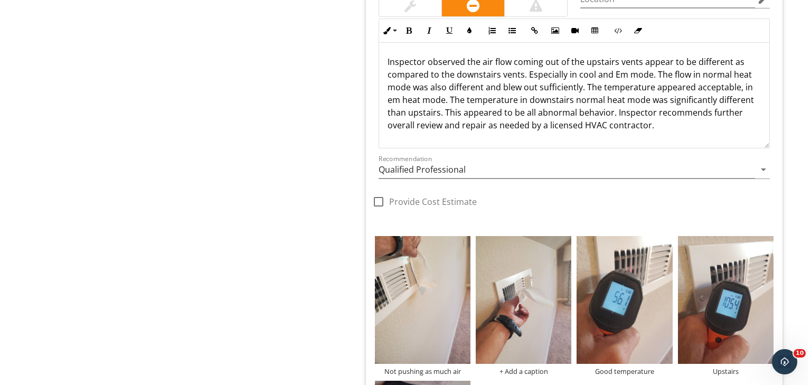
scroll to position [1278, 0]
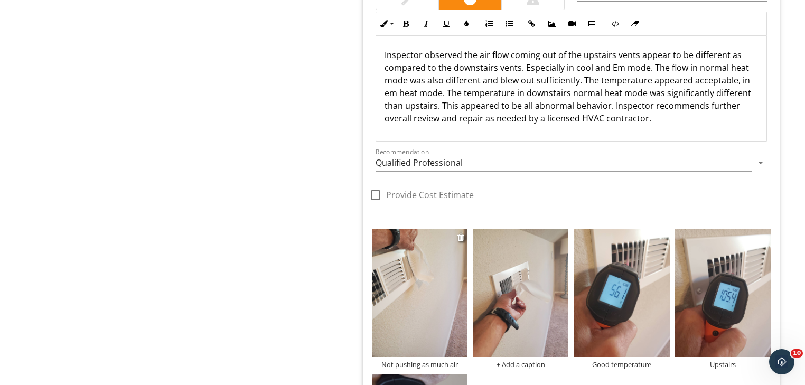
click at [389, 284] on img at bounding box center [420, 293] width 96 height 128
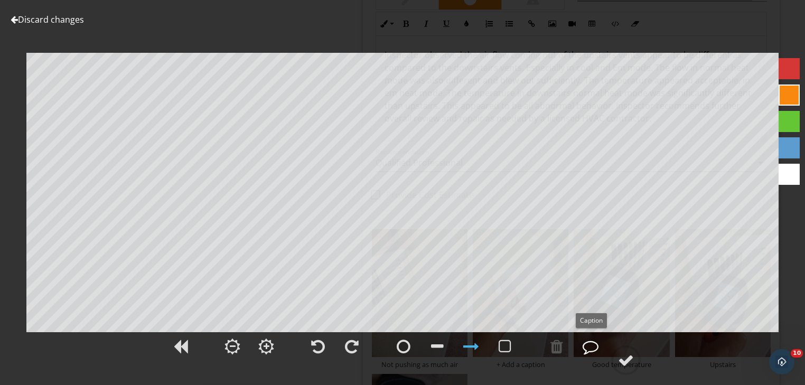
click at [591, 348] on div at bounding box center [591, 347] width 16 height 16
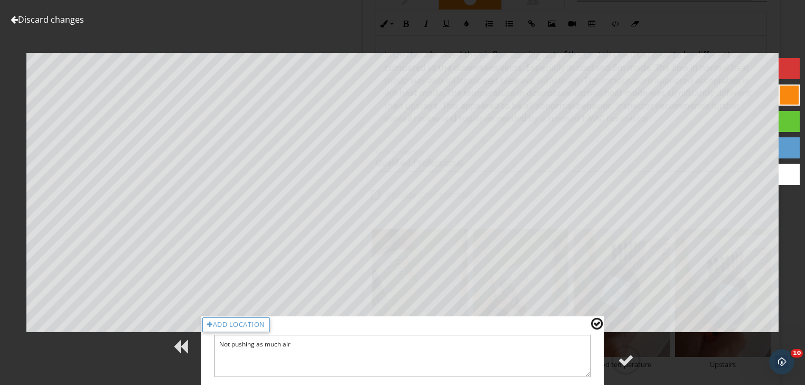
click at [262, 343] on textarea "Not pushing as much air" at bounding box center [402, 356] width 376 height 42
click at [283, 345] on textarea "Not pushing much air" at bounding box center [402, 356] width 376 height 42
type textarea "Not pushing much air in cool mode"
click at [594, 321] on div at bounding box center [597, 324] width 12 height 14
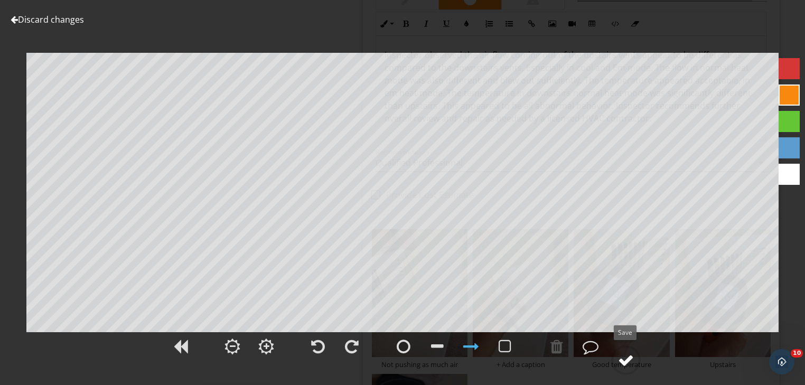
click at [628, 363] on div at bounding box center [626, 360] width 16 height 16
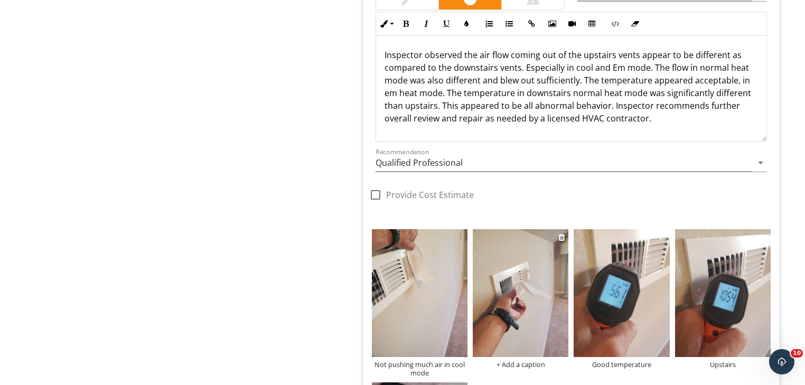
click at [518, 360] on div "+ Add a caption" at bounding box center [521, 364] width 96 height 8
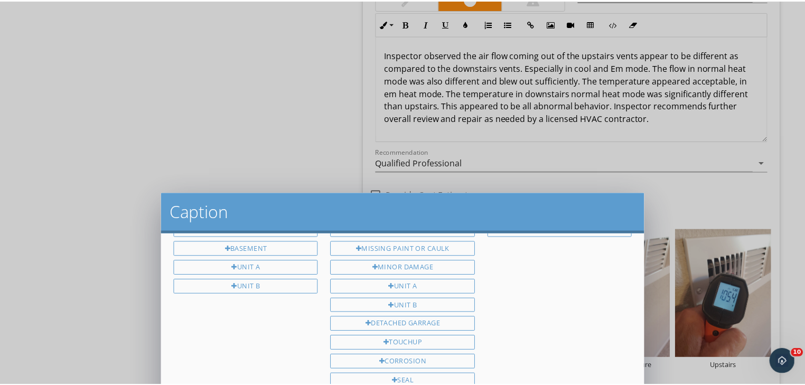
scroll to position [0, 0]
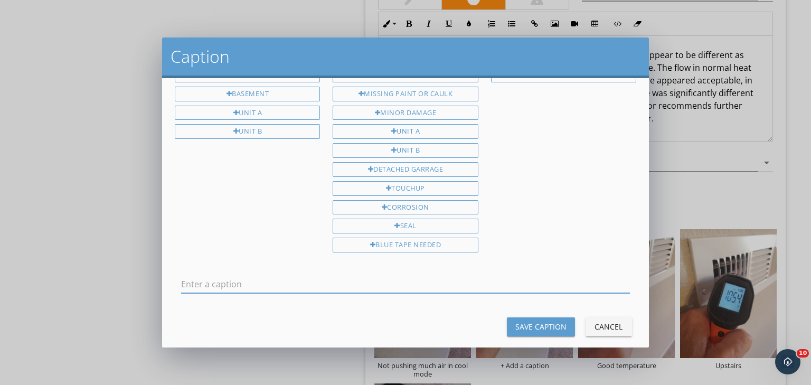
click at [183, 276] on input "text" at bounding box center [405, 284] width 449 height 17
type input "Pushing good air in normal heat mode"
click at [534, 321] on div "Save Caption" at bounding box center [541, 326] width 51 height 11
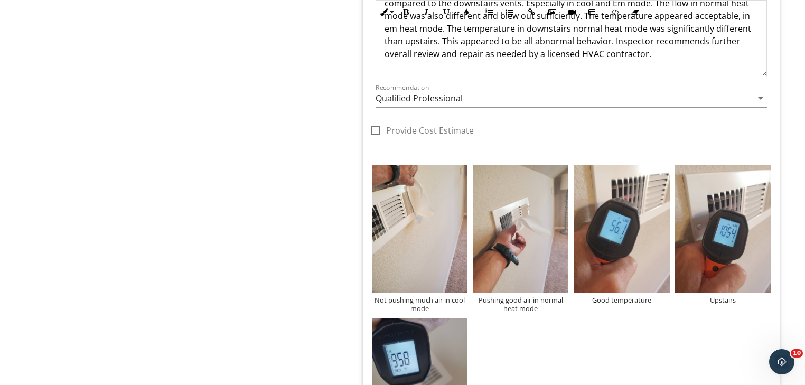
scroll to position [1362, 0]
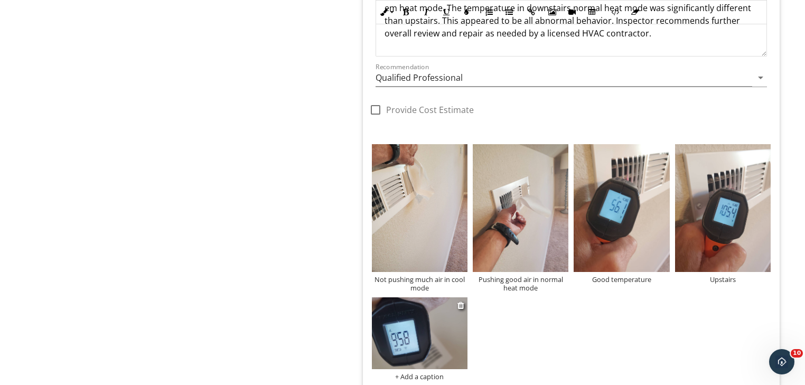
click at [401, 318] on img at bounding box center [420, 333] width 96 height 72
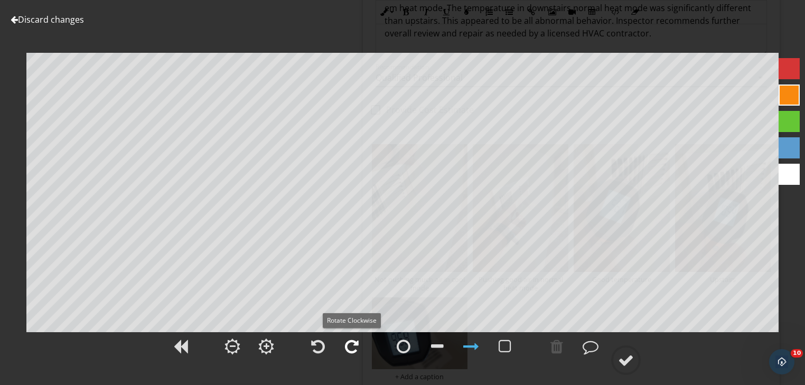
click at [355, 345] on div at bounding box center [352, 347] width 14 height 16
click at [588, 345] on div at bounding box center [591, 347] width 16 height 16
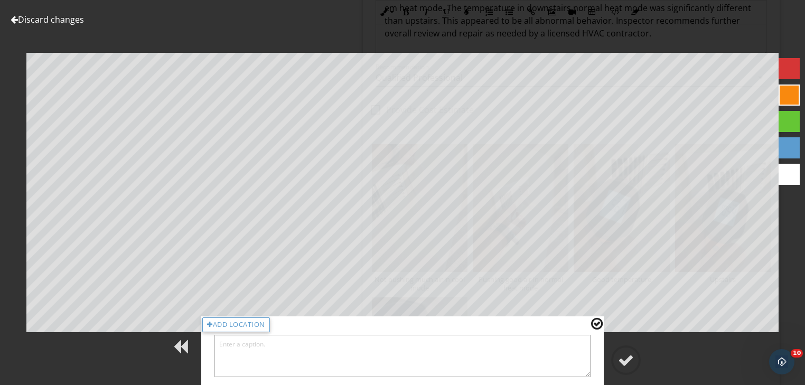
click at [222, 345] on textarea at bounding box center [402, 356] width 376 height 42
type textarea "downstair"
click at [595, 321] on div at bounding box center [597, 324] width 12 height 14
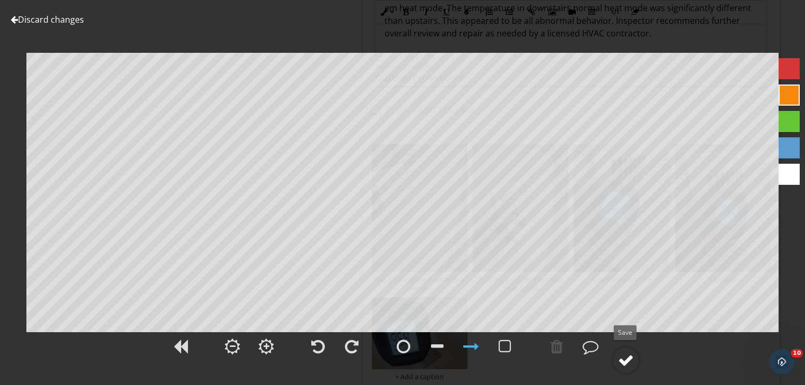
click at [625, 361] on div at bounding box center [626, 360] width 16 height 16
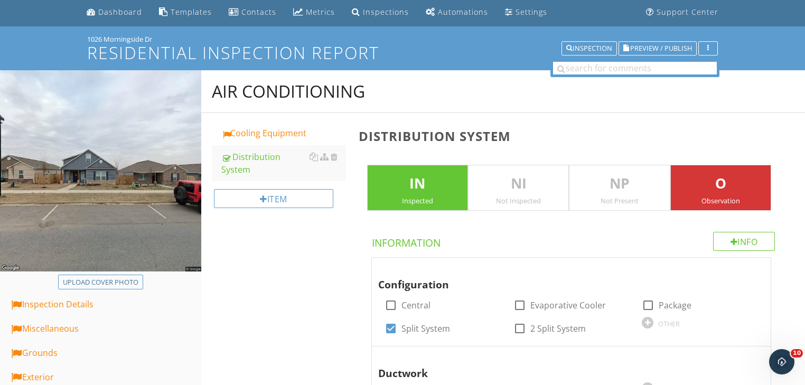
scroll to position [0, 0]
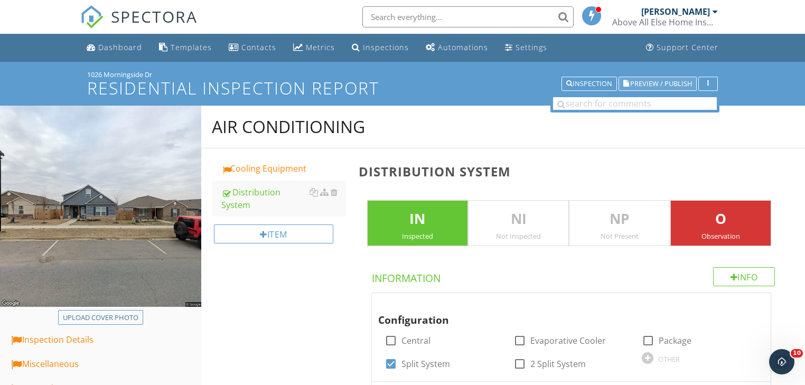
click at [659, 80] on span "Preview / Publish" at bounding box center [661, 83] width 62 height 7
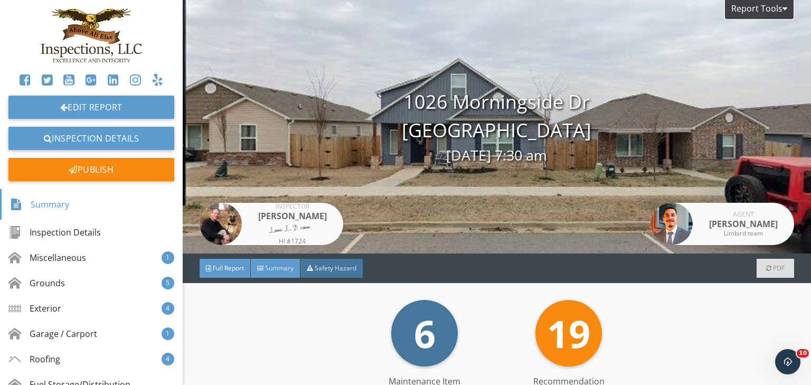
click at [268, 267] on span "Summary" at bounding box center [279, 268] width 29 height 9
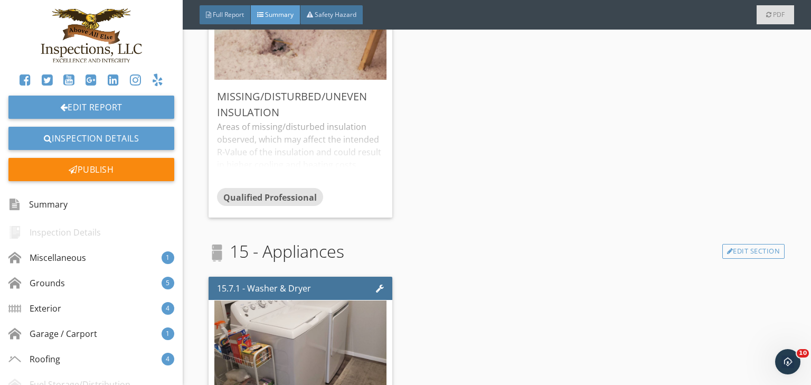
scroll to position [4101, 0]
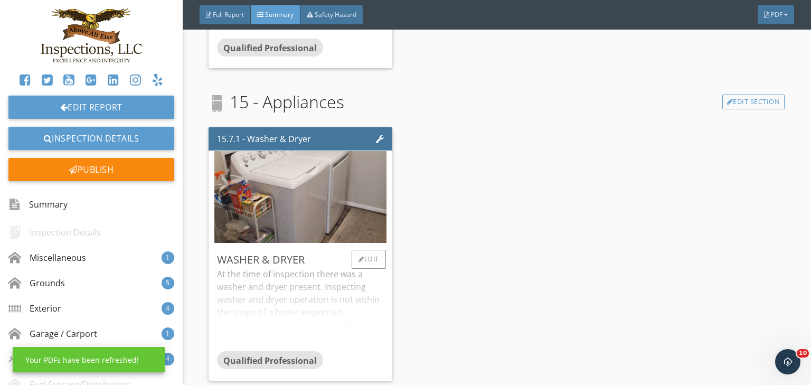
click at [277, 314] on div "At the time of inspection there was a washer and dryer present. Inspecting wash…" at bounding box center [300, 309] width 167 height 83
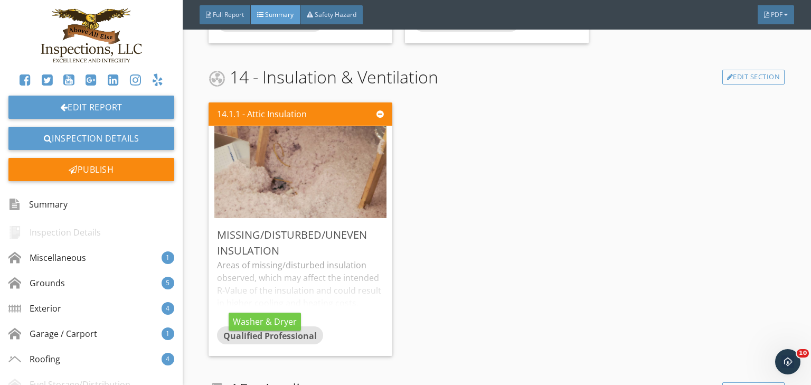
scroll to position [3765, 0]
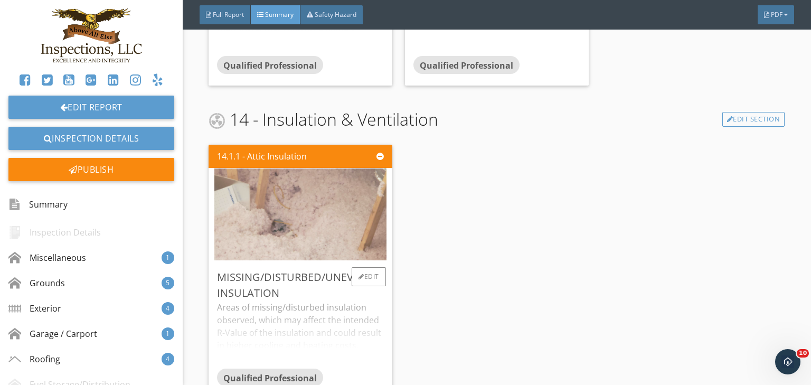
click at [296, 220] on img at bounding box center [300, 215] width 172 height 230
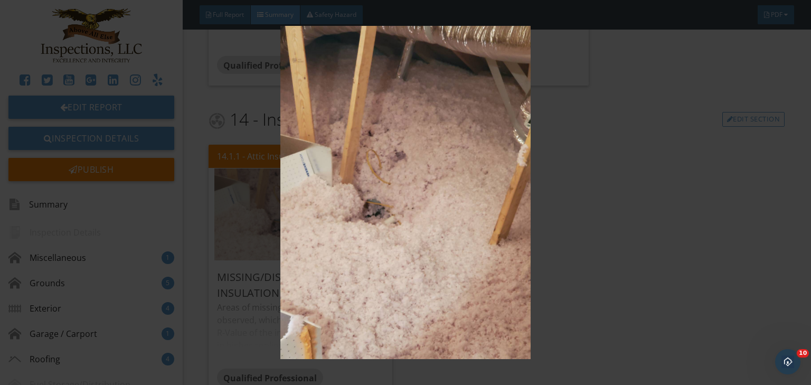
click at [296, 220] on img at bounding box center [405, 193] width 739 height 334
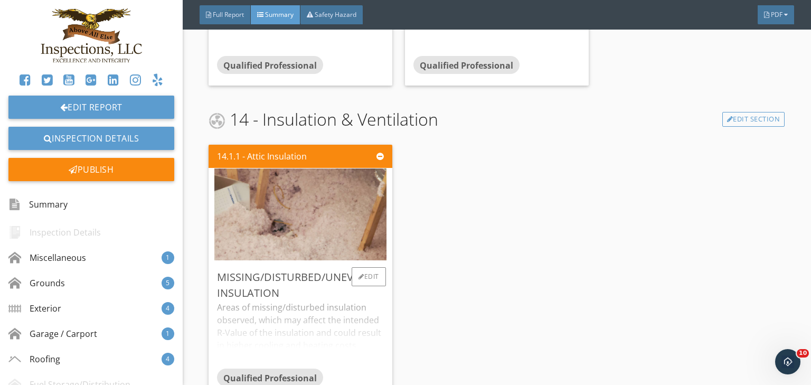
click at [347, 326] on div "Areas of missing/disturbed insulation observed, which may affect the intended R…" at bounding box center [300, 335] width 167 height 68
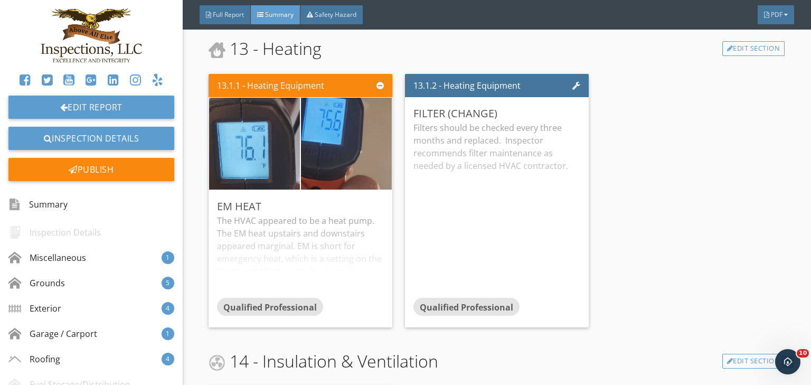
scroll to position [3511, 0]
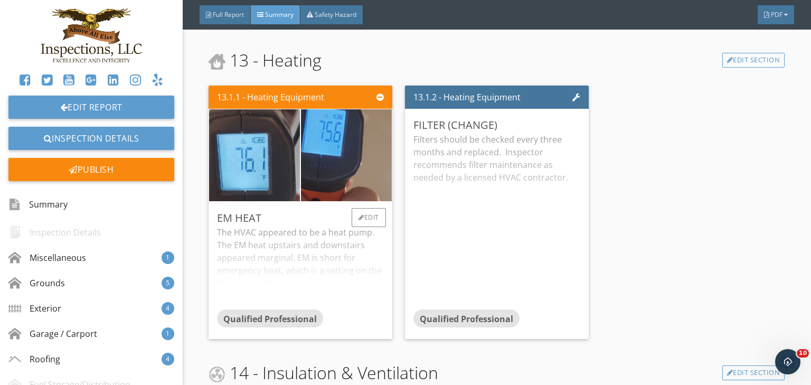
click at [296, 209] on div "EM heat The HVAC appeared to be a heat pump. The EM heat upstairs and downstair…" at bounding box center [301, 270] width 184 height 137
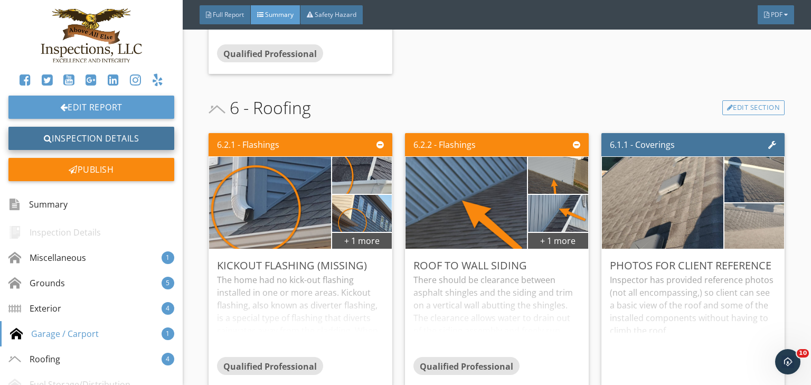
scroll to position [1947, 0]
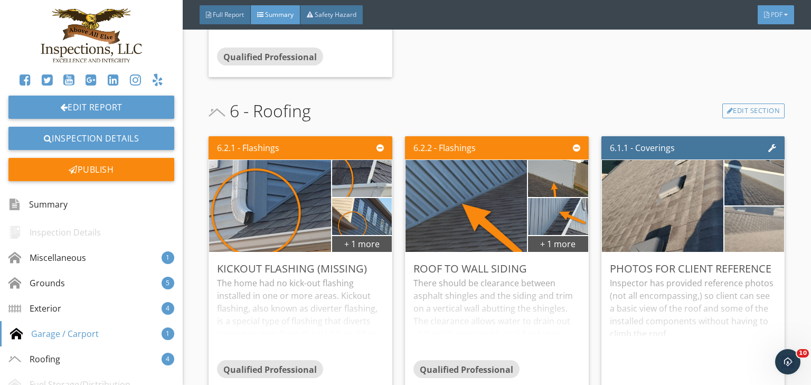
click at [788, 16] on div at bounding box center [787, 15] width 4 height 6
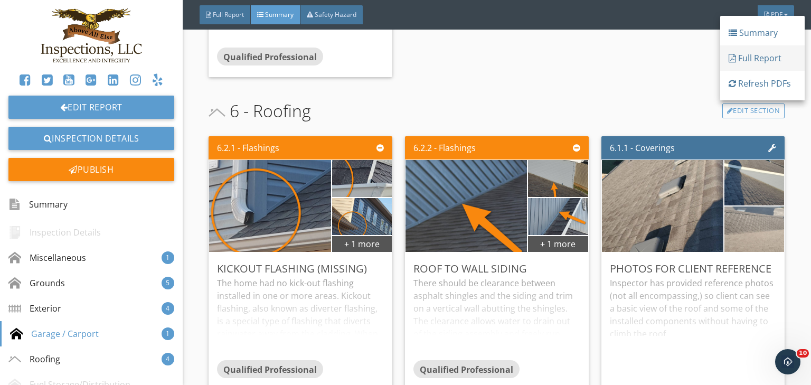
click at [744, 57] on div "Full Report" at bounding box center [763, 58] width 68 height 13
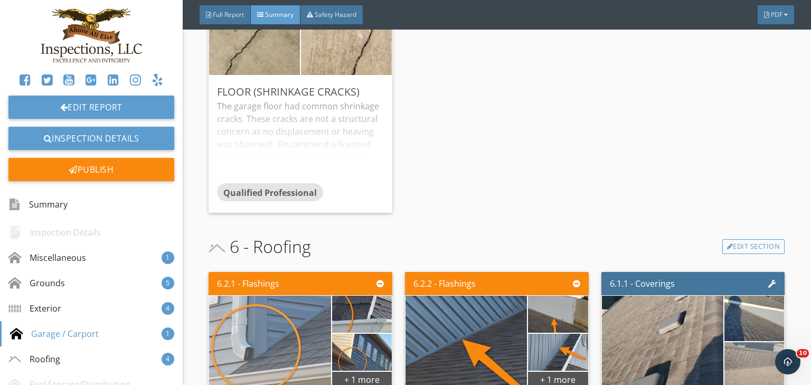
scroll to position [1778, 0]
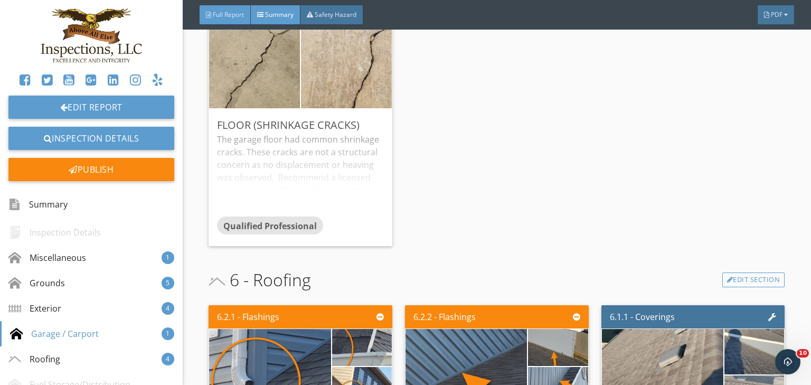
click at [219, 11] on span "Full Report" at bounding box center [228, 14] width 31 height 9
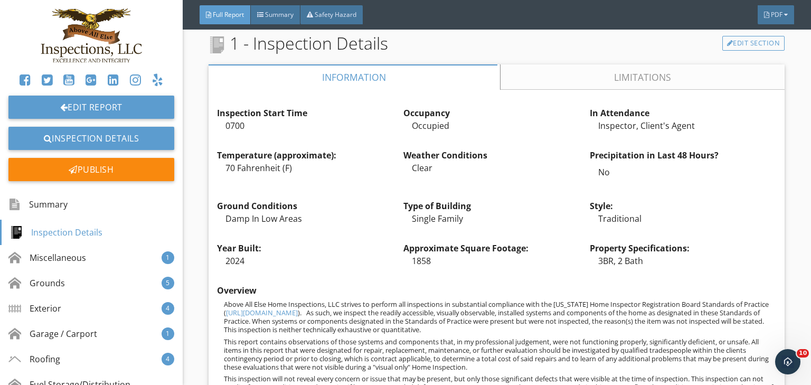
scroll to position [345, 0]
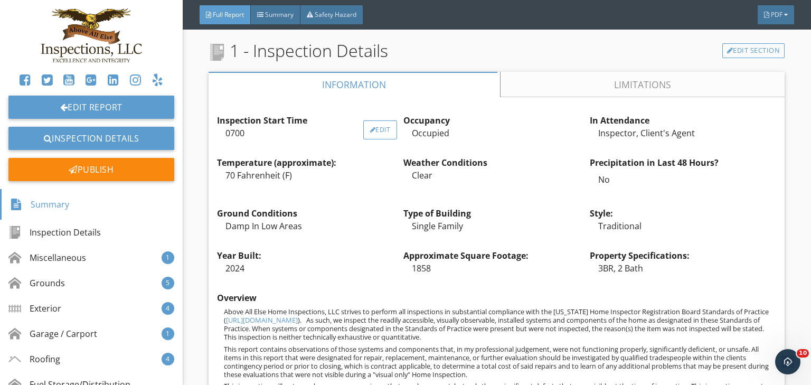
click at [378, 128] on div "Edit" at bounding box center [380, 129] width 34 height 19
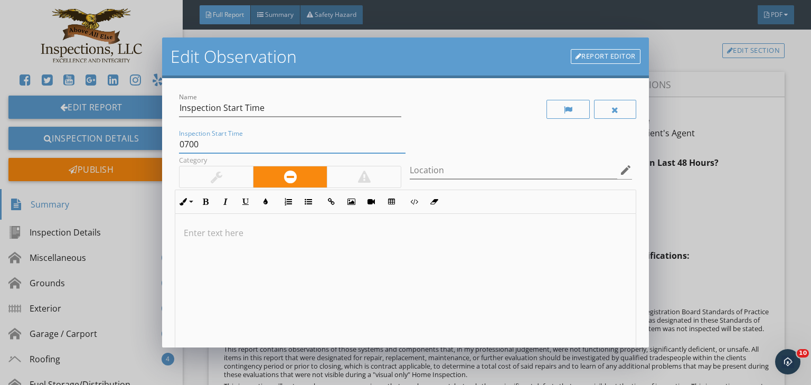
click at [199, 144] on input "0700" at bounding box center [292, 144] width 227 height 17
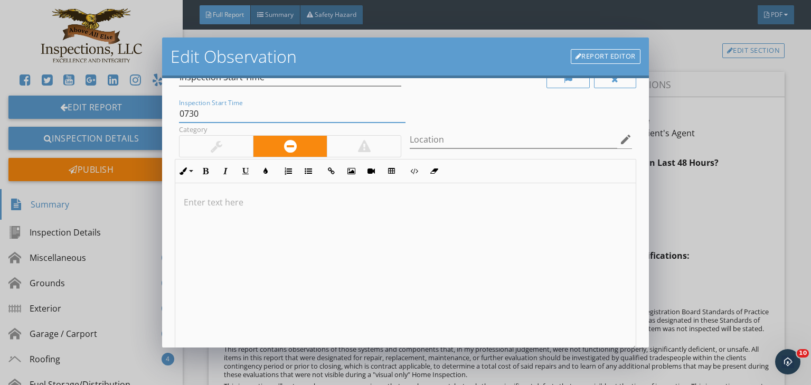
scroll to position [194, 0]
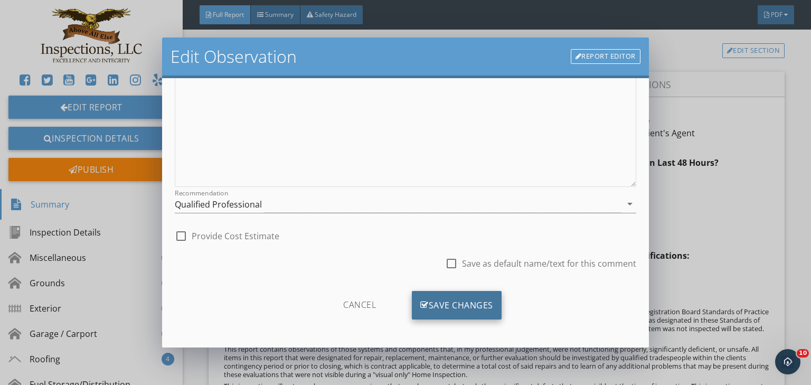
type input "0730"
click at [437, 302] on div "Save Changes" at bounding box center [457, 305] width 90 height 29
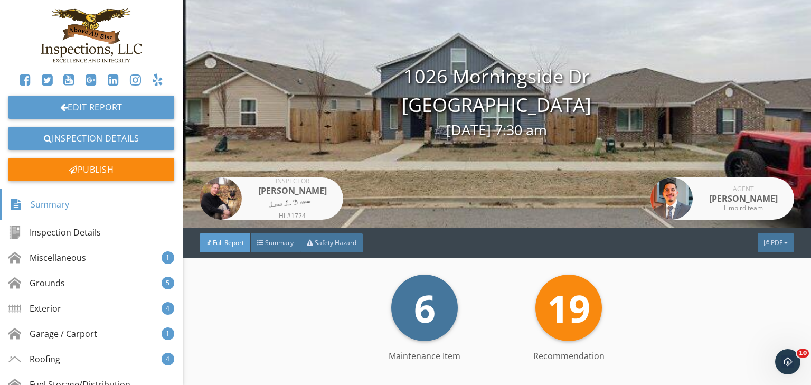
scroll to position [0, 0]
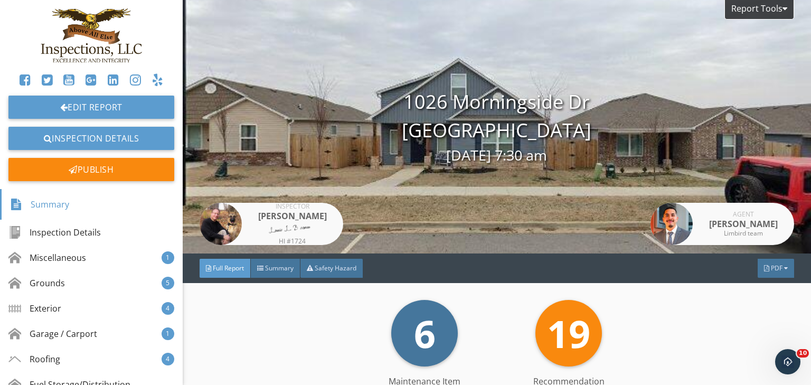
drag, startPoint x: 592, startPoint y: 137, endPoint x: 372, endPoint y: 107, distance: 222.4
click at [372, 107] on div "1026 Morningside Dr Fayetteville, AR 72701 09/29/2025 7:30 am" at bounding box center [497, 127] width 629 height 79
copy div "1026 Morningside Dr Fayetteville, AR 72701"
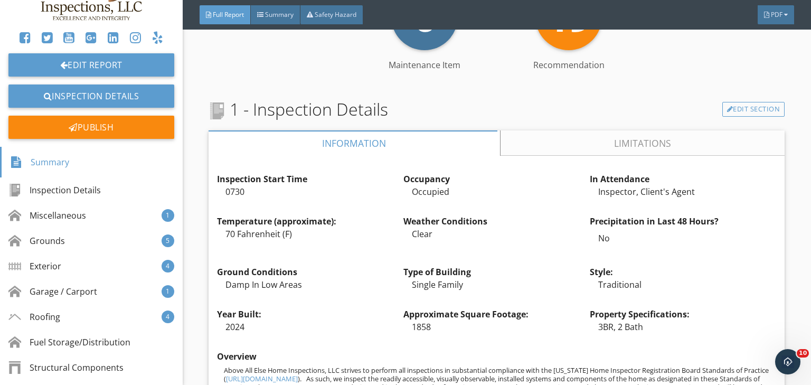
scroll to position [296, 0]
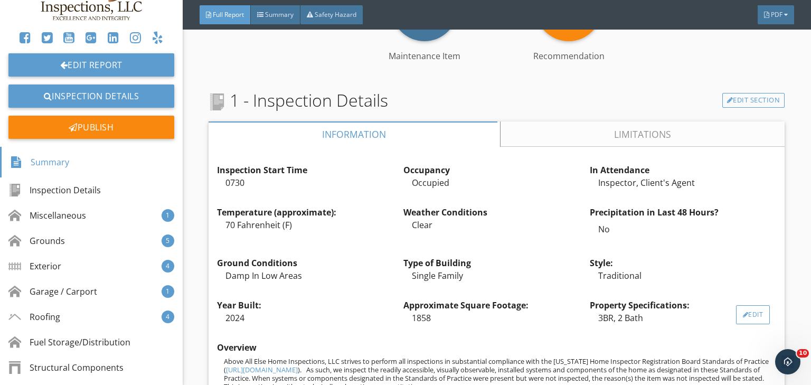
click at [741, 311] on div "Edit" at bounding box center [753, 314] width 34 height 19
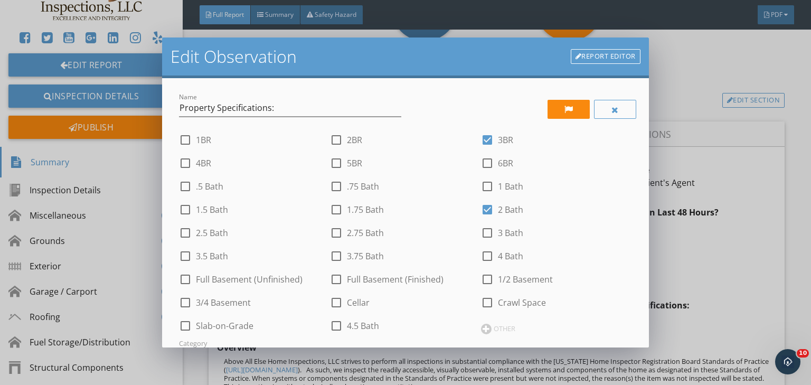
click at [480, 207] on div at bounding box center [488, 210] width 18 height 18
checkbox input "false"
click at [485, 236] on div at bounding box center [488, 233] width 18 height 18
checkbox input "true"
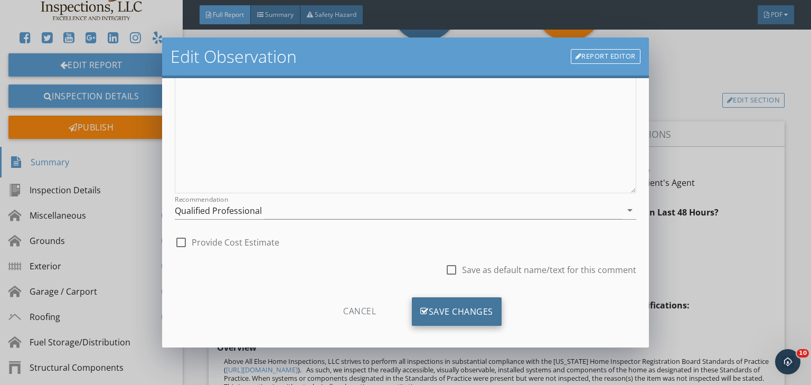
scroll to position [378, 0]
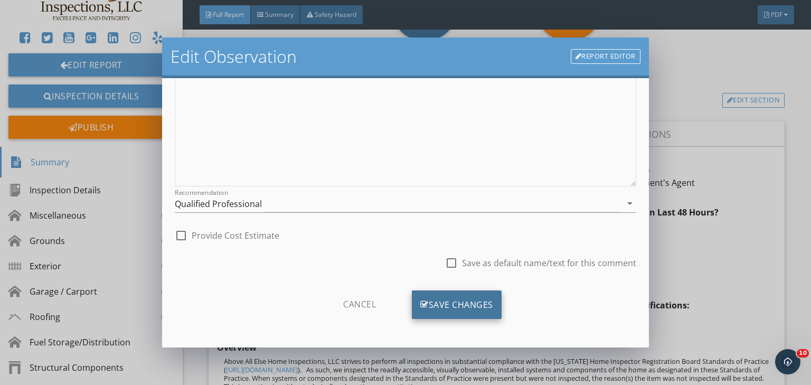
click at [446, 306] on div "Save Changes" at bounding box center [457, 305] width 90 height 29
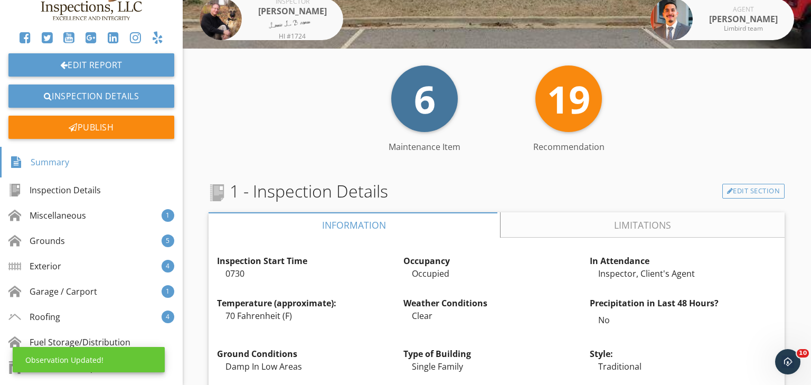
scroll to position [0, 0]
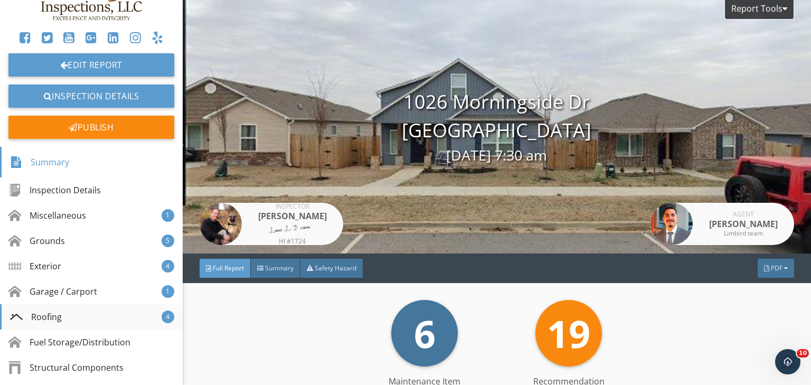
click at [57, 314] on div "Roofing" at bounding box center [36, 317] width 52 height 13
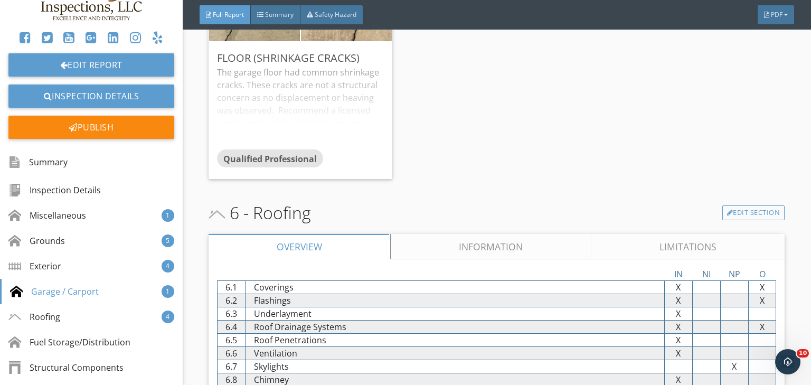
scroll to position [4069, 0]
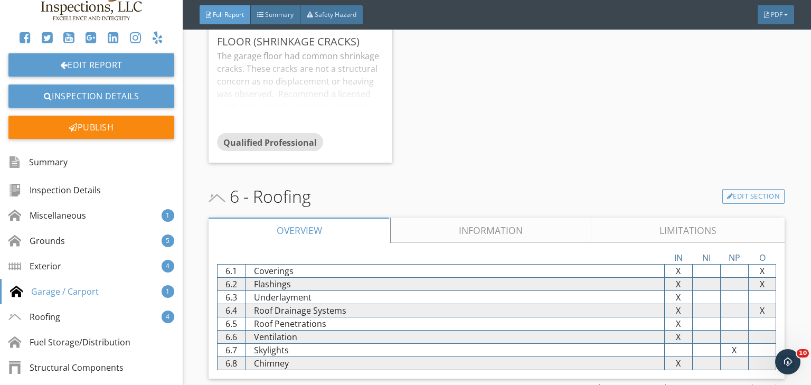
click at [725, 243] on link "Limitations" at bounding box center [688, 230] width 193 height 25
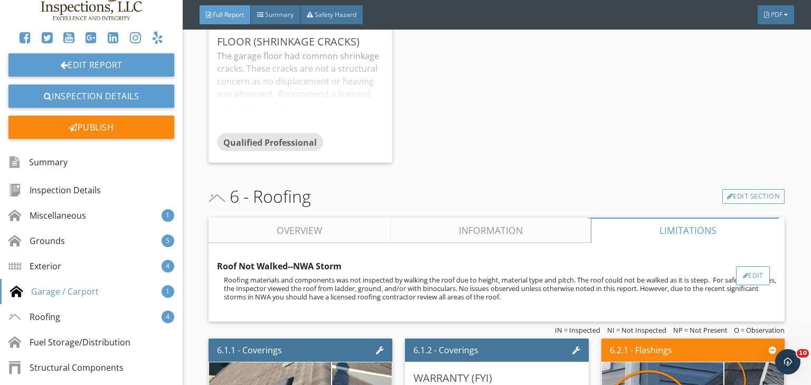
click at [745, 285] on div "Edit" at bounding box center [753, 275] width 34 height 19
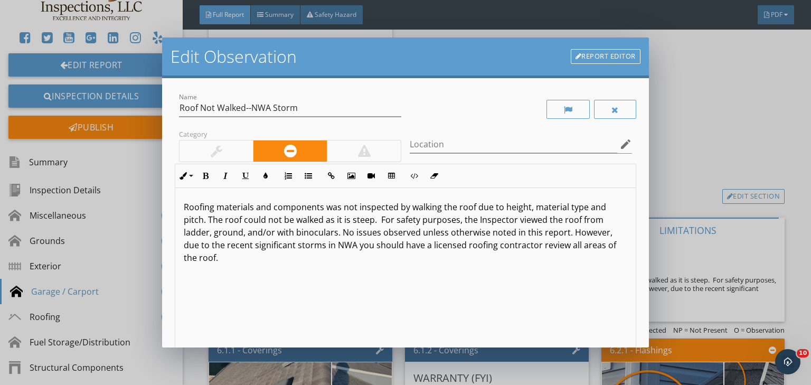
click at [600, 54] on link "Report Editor" at bounding box center [606, 56] width 70 height 15
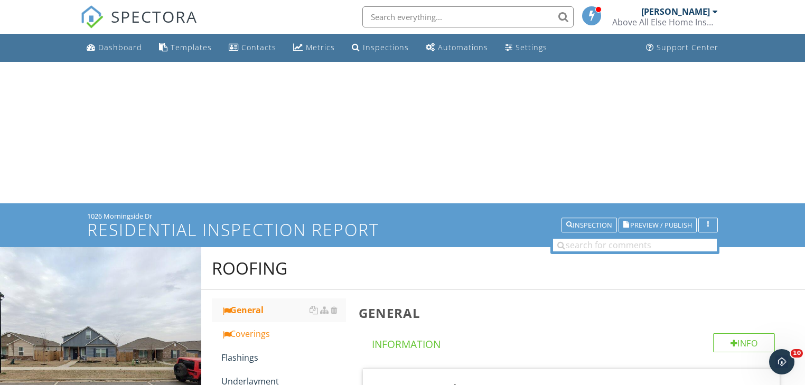
scroll to position [1592, 0]
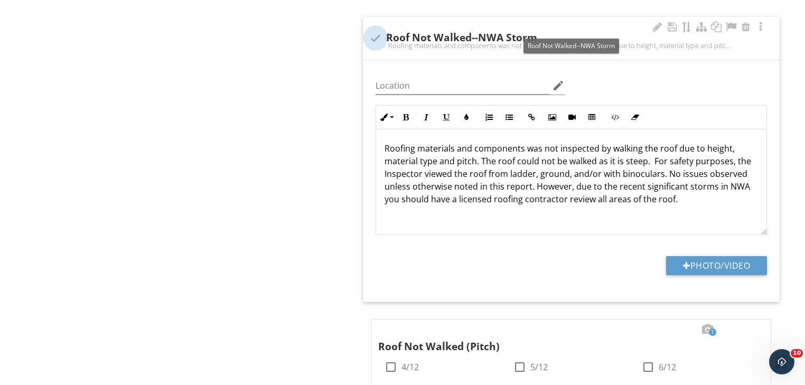
click at [374, 29] on div at bounding box center [376, 38] width 18 height 18
checkbox input "true"
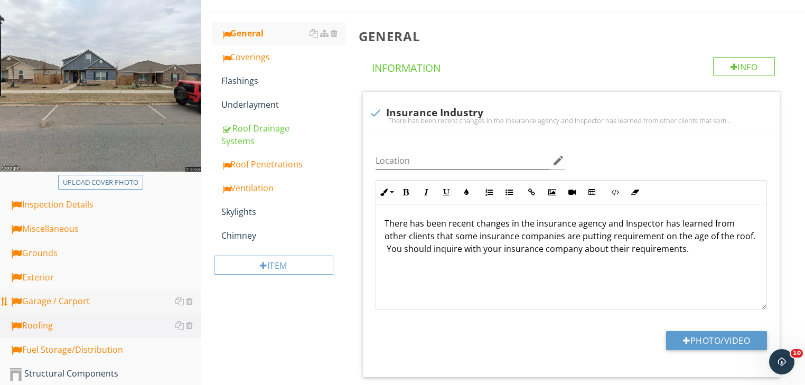
scroll to position [133, 0]
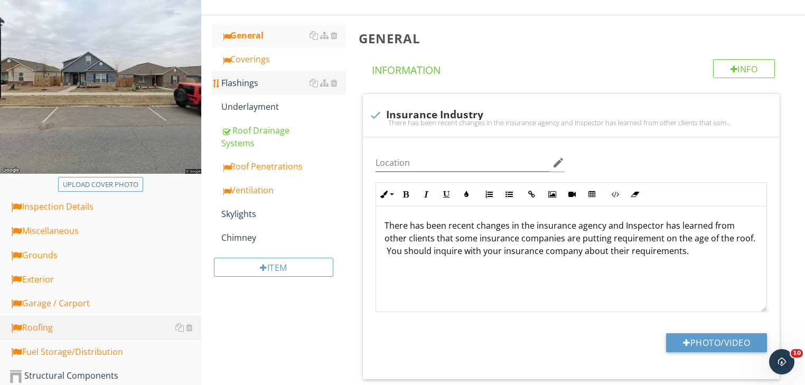
click at [242, 85] on div "Flashings" at bounding box center [283, 83] width 125 height 13
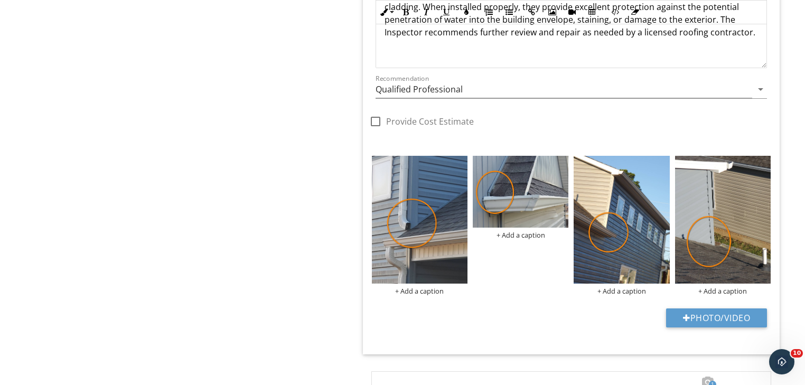
scroll to position [936, 0]
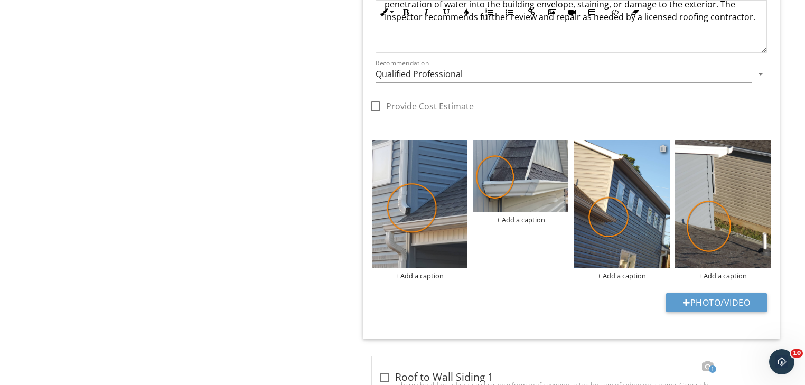
click at [663, 146] on div at bounding box center [663, 148] width 7 height 8
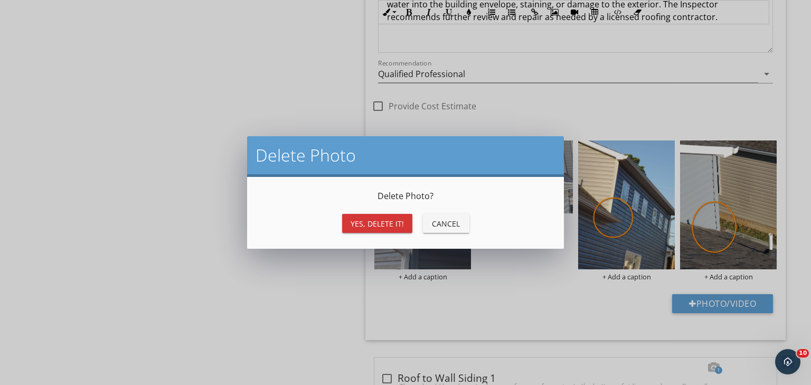
click at [391, 220] on div "Yes, Delete it!" at bounding box center [377, 223] width 53 height 11
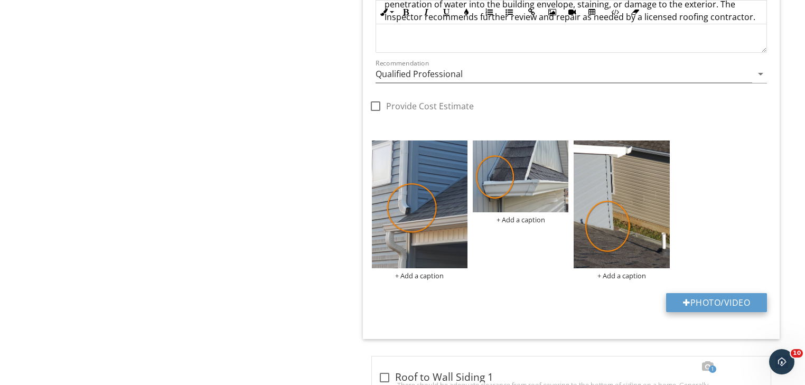
click at [702, 298] on button "Photo/Video" at bounding box center [716, 302] width 101 height 19
type input "C:\fakepath\kick-out-flashing.jpg"
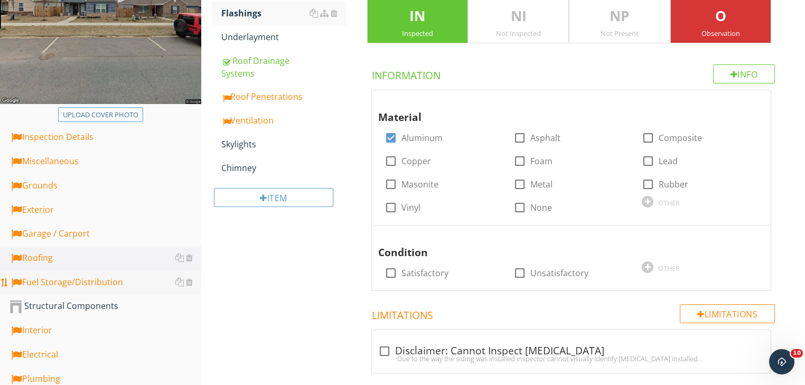
scroll to position [211, 0]
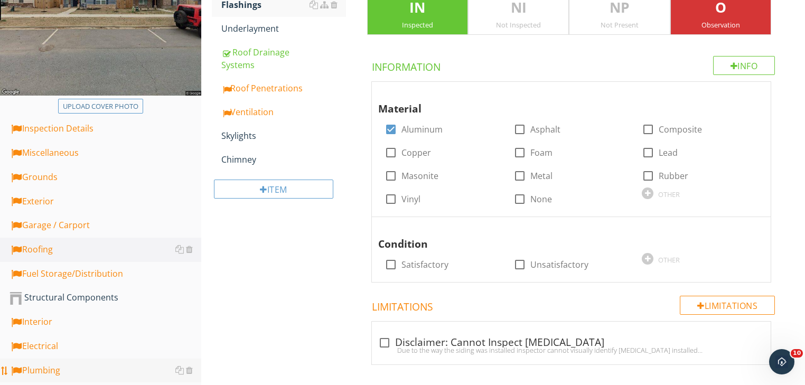
click at [49, 364] on div "Plumbing" at bounding box center [106, 371] width 192 height 14
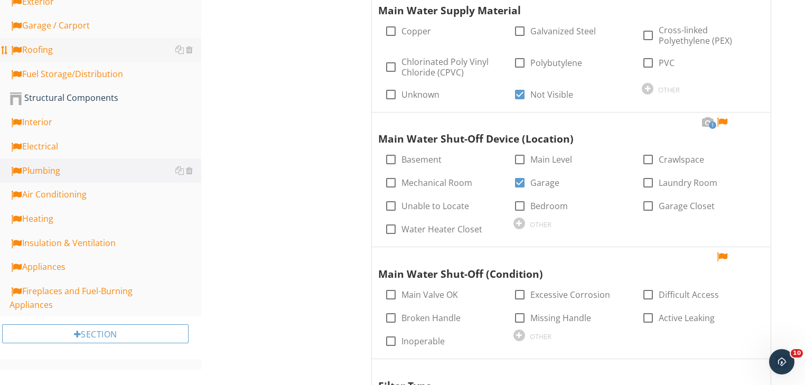
scroll to position [423, 0]
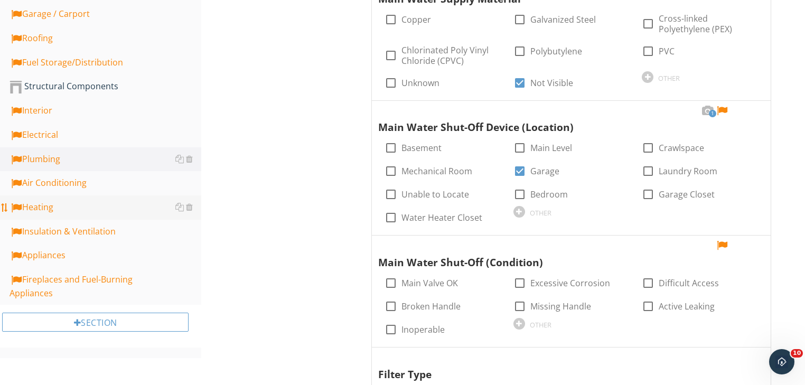
click at [29, 202] on div "Heating" at bounding box center [106, 208] width 192 height 14
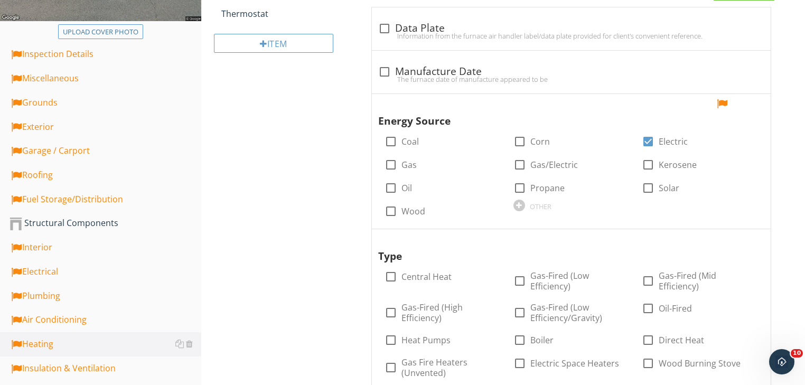
scroll to position [169, 0]
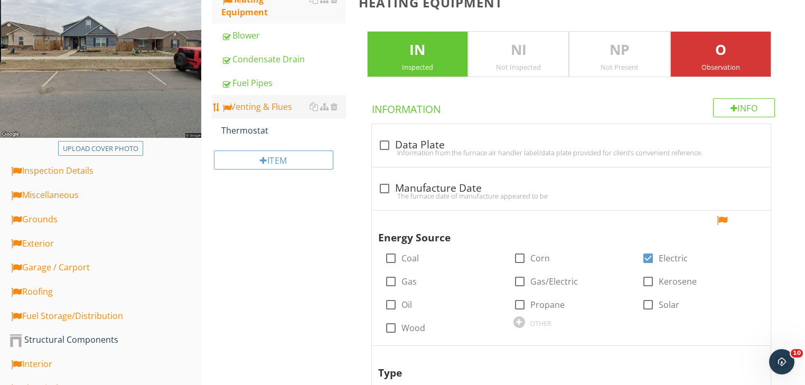
click at [269, 108] on div "Venting & Flues" at bounding box center [283, 106] width 125 height 13
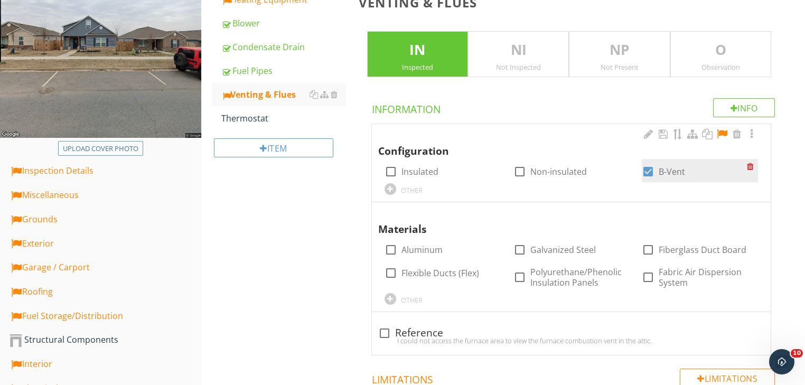
click at [648, 173] on div at bounding box center [648, 172] width 18 height 18
checkbox input "false"
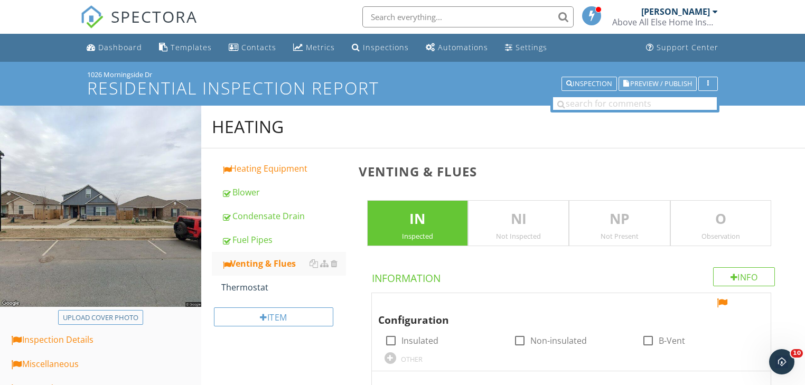
click at [668, 82] on span "Preview / Publish" at bounding box center [661, 83] width 62 height 7
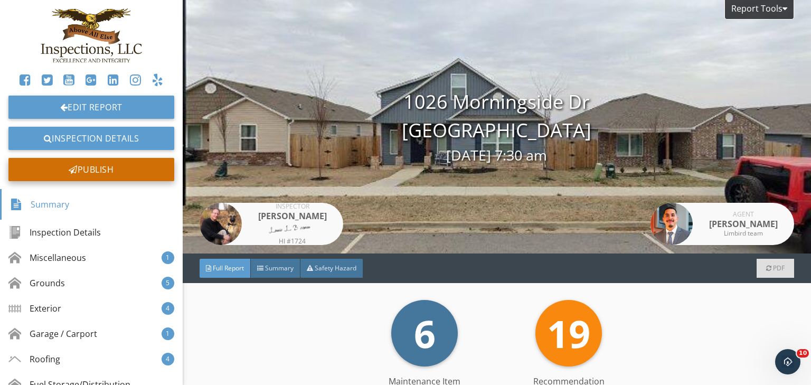
click at [117, 169] on div "Publish" at bounding box center [91, 169] width 166 height 23
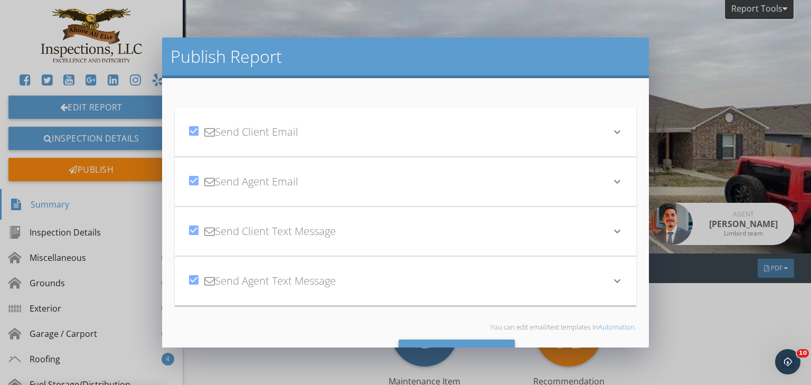
click at [611, 132] on icon "keyboard_arrow_down" at bounding box center [617, 132] width 13 height 13
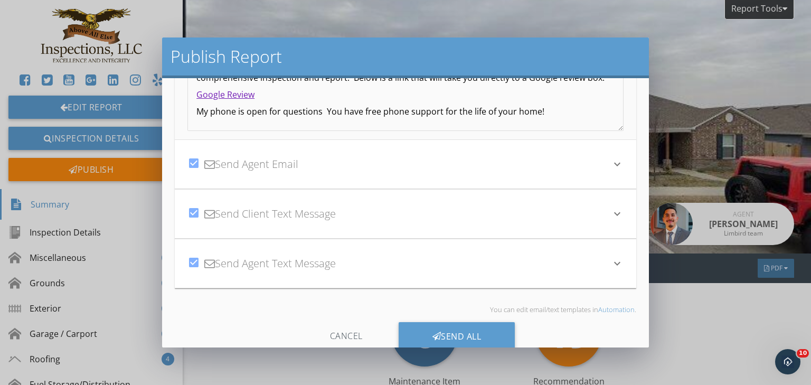
scroll to position [276, 0]
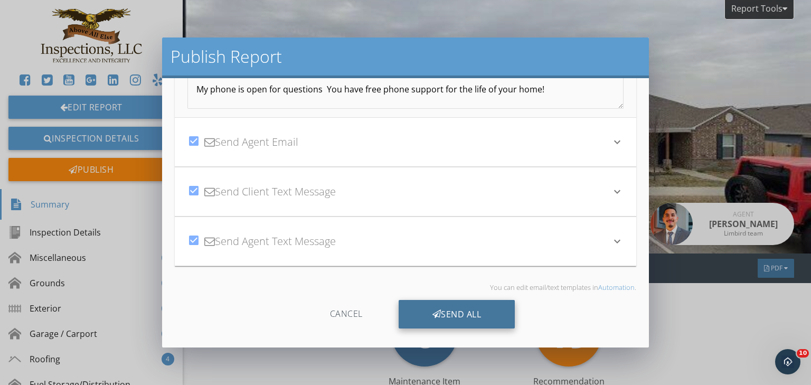
click at [451, 316] on div "Send All" at bounding box center [457, 314] width 117 height 29
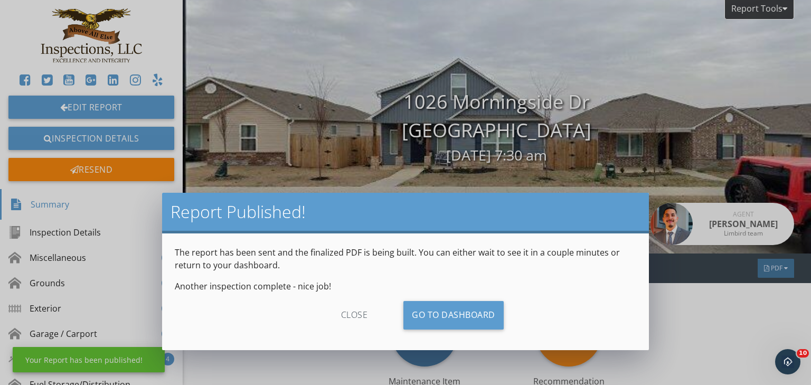
scroll to position [160, 0]
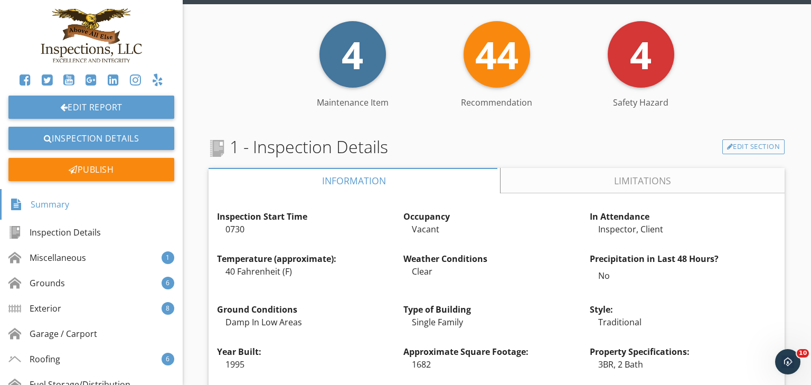
scroll to position [296, 0]
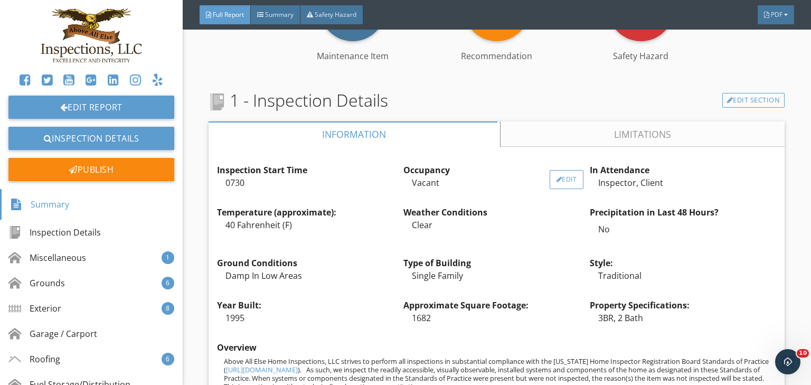
click at [559, 181] on div "Edit" at bounding box center [567, 179] width 34 height 19
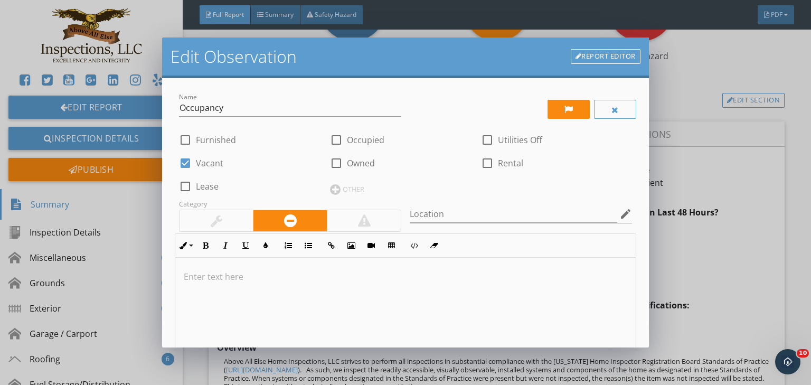
click at [184, 165] on div at bounding box center [185, 163] width 18 height 18
checkbox input "false"
click at [332, 140] on div at bounding box center [337, 140] width 18 height 18
checkbox input "true"
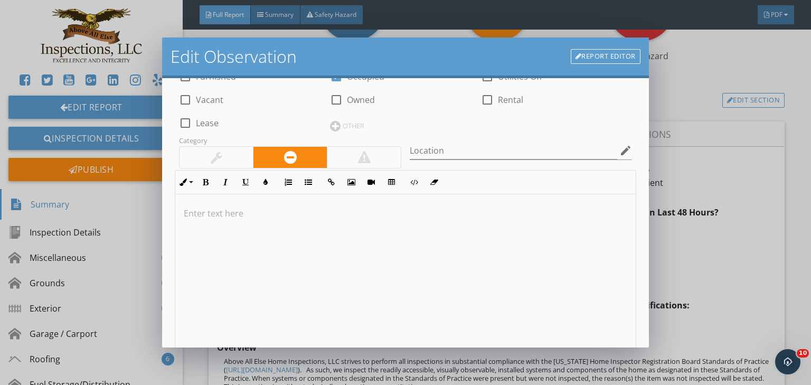
scroll to position [239, 0]
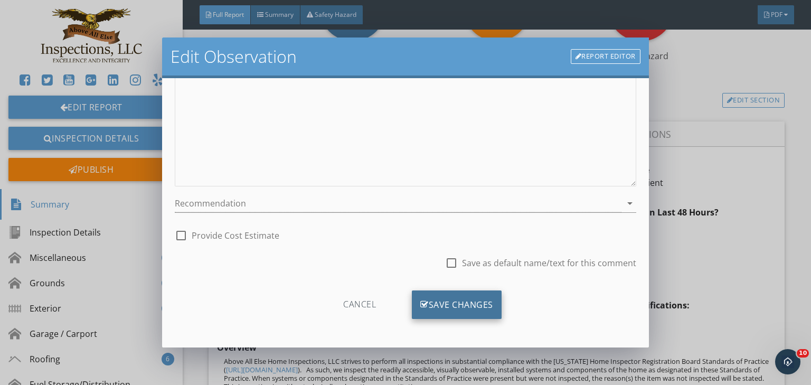
click at [431, 306] on div "Save Changes" at bounding box center [457, 305] width 90 height 29
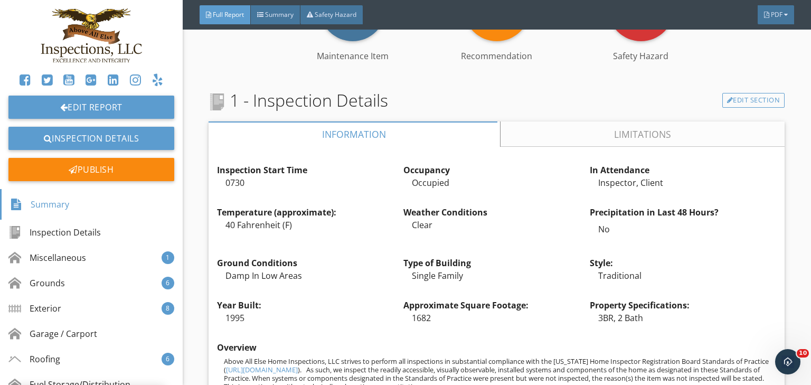
scroll to position [114, 0]
click at [371, 219] on div at bounding box center [373, 222] width 6 height 6
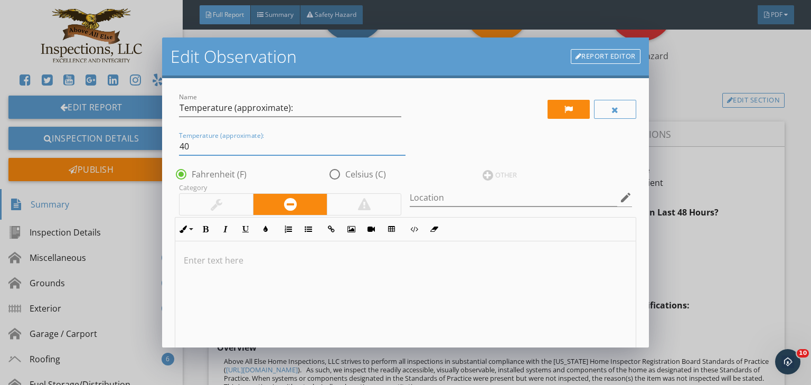
drag, startPoint x: 165, startPoint y: 151, endPoint x: 110, endPoint y: 153, distance: 54.5
click at [110, 152] on div "Edit Observation Report Editor Name Temperature (approximate): Temperature (app…" at bounding box center [405, 192] width 811 height 385
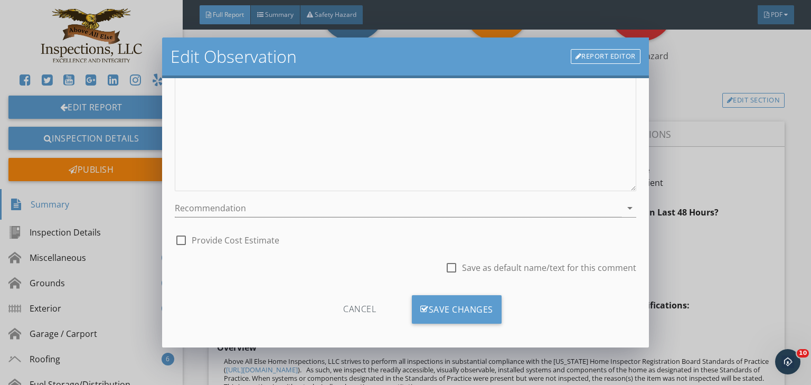
scroll to position [222, 0]
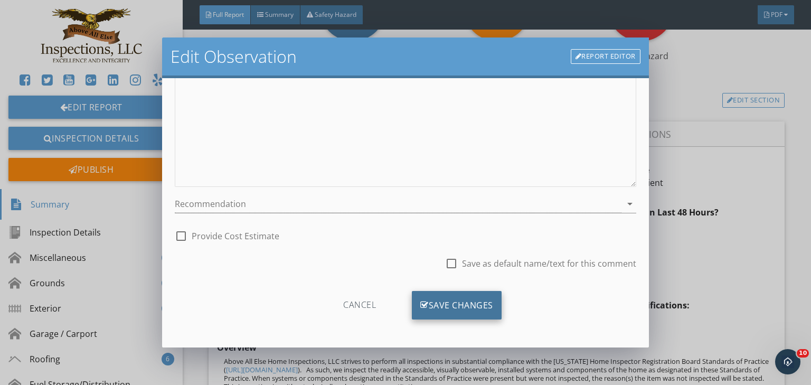
type input "75"
click at [456, 307] on div "Save Changes" at bounding box center [457, 305] width 90 height 29
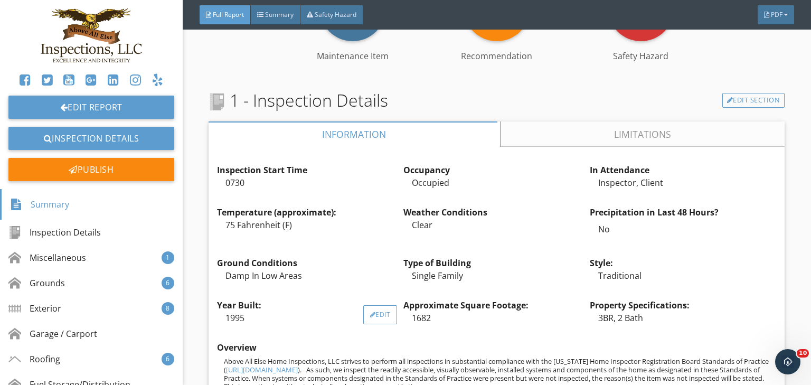
click at [380, 316] on div "Edit" at bounding box center [380, 314] width 34 height 19
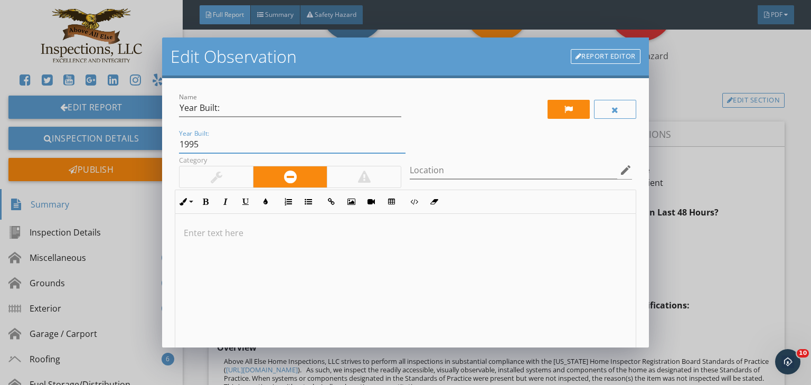
drag, startPoint x: 192, startPoint y: 144, endPoint x: 127, endPoint y: 151, distance: 65.4
click at [127, 151] on div "Edit Observation Report Editor Name Year Built: Year Built: 1995 Category Locat…" at bounding box center [405, 192] width 811 height 385
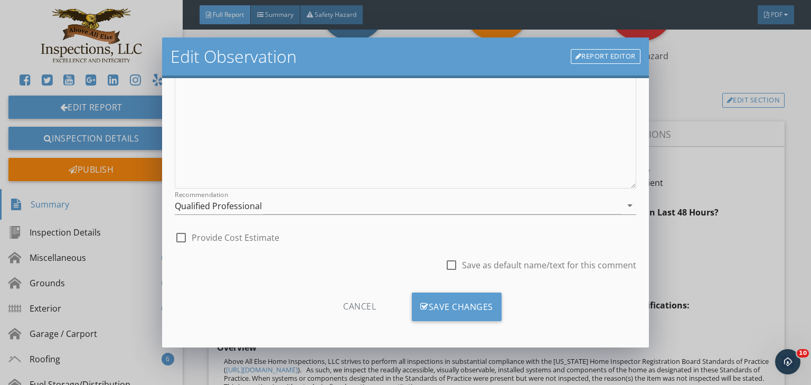
scroll to position [194, 0]
type input "2022"
click at [462, 302] on div "Save Changes" at bounding box center [457, 305] width 90 height 29
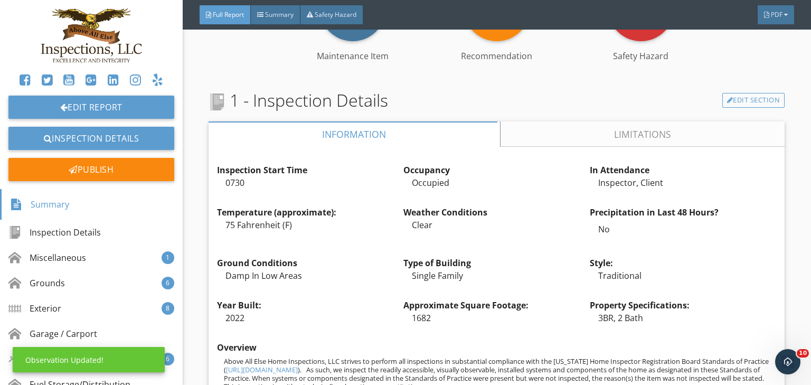
scroll to position [70, 0]
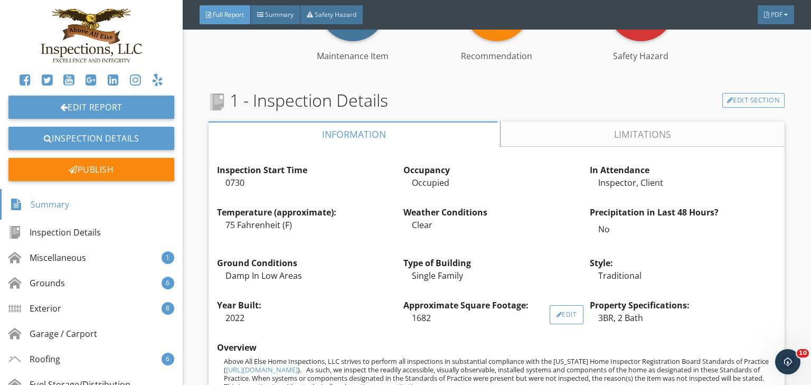
click at [564, 314] on div "Edit" at bounding box center [567, 314] width 34 height 19
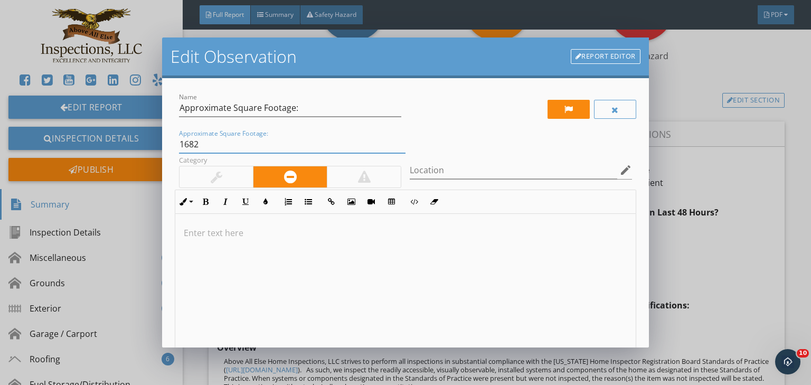
drag, startPoint x: 210, startPoint y: 144, endPoint x: 108, endPoint y: 139, distance: 102.0
click at [108, 139] on div "Edit Observation Report Editor Name Approximate Square Footage: Approximate Squ…" at bounding box center [405, 192] width 811 height 385
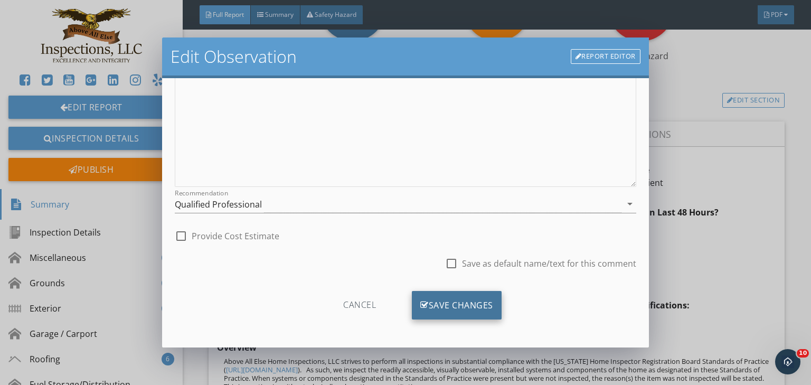
type input "1760"
click at [467, 305] on div "Save Changes" at bounding box center [457, 305] width 90 height 29
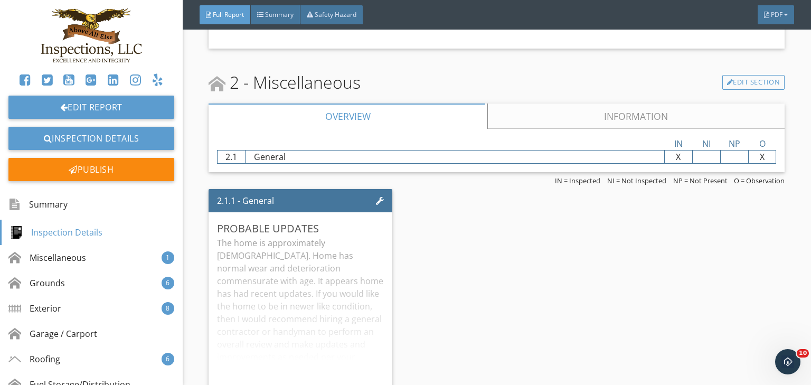
scroll to position [1733, 0]
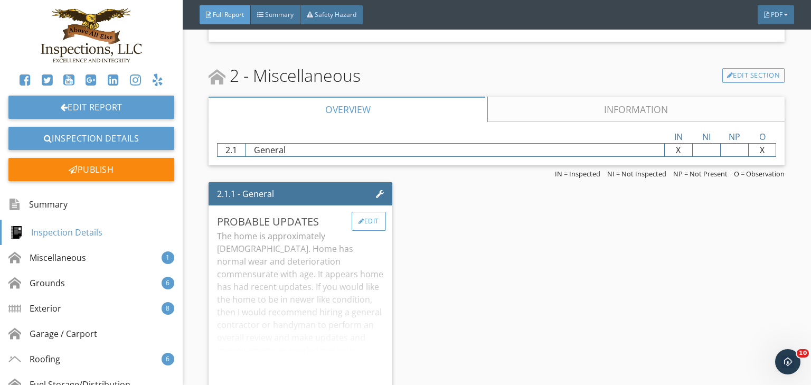
click at [372, 231] on div "Edit" at bounding box center [369, 221] width 34 height 19
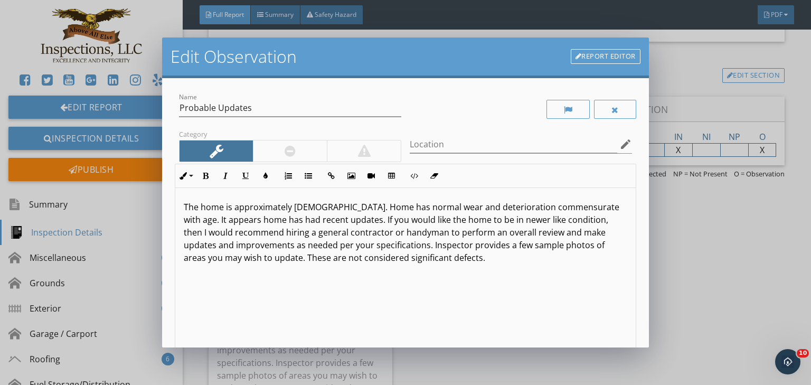
click at [302, 209] on p "The home is approximately 30 years old. Home has normal wear and deterioration …" at bounding box center [406, 232] width 444 height 63
drag, startPoint x: 604, startPoint y: 210, endPoint x: 340, endPoint y: 221, distance: 264.4
click at [340, 221] on p "The home is approximately 3 years old. Home has normal wear and deterioration c…" at bounding box center [406, 232] width 444 height 63
click at [241, 245] on p "The home is approximately 3 years old. Home has normal wear and deterioration c…" at bounding box center [406, 232] width 444 height 63
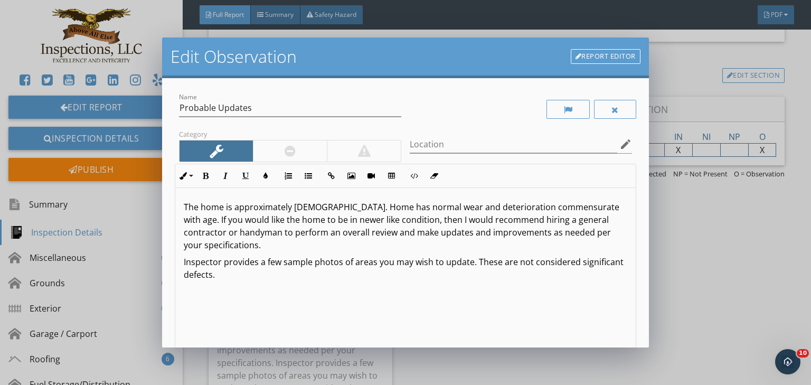
click at [603, 211] on p "The home is approximately 3 years old. Home has normal wear and deterioration c…" at bounding box center [406, 226] width 444 height 51
click at [338, 210] on p "The home is approximately 3 years old. Home has normal wear and deterioration c…" at bounding box center [406, 226] width 444 height 51
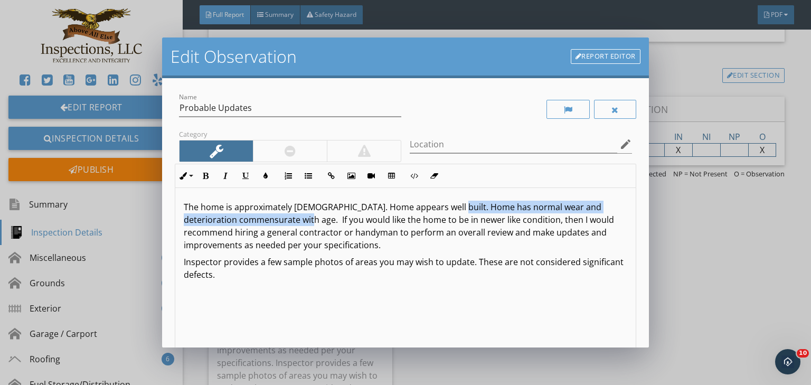
drag, startPoint x: 442, startPoint y: 208, endPoint x: 284, endPoint y: 224, distance: 158.8
click at [284, 224] on p "The home is approximately 3 years old. Home appears well built. Home has normal…" at bounding box center [406, 226] width 444 height 51
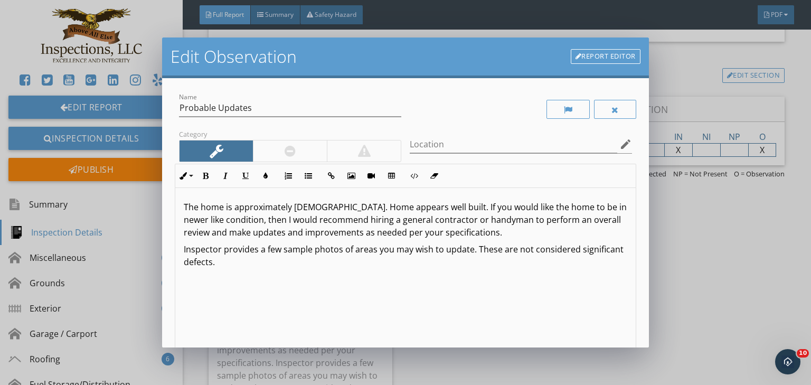
click at [437, 210] on p "The home is approximately 3 years old. Home appears well built. If you would li…" at bounding box center [406, 220] width 444 height 38
click at [435, 210] on p "The home is approximately 3 years old. Home appears well built. If you would li…" at bounding box center [406, 220] width 444 height 38
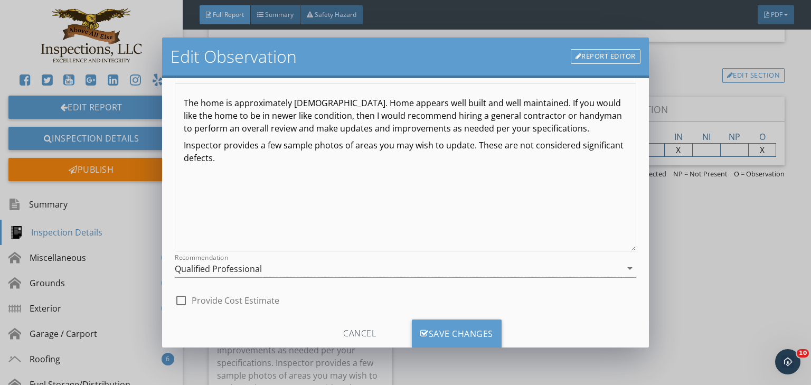
scroll to position [133, 0]
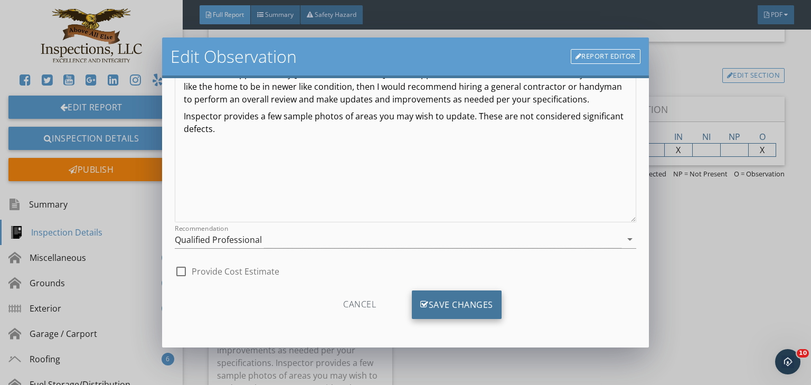
click at [454, 301] on div "Save Changes" at bounding box center [457, 305] width 90 height 29
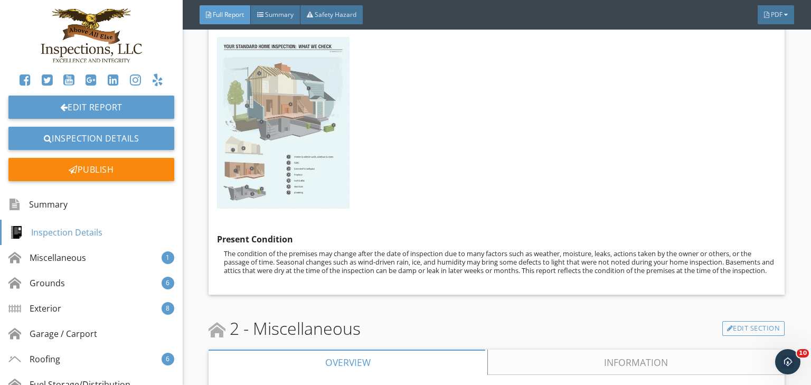
scroll to position [1521, 0]
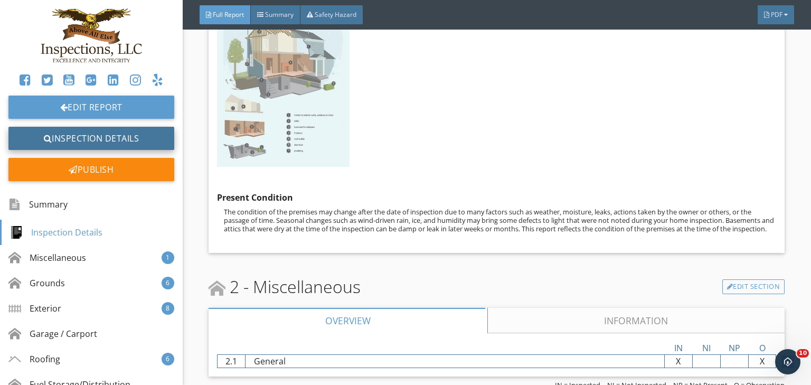
click at [124, 137] on link "Inspection Details" at bounding box center [91, 138] width 166 height 23
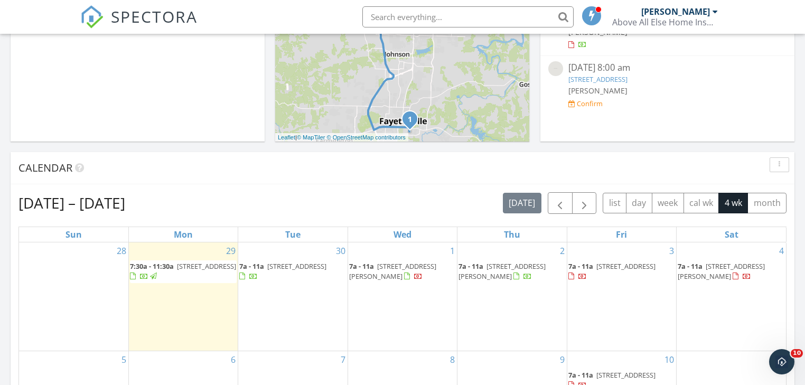
scroll to position [470, 0]
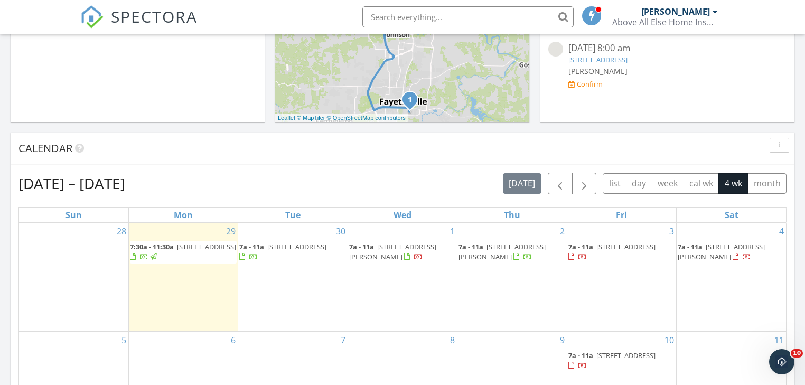
click at [184, 244] on span "1026 Morningside Dr, Fayetteville 72701" at bounding box center [206, 247] width 59 height 10
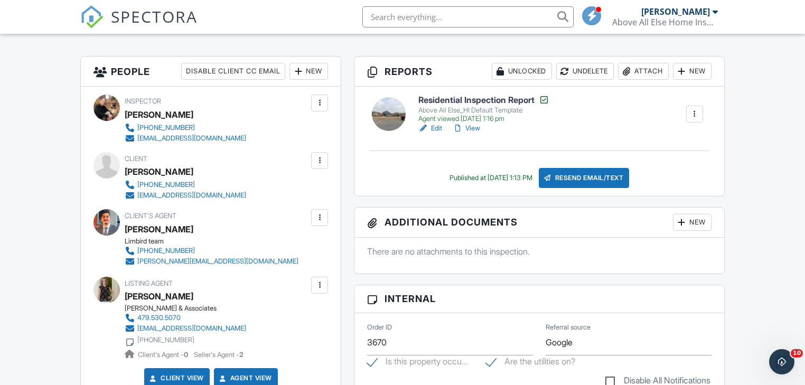
click at [469, 128] on link "View" at bounding box center [466, 128] width 27 height 11
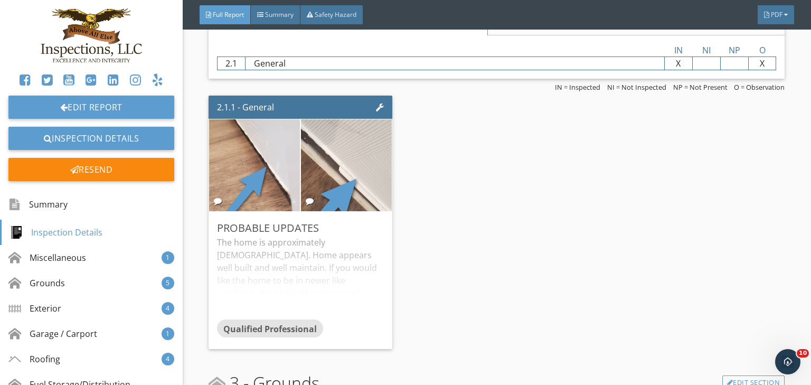
scroll to position [1860, 0]
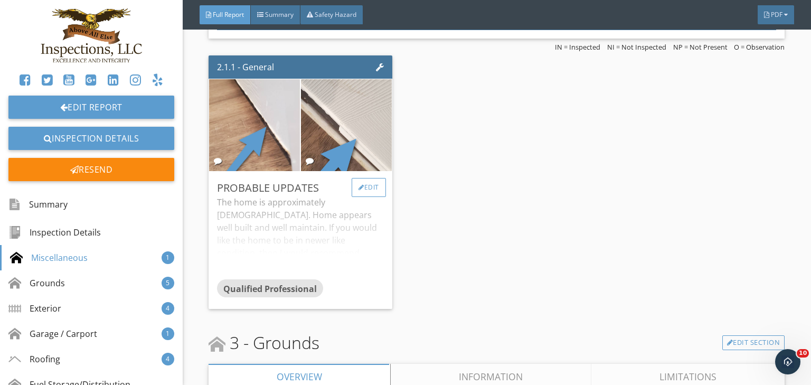
click at [359, 191] on div at bounding box center [362, 187] width 6 height 6
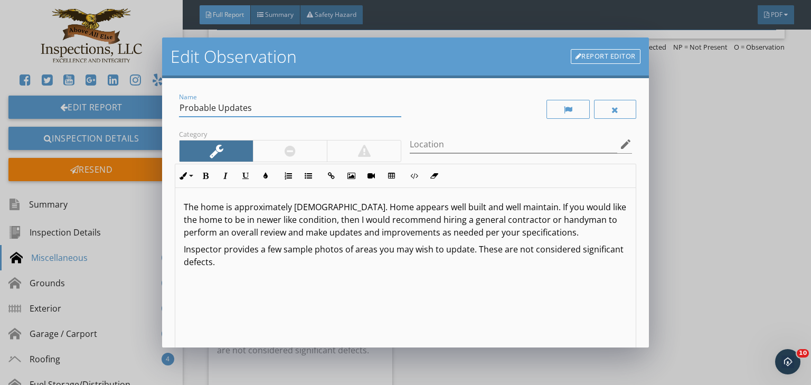
drag, startPoint x: 247, startPoint y: 106, endPoint x: 114, endPoint y: 101, distance: 133.7
click at [117, 104] on div "Edit Observation Report Editor Name Probable Updates Category Location edit Inl…" at bounding box center [405, 192] width 811 height 385
type input "Well Maintained"
click at [506, 210] on p "The home is approximately 1 years old. Home appears well built and well maintai…" at bounding box center [406, 220] width 444 height 38
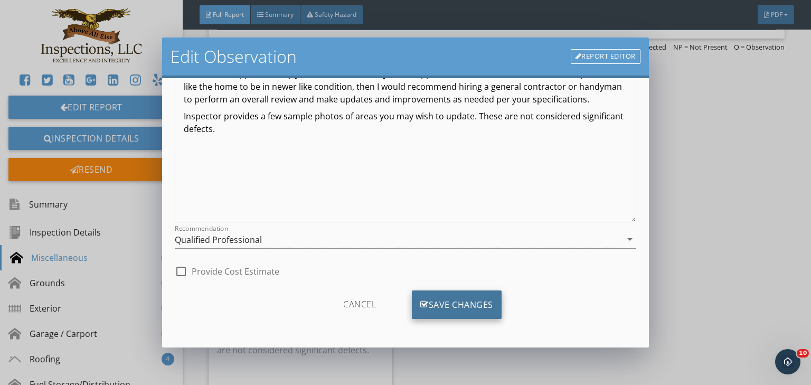
click at [482, 303] on div "Save Changes" at bounding box center [457, 305] width 90 height 29
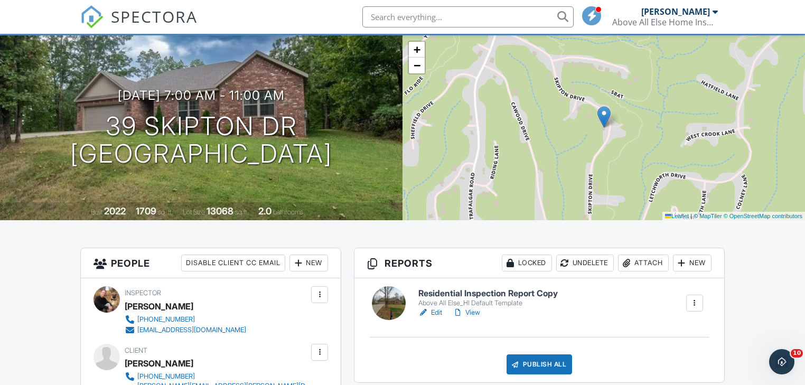
scroll to position [85, 0]
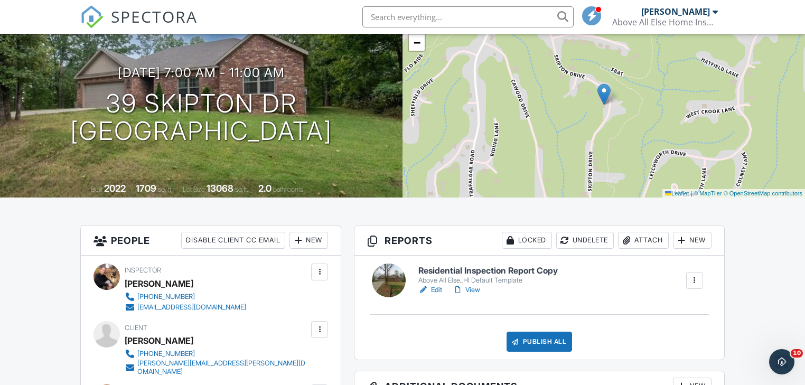
click at [435, 291] on link "Edit" at bounding box center [430, 290] width 24 height 11
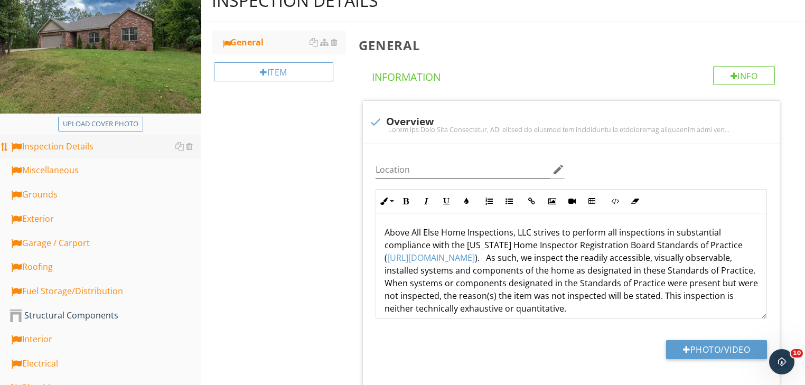
scroll to position [127, 0]
click at [89, 288] on div "Fuel Storage/Distribution" at bounding box center [106, 291] width 192 height 14
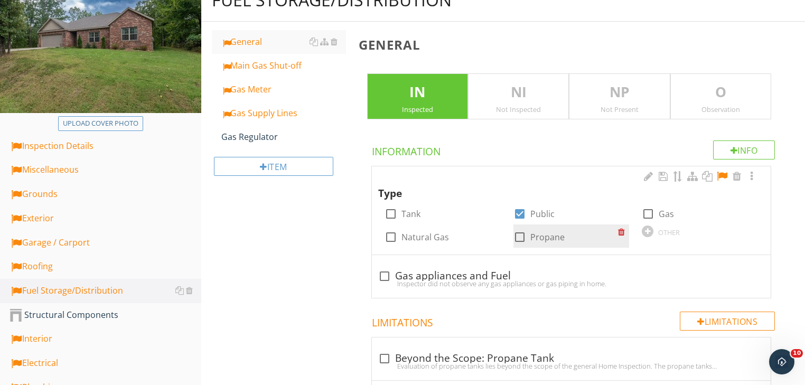
click at [520, 239] on div at bounding box center [520, 237] width 18 height 18
checkbox input "true"
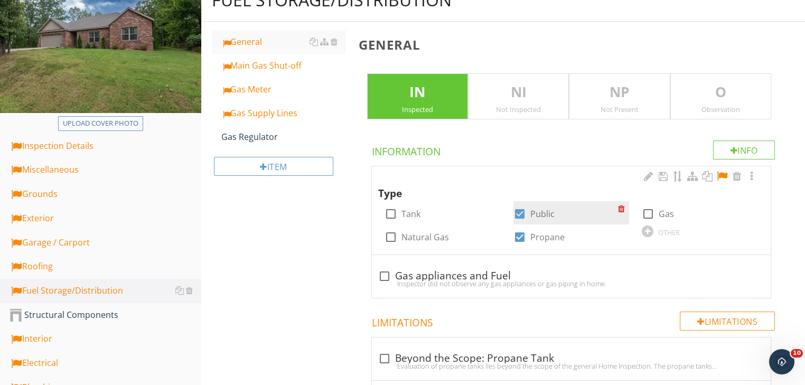
click at [519, 211] on div at bounding box center [520, 214] width 18 height 18
checkbox input "false"
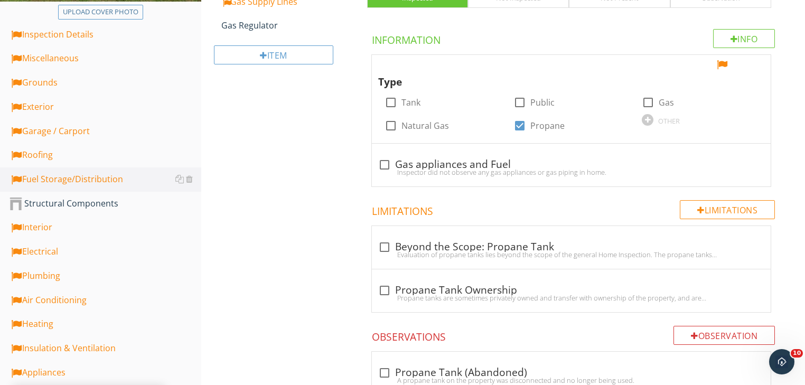
scroll to position [254, 0]
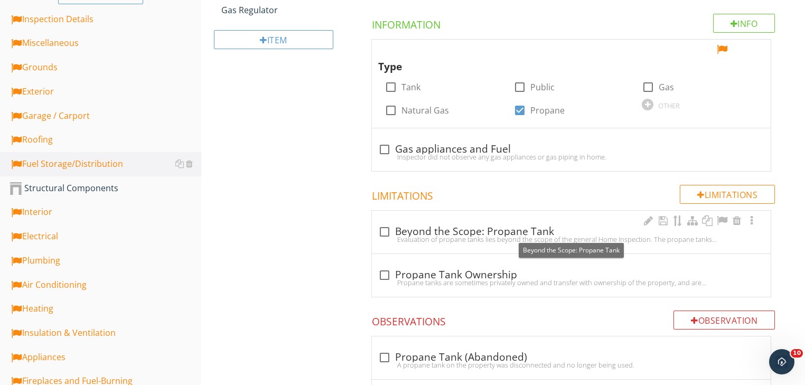
click at [382, 227] on div at bounding box center [385, 232] width 18 height 18
checkbox input "true"
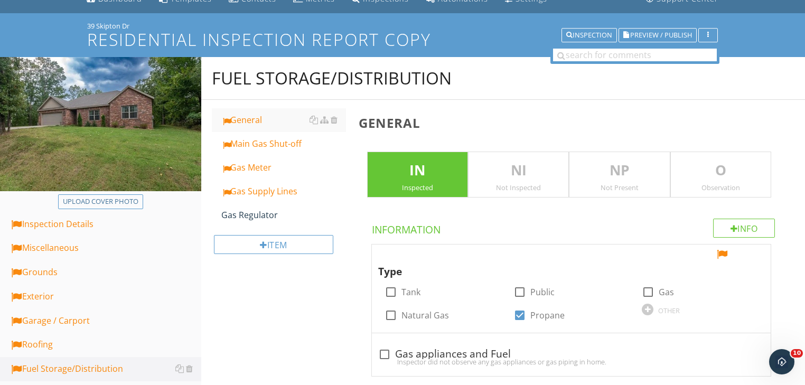
scroll to position [40, 0]
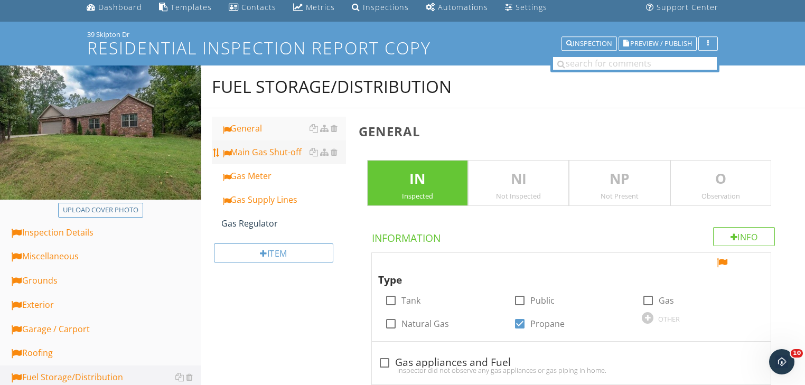
click at [284, 154] on div "Main Gas Shut-off" at bounding box center [283, 152] width 125 height 13
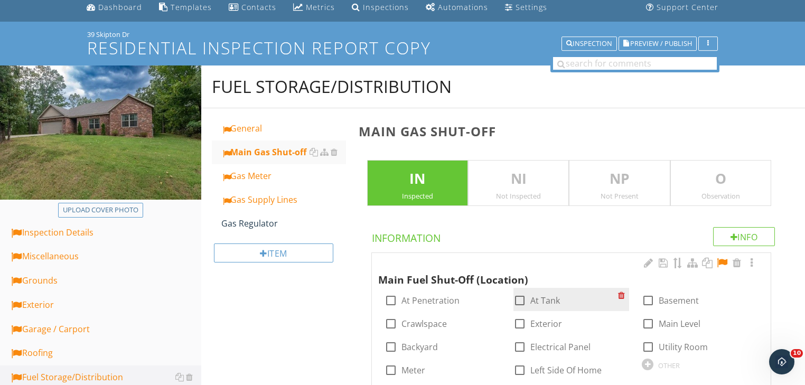
click at [518, 298] on div at bounding box center [520, 301] width 18 height 18
checkbox input "true"
click at [534, 180] on p "NI" at bounding box center [519, 179] width 100 height 21
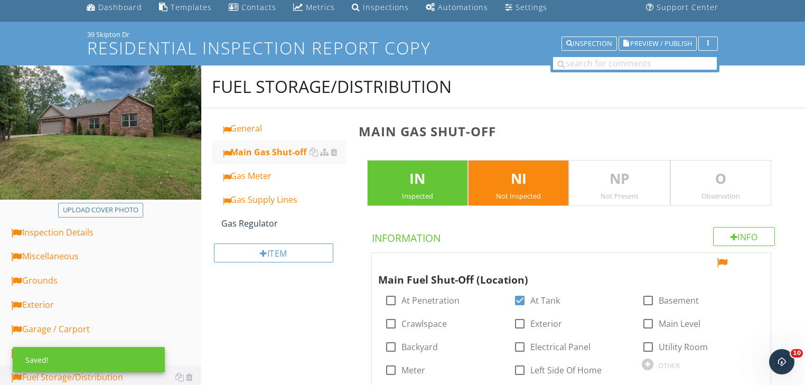
click at [407, 172] on p "IN" at bounding box center [418, 179] width 100 height 21
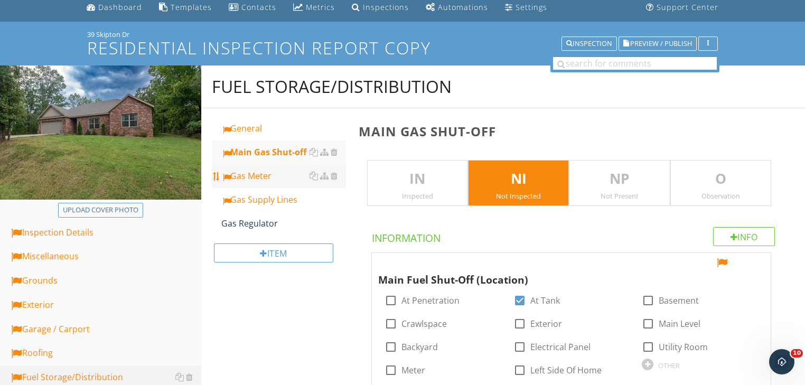
click at [262, 178] on div "Gas Meter" at bounding box center [283, 176] width 125 height 13
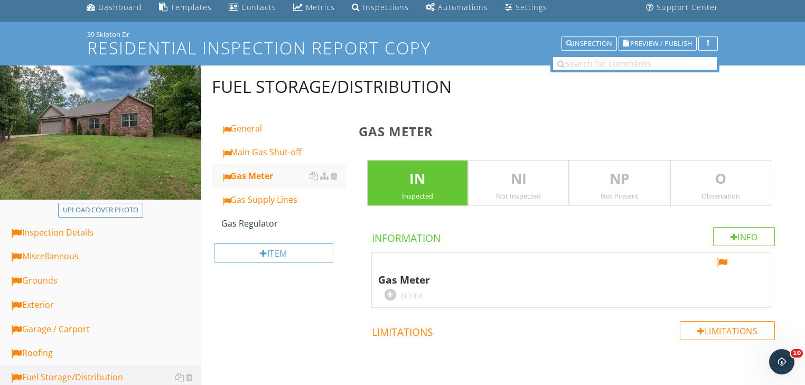
click at [619, 184] on p "NP" at bounding box center [619, 179] width 100 height 21
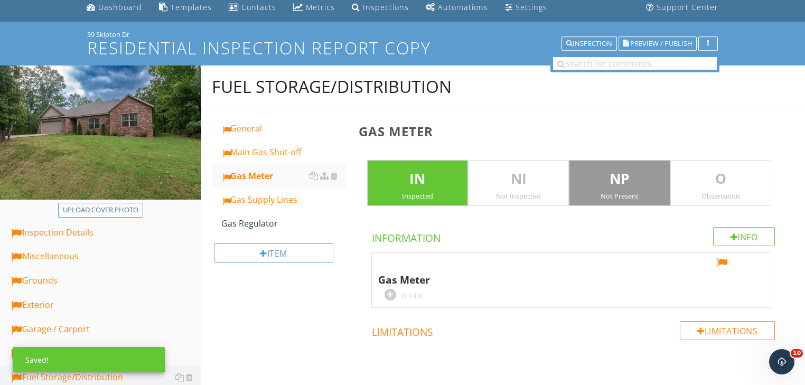
click at [403, 180] on p "IN" at bounding box center [418, 179] width 100 height 21
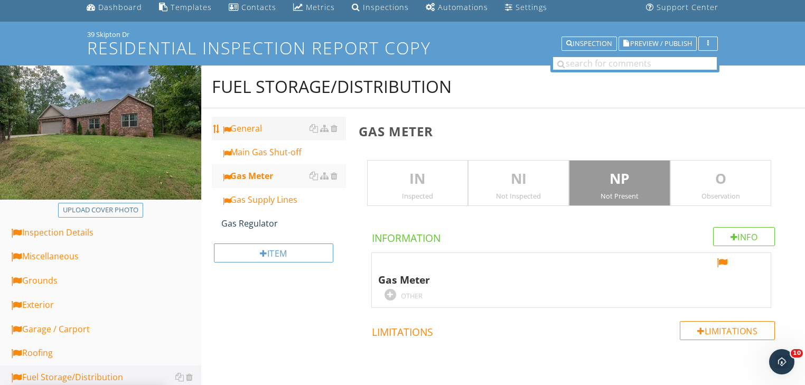
click at [262, 129] on div "General" at bounding box center [283, 128] width 125 height 13
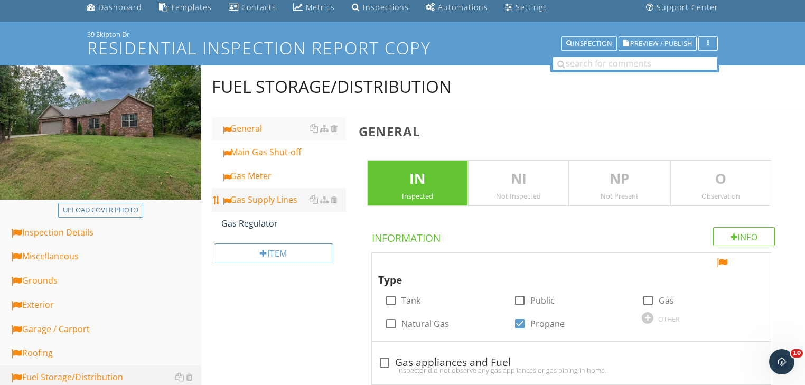
click at [273, 198] on div "Gas Supply Lines" at bounding box center [283, 199] width 125 height 13
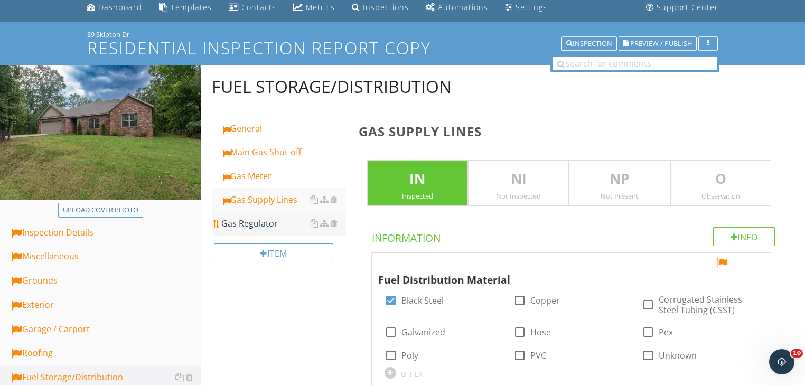
click at [272, 222] on div "Gas Regulator" at bounding box center [283, 223] width 125 height 13
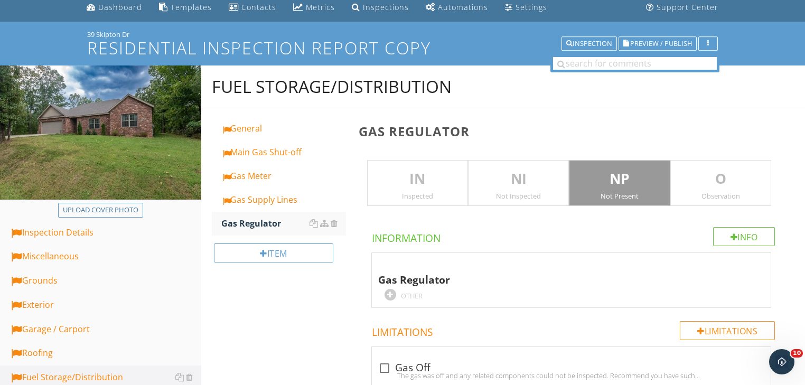
click at [427, 183] on p "IN" at bounding box center [418, 179] width 100 height 21
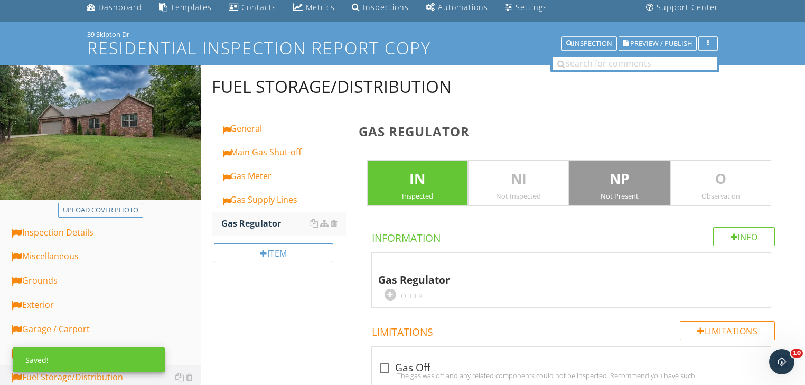
click at [621, 183] on p "NP" at bounding box center [619, 179] width 100 height 21
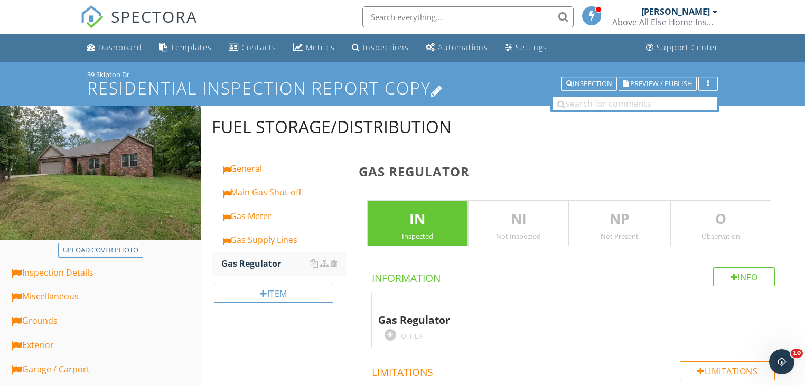
click at [440, 89] on icon at bounding box center [437, 90] width 12 height 14
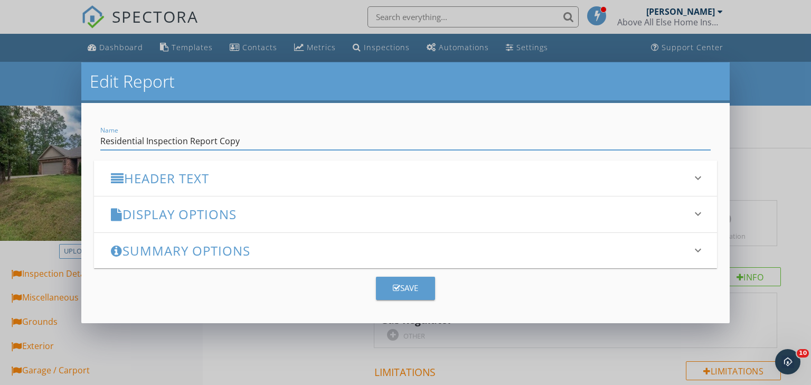
drag, startPoint x: 217, startPoint y: 140, endPoint x: 275, endPoint y: 141, distance: 57.6
click at [275, 141] on input "Residential Inspection Report Copy" at bounding box center [405, 141] width 611 height 17
type input "Residential Inspection Report"
click at [421, 284] on button "Save" at bounding box center [405, 288] width 59 height 23
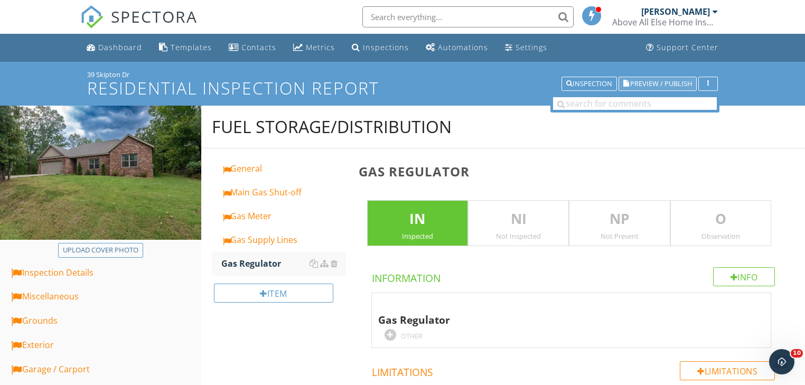
click at [660, 82] on span "Preview / Publish" at bounding box center [661, 83] width 62 height 7
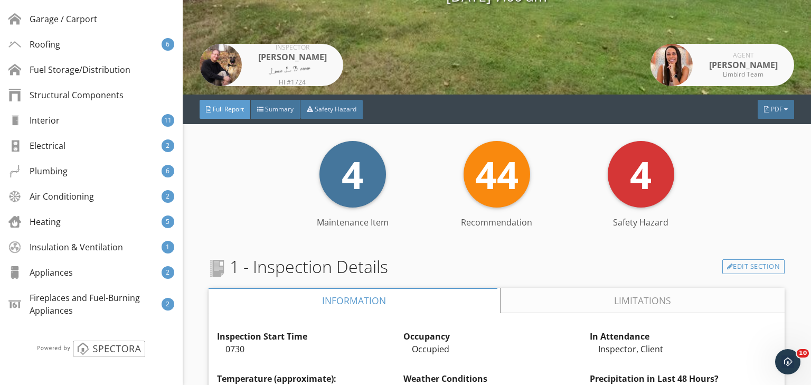
scroll to position [169, 0]
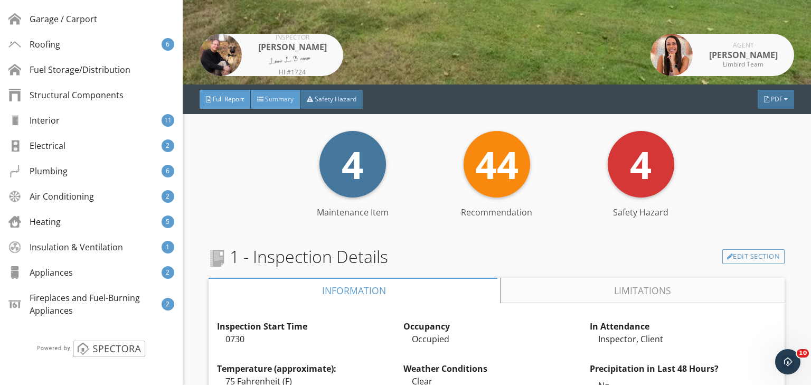
click at [268, 99] on span "Summary" at bounding box center [279, 99] width 29 height 9
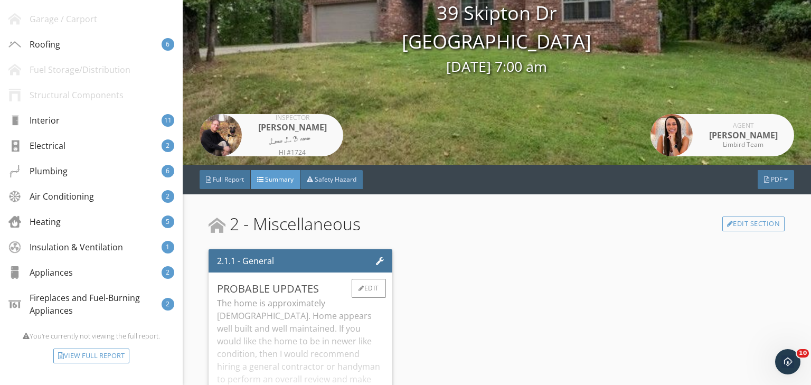
scroll to position [85, 0]
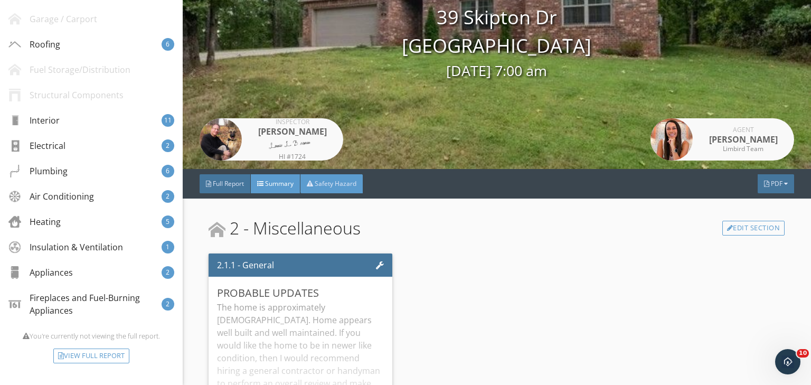
click at [342, 182] on span "Safety Hazard" at bounding box center [336, 183] width 42 height 9
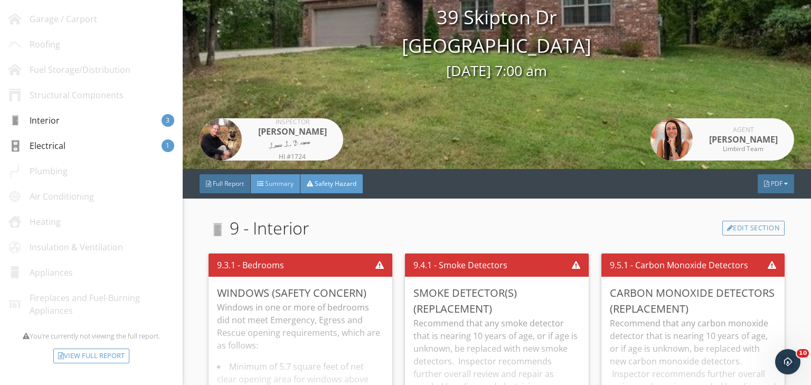
click at [266, 182] on span "Summary" at bounding box center [279, 183] width 29 height 9
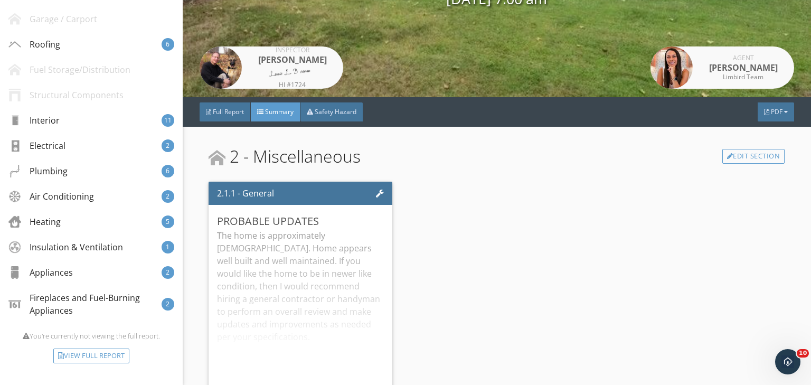
scroll to position [169, 0]
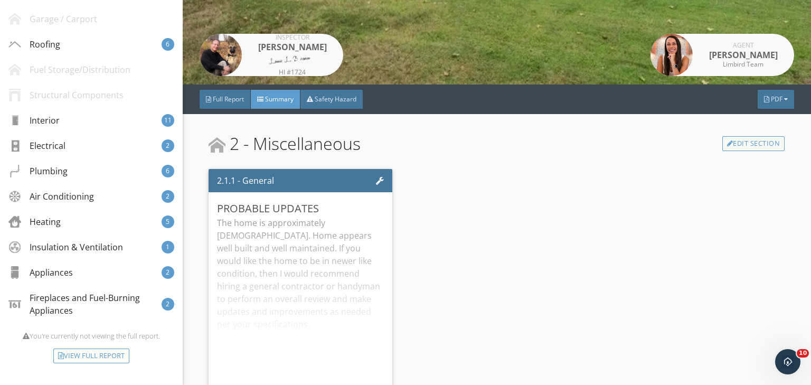
click at [296, 96] on div "Summary" at bounding box center [276, 99] width 50 height 19
click at [281, 97] on span "Summary" at bounding box center [279, 99] width 29 height 9
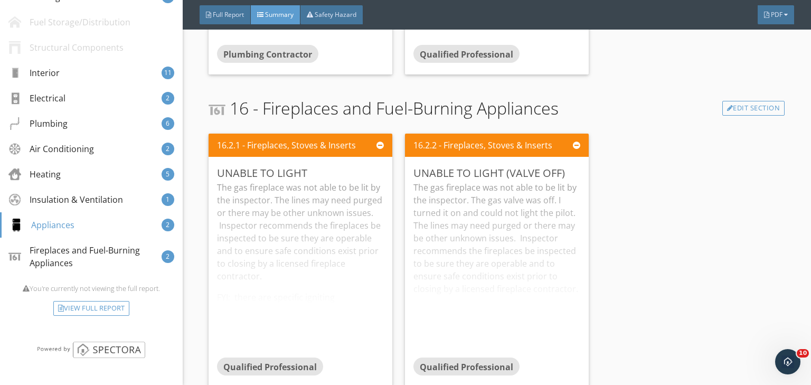
scroll to position [5986, 0]
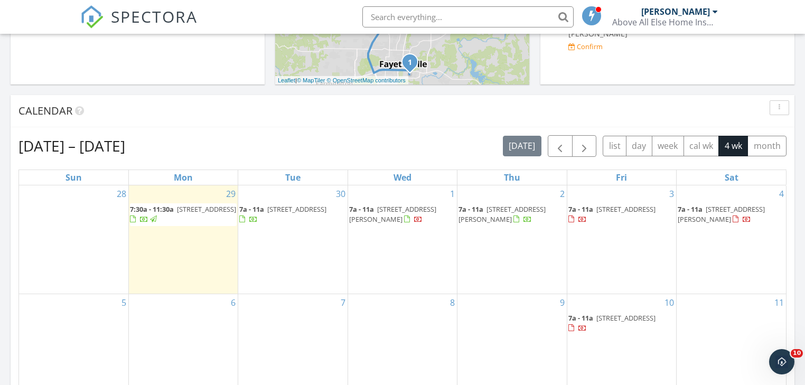
scroll to position [511, 0]
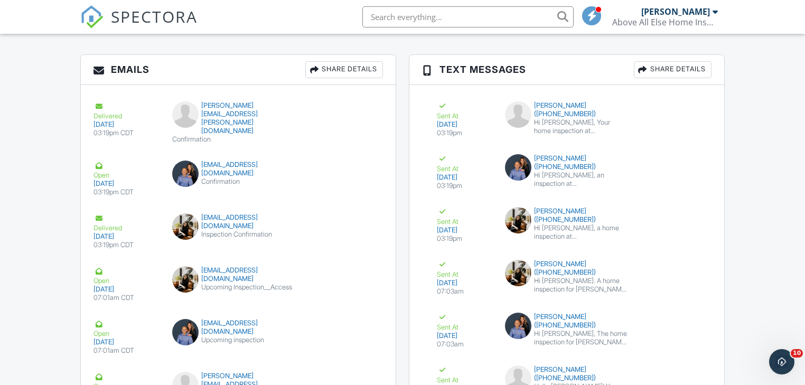
scroll to position [1183, 0]
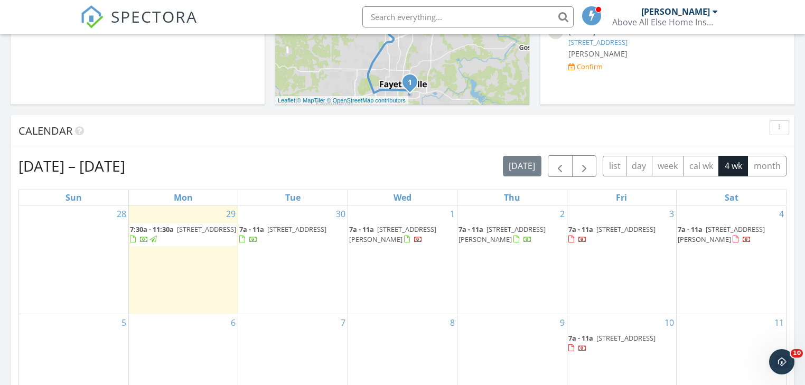
scroll to position [511, 0]
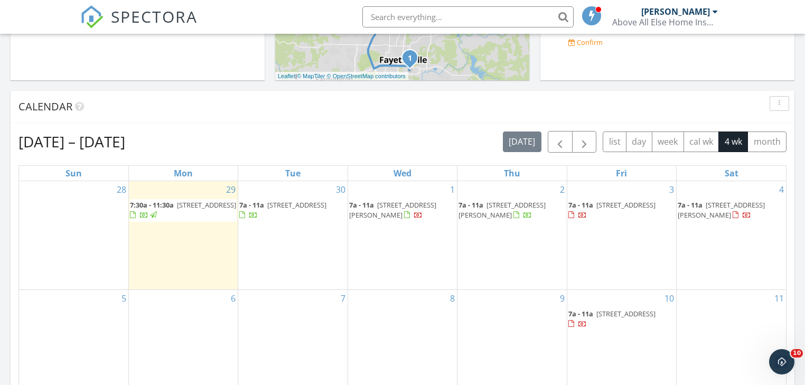
click at [408, 206] on span "2608 S Everest Ave, Rogers 72758" at bounding box center [392, 210] width 87 height 20
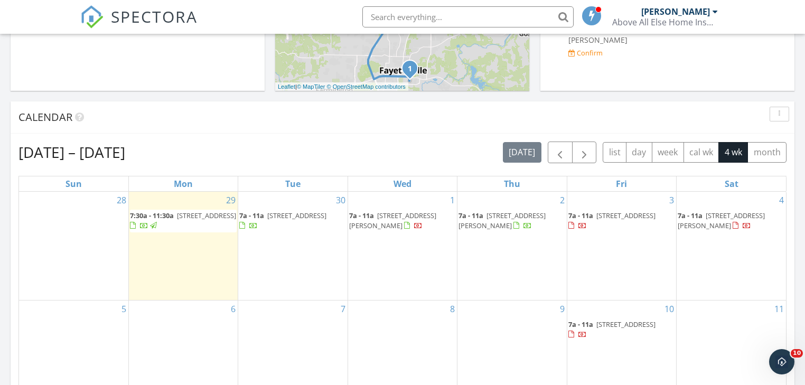
scroll to position [511, 0]
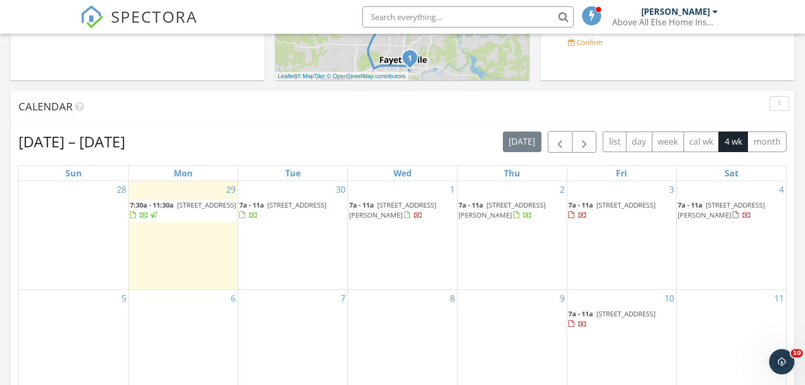
click at [183, 206] on span "1026 Morningside Dr, Fayetteville 72701" at bounding box center [206, 205] width 59 height 10
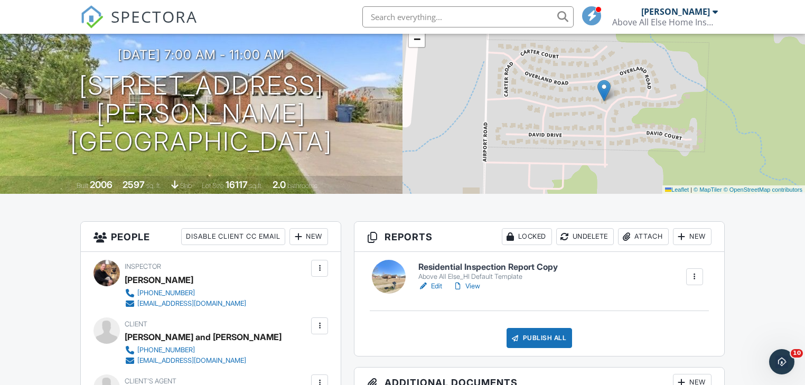
scroll to position [127, 0]
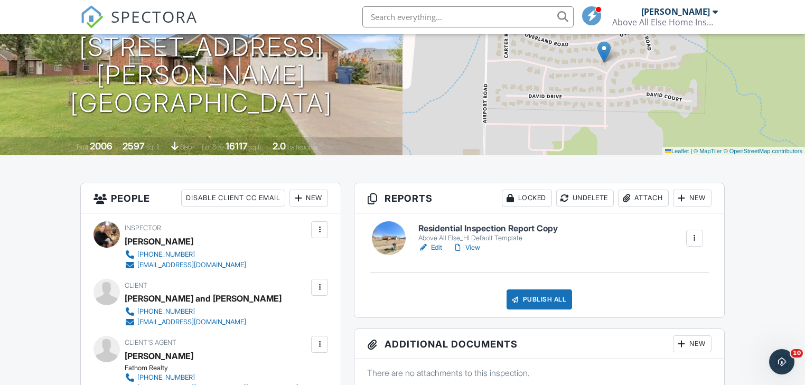
click at [479, 249] on link "View" at bounding box center [466, 247] width 27 height 11
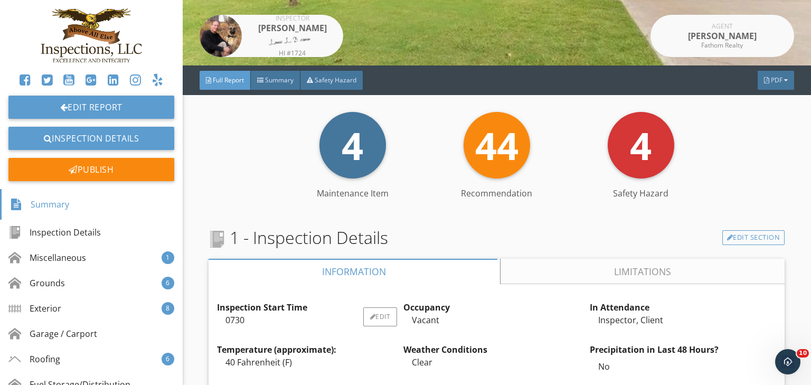
scroll to position [211, 0]
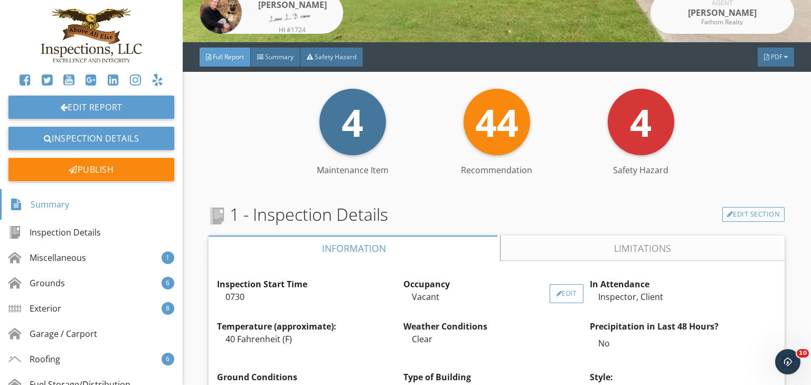
click at [560, 295] on div "Edit" at bounding box center [567, 293] width 34 height 19
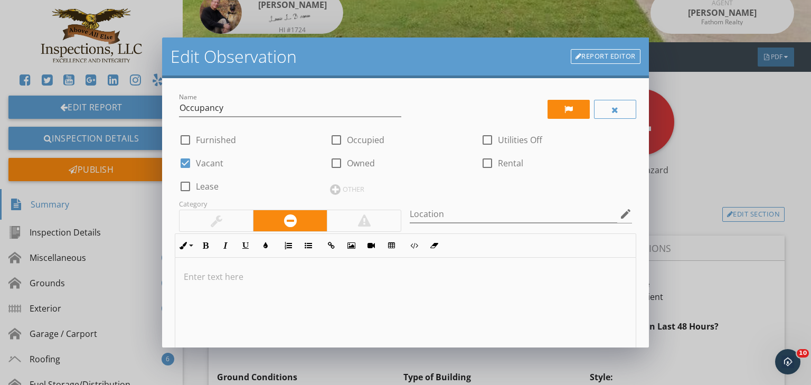
drag, startPoint x: 335, startPoint y: 136, endPoint x: 323, endPoint y: 136, distance: 12.2
click at [335, 136] on div at bounding box center [337, 140] width 18 height 18
checkbox input "true"
click at [185, 161] on div at bounding box center [185, 163] width 18 height 18
checkbox input "false"
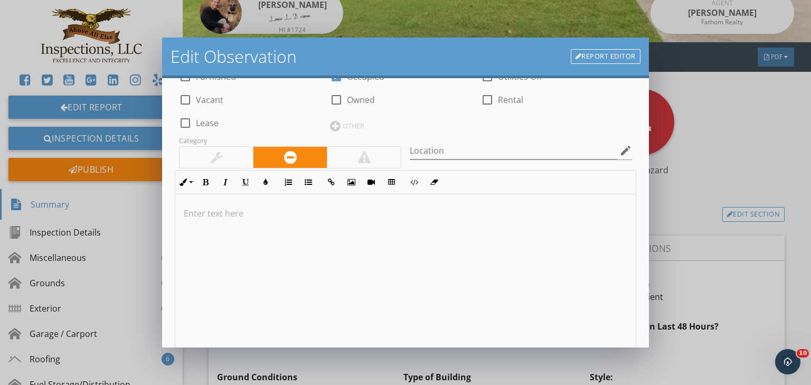
scroll to position [239, 0]
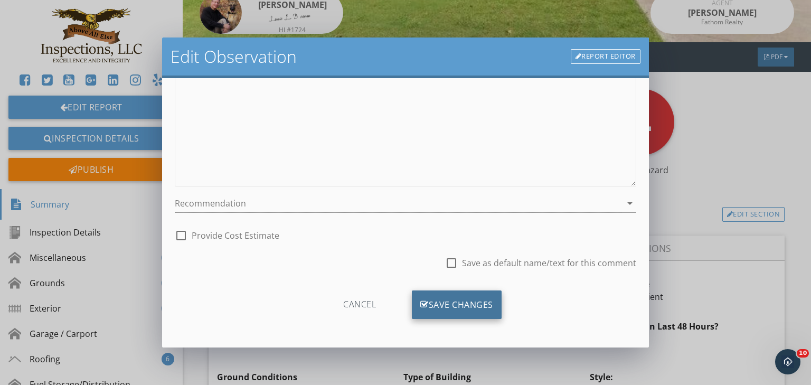
click at [448, 309] on div "Save Changes" at bounding box center [457, 305] width 90 height 29
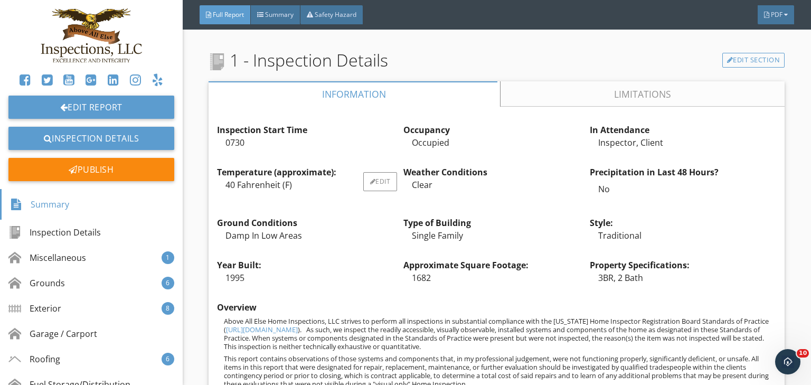
scroll to position [338, 0]
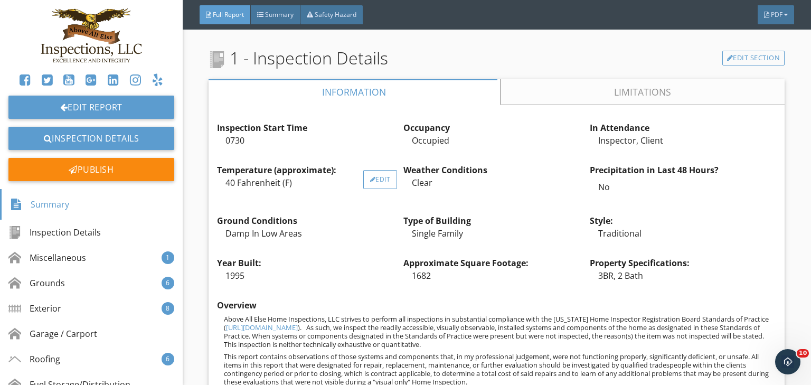
click at [377, 183] on div "Edit" at bounding box center [380, 179] width 34 height 19
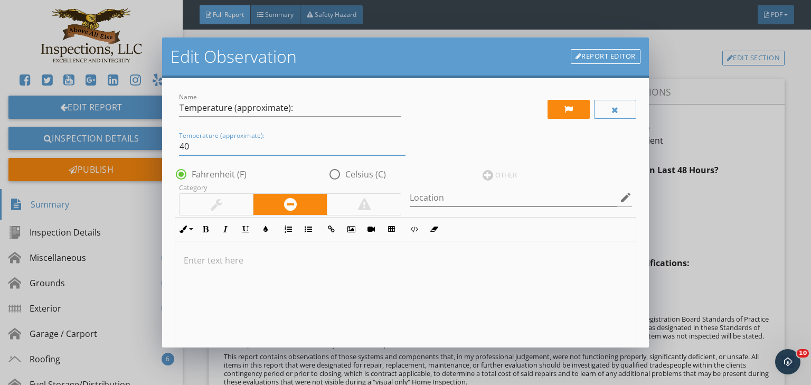
drag, startPoint x: 191, startPoint y: 146, endPoint x: 109, endPoint y: 146, distance: 81.9
click at [111, 147] on div "Edit Observation Report Editor Name Temperature (approximate): Temperature (app…" at bounding box center [405, 192] width 811 height 385
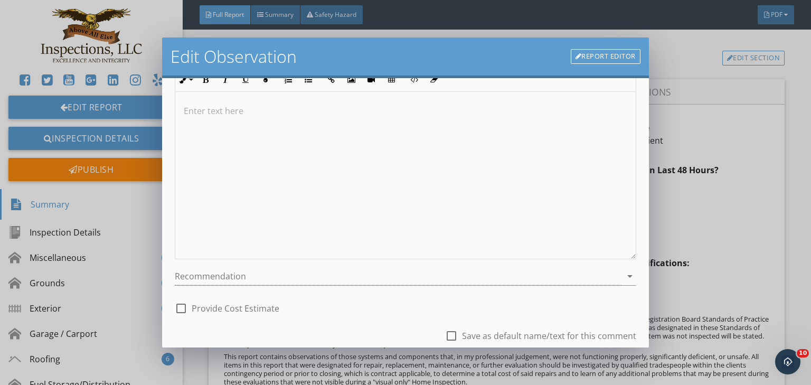
scroll to position [222, 0]
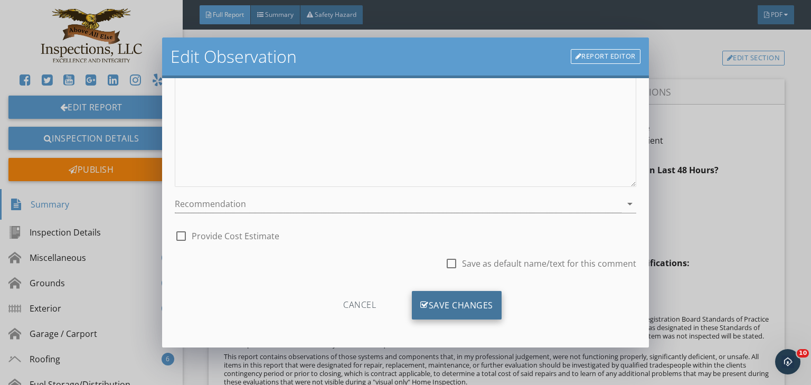
type input "70"
click at [450, 307] on div "Save Changes" at bounding box center [457, 305] width 90 height 29
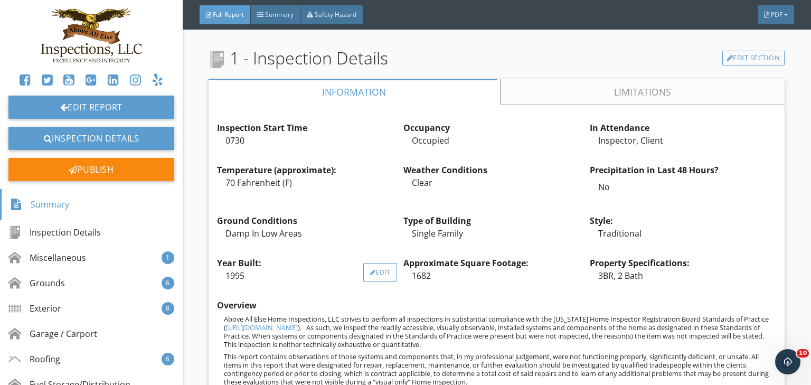
click at [375, 268] on div "Edit" at bounding box center [380, 272] width 34 height 19
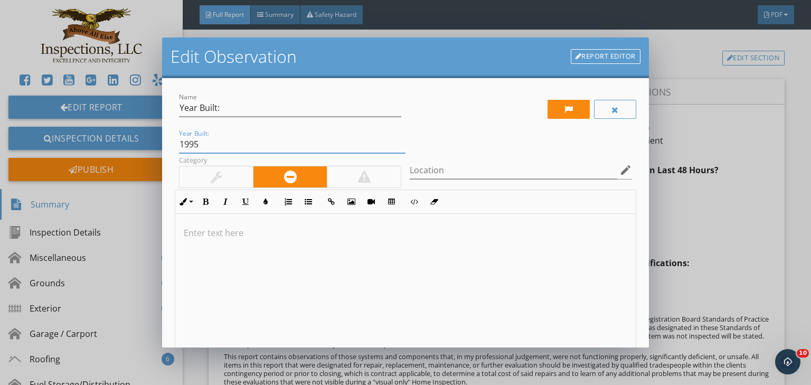
drag, startPoint x: 202, startPoint y: 141, endPoint x: 75, endPoint y: 137, distance: 126.8
click at [77, 137] on div "Edit Observation Report Editor Name Year Built: Year Built: 1995 Category Locat…" at bounding box center [405, 192] width 811 height 385
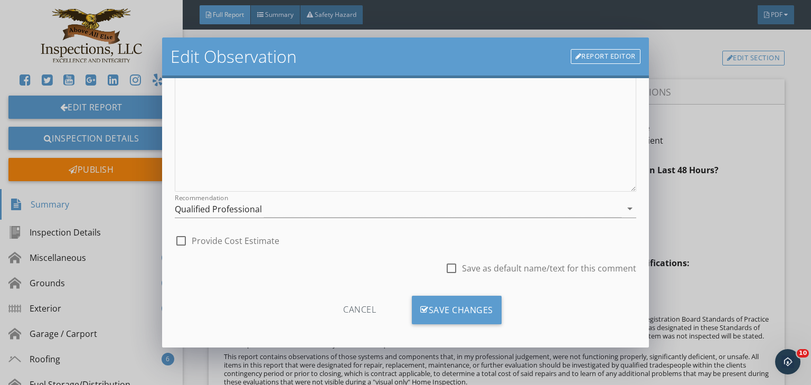
scroll to position [194, 0]
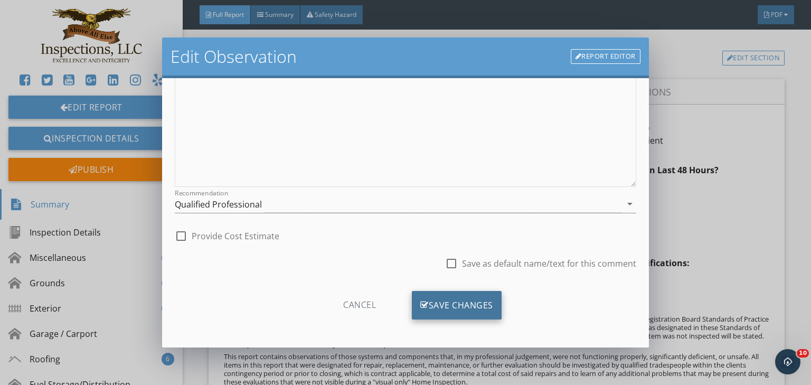
type input "2006"
click at [440, 304] on div "Save Changes" at bounding box center [457, 305] width 90 height 29
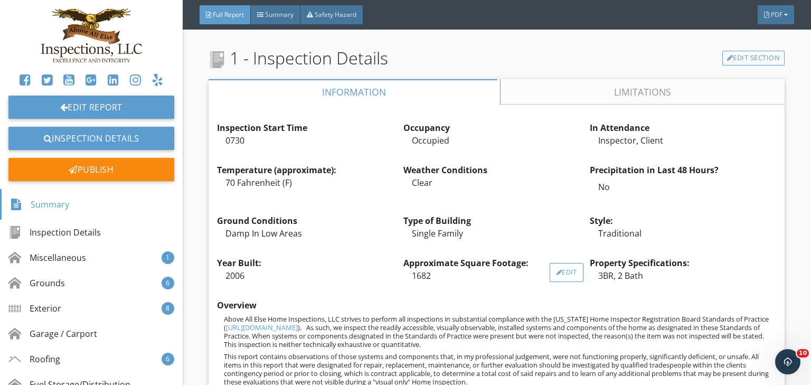
click at [559, 275] on div "Edit" at bounding box center [567, 272] width 34 height 19
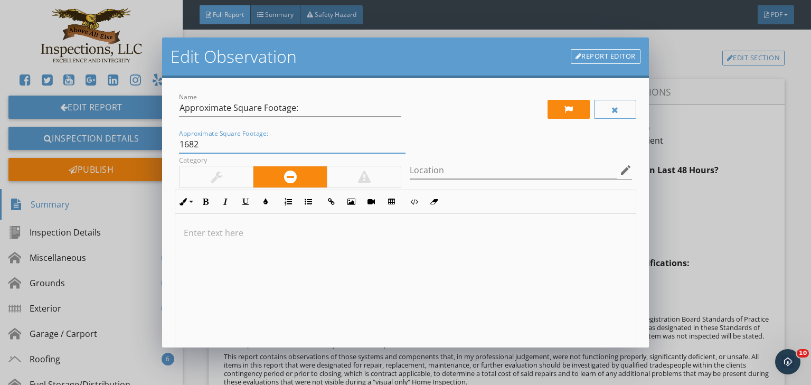
drag, startPoint x: 127, startPoint y: 143, endPoint x: 35, endPoint y: 146, distance: 92.0
click at [36, 144] on div "Edit Observation Report Editor Name Approximate Square Footage: Approximate Squ…" at bounding box center [405, 192] width 811 height 385
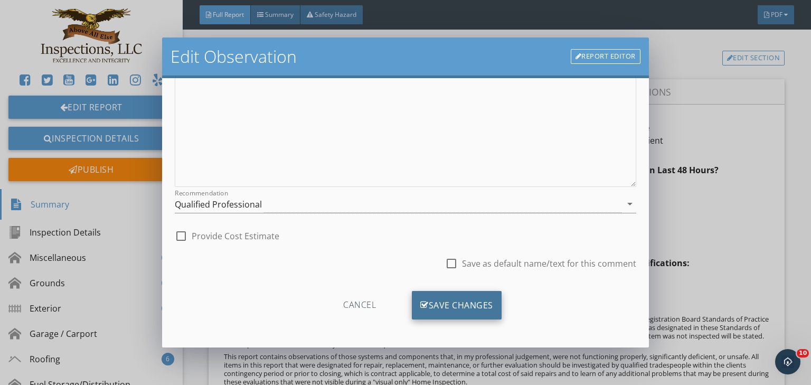
type input "2597"
click at [458, 300] on div "Save Changes" at bounding box center [457, 305] width 90 height 29
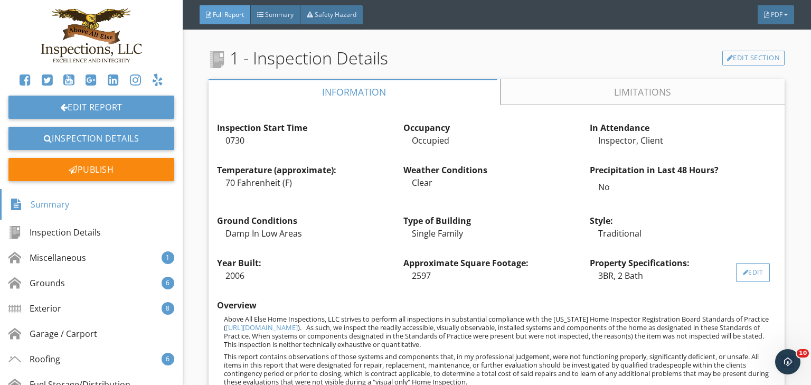
click at [747, 273] on div "Edit" at bounding box center [753, 272] width 34 height 19
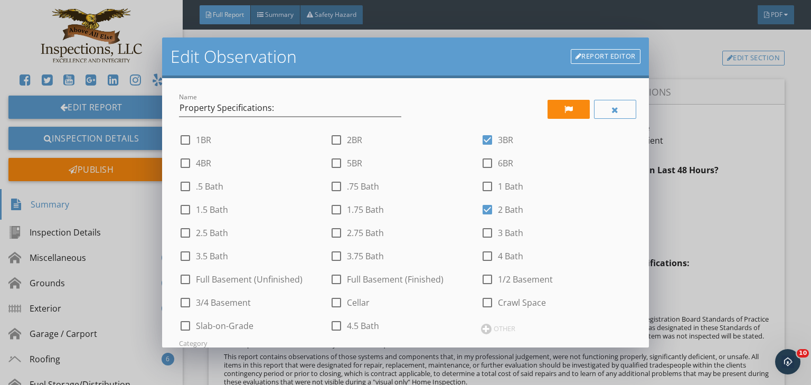
click at [484, 138] on div at bounding box center [488, 140] width 18 height 18
checkbox input "false"
click at [335, 164] on div at bounding box center [337, 163] width 18 height 18
checkbox input "true"
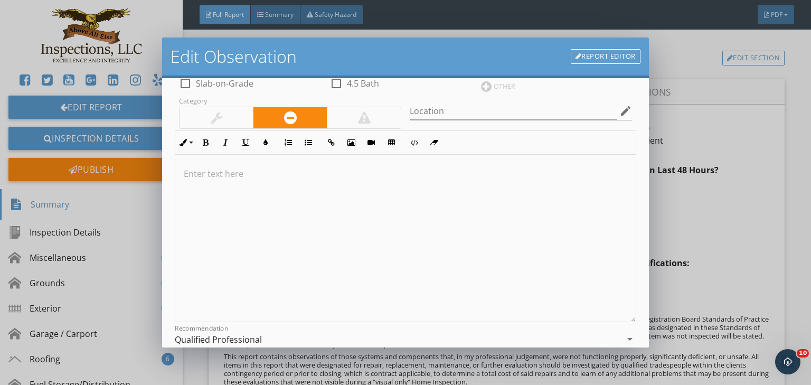
scroll to position [378, 0]
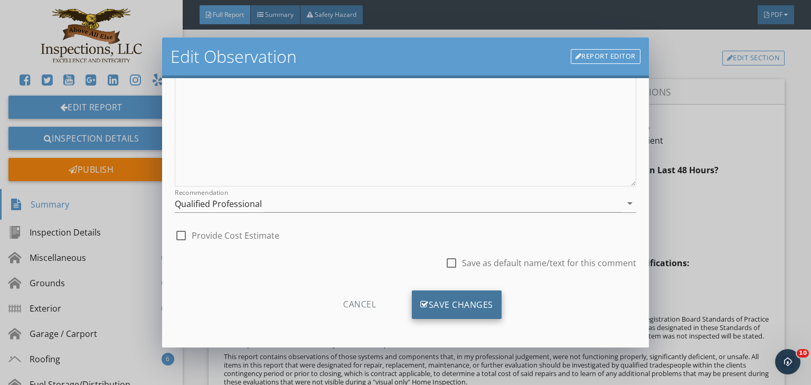
click at [463, 301] on div "Save Changes" at bounding box center [457, 305] width 90 height 29
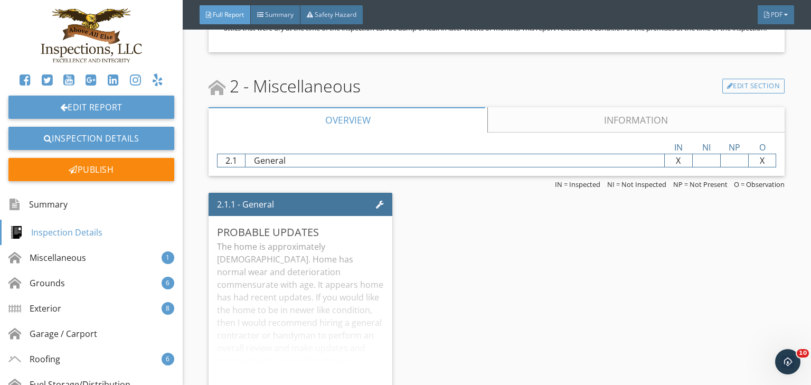
scroll to position [1733, 0]
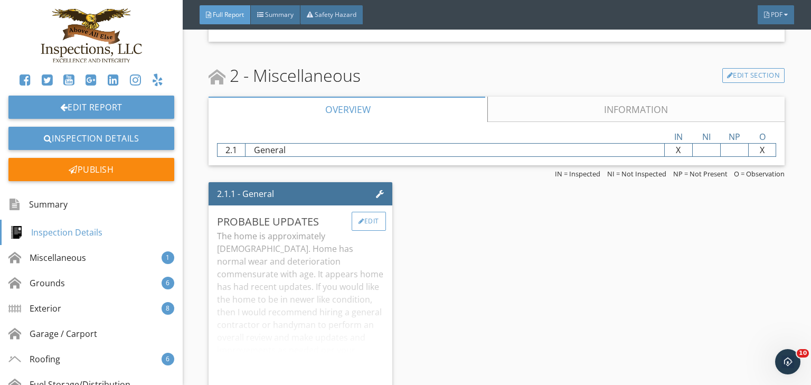
click at [372, 231] on div "Edit" at bounding box center [369, 221] width 34 height 19
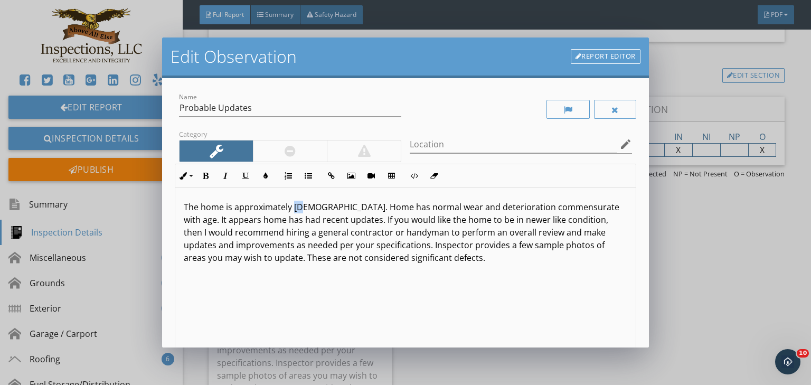
drag, startPoint x: 294, startPoint y: 206, endPoint x: 303, endPoint y: 206, distance: 9.0
click at [303, 206] on p "The home is approximately 30 years old. Home has normal wear and deterioration …" at bounding box center [406, 232] width 444 height 63
drag, startPoint x: 346, startPoint y: 222, endPoint x: 162, endPoint y: 223, distance: 183.9
click at [162, 223] on div "Name Probable Updates Category Location edit Inline Style XLarge Large Normal S…" at bounding box center [405, 212] width 487 height 269
click at [242, 244] on p "The home is approximately 19 years old. Home has normal wear and deterioration …" at bounding box center [406, 232] width 444 height 63
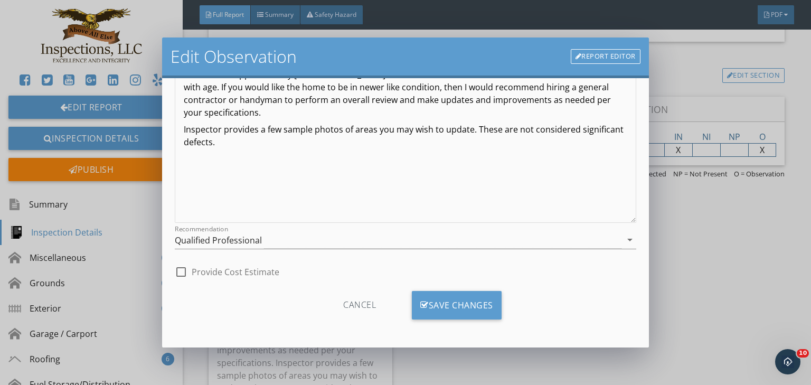
scroll to position [133, 0]
click at [446, 305] on div "Save Changes" at bounding box center [457, 305] width 90 height 29
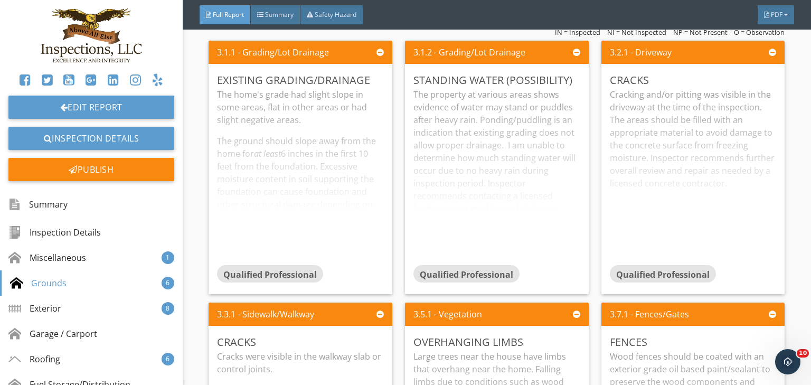
scroll to position [2494, 0]
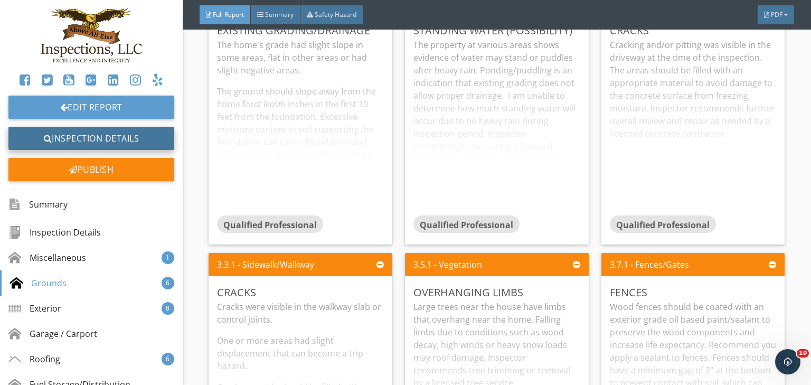
click at [99, 138] on link "Inspection Details" at bounding box center [91, 138] width 166 height 23
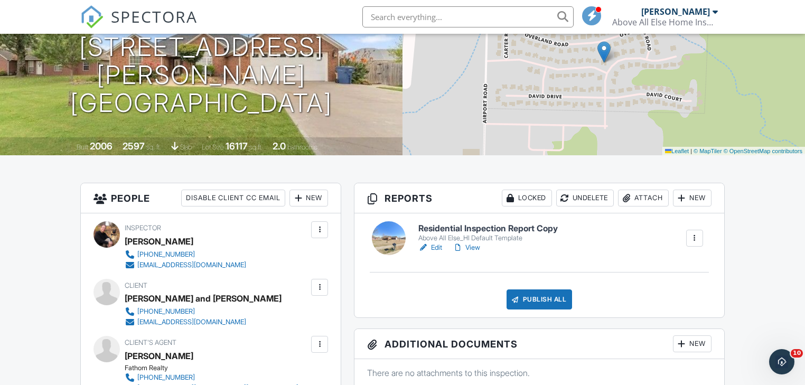
click at [317, 283] on div at bounding box center [319, 287] width 11 height 11
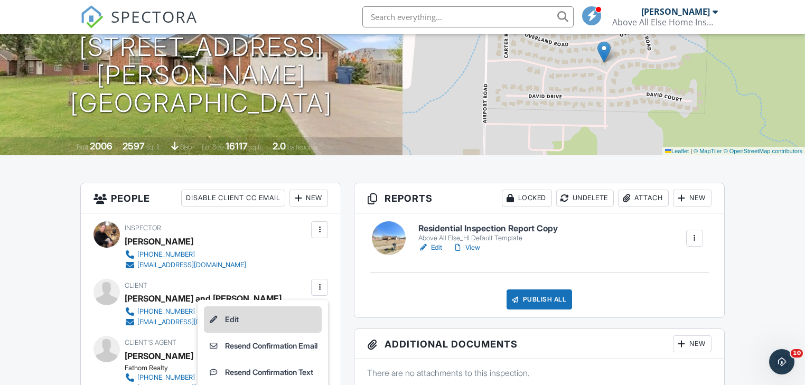
click at [221, 317] on li "Edit" at bounding box center [263, 319] width 118 height 26
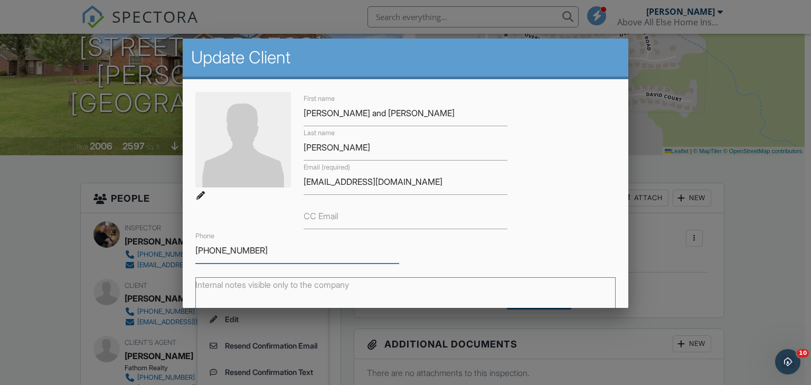
drag, startPoint x: 273, startPoint y: 250, endPoint x: 185, endPoint y: 248, distance: 87.2
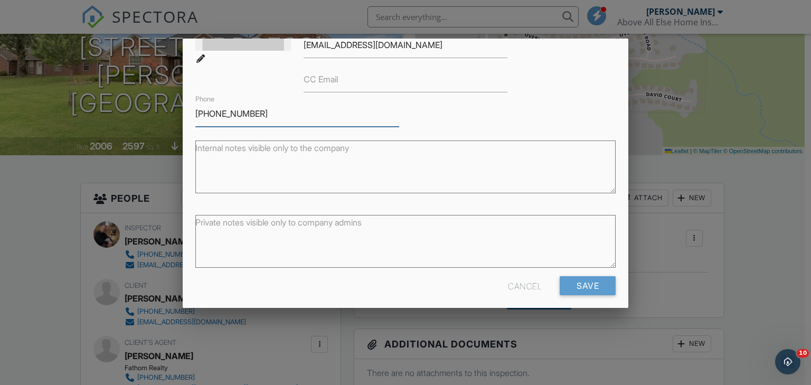
scroll to position [144, 0]
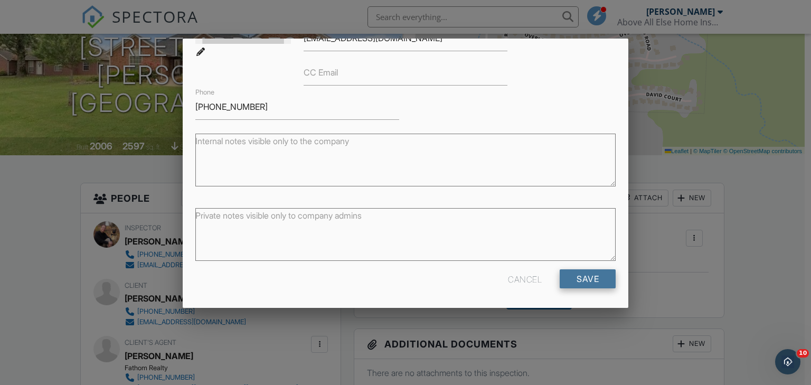
click at [578, 275] on input "Save" at bounding box center [588, 278] width 56 height 19
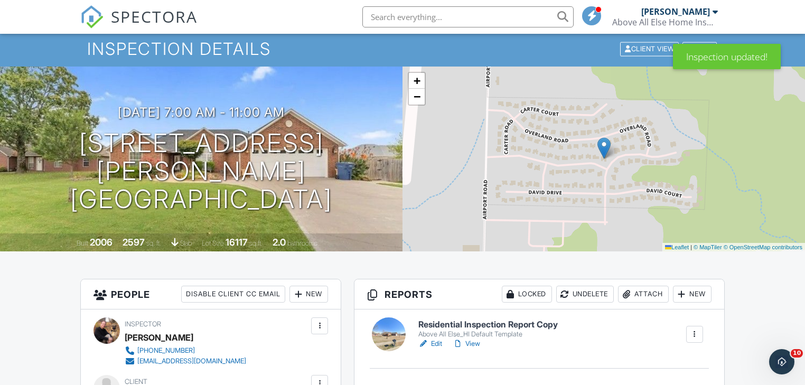
scroll to position [85, 0]
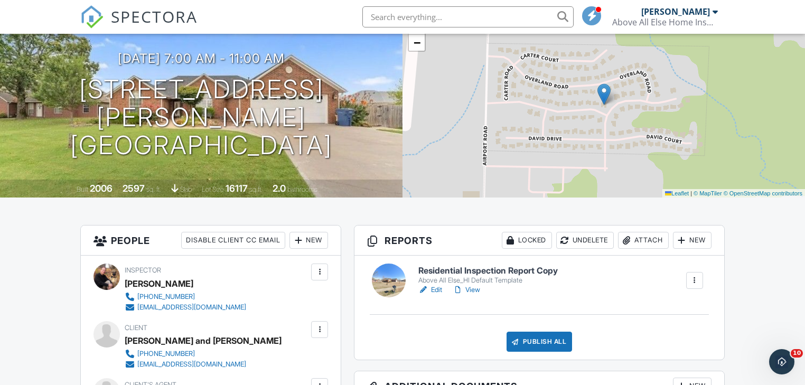
click at [476, 292] on link "View" at bounding box center [466, 290] width 27 height 11
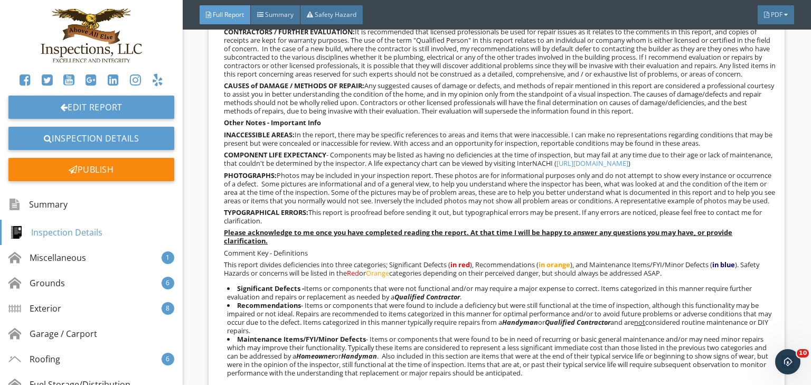
scroll to position [1057, 0]
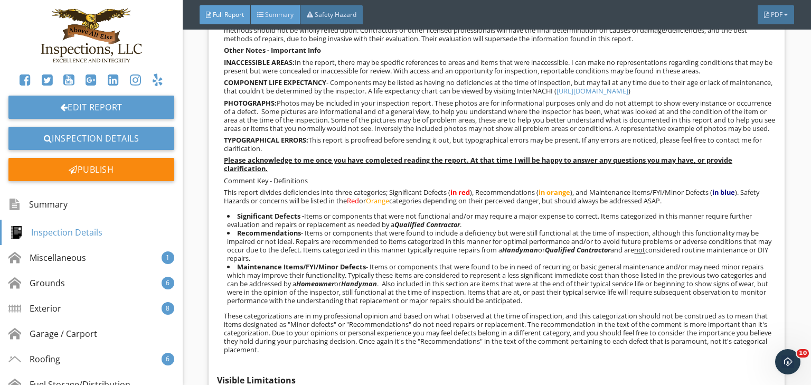
click at [273, 13] on span "Summary" at bounding box center [279, 14] width 29 height 9
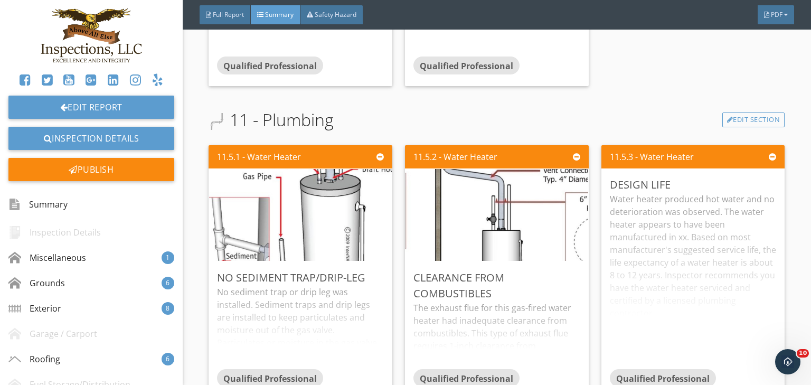
scroll to position [3873, 0]
